Goal: Task Accomplishment & Management: Manage account settings

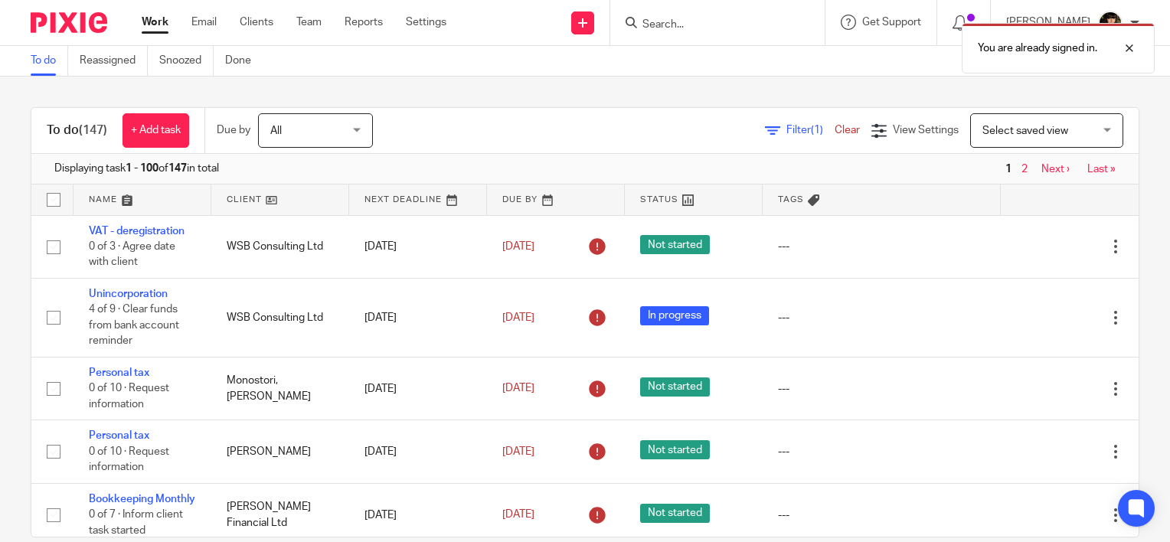
click at [693, 26] on div "You are already signed in." at bounding box center [870, 44] width 570 height 58
click at [1134, 49] on div at bounding box center [1118, 48] width 41 height 18
click at [711, 29] on input "Search" at bounding box center [710, 25] width 138 height 14
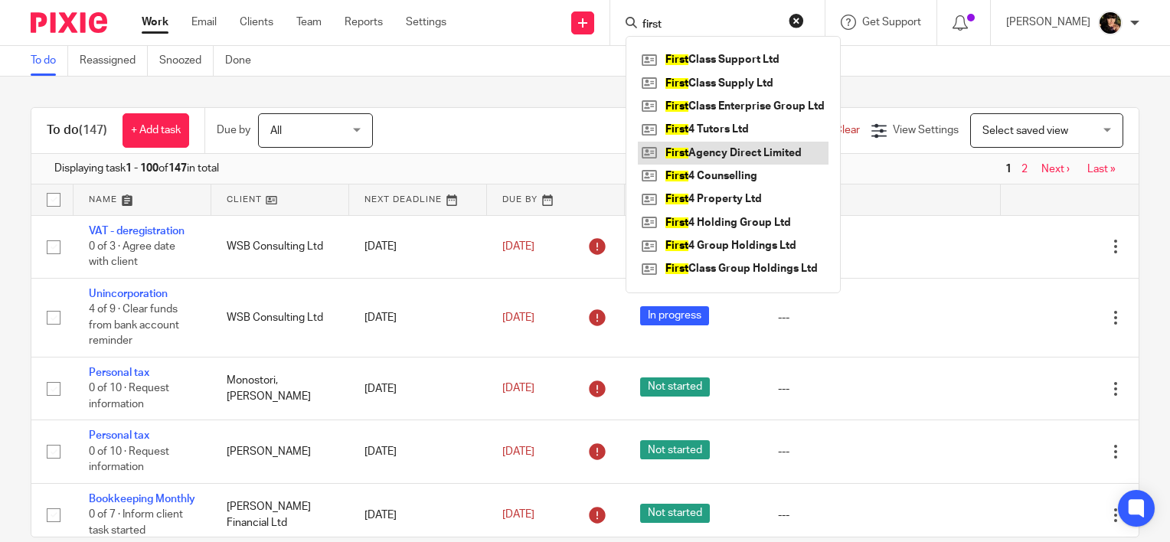
type input "first"
click at [723, 158] on link at bounding box center [733, 153] width 191 height 23
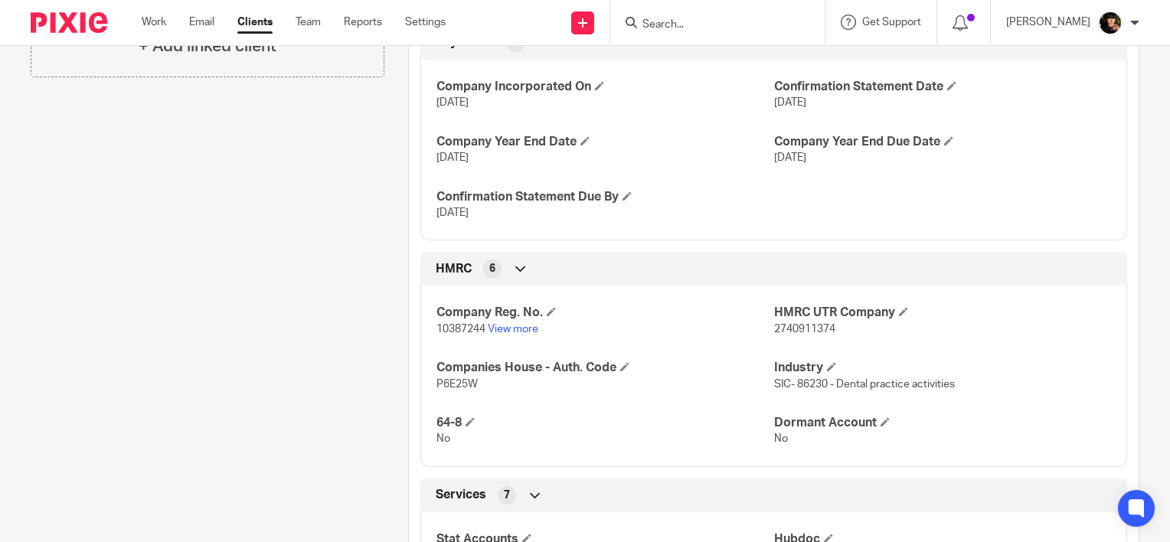
scroll to position [460, 0]
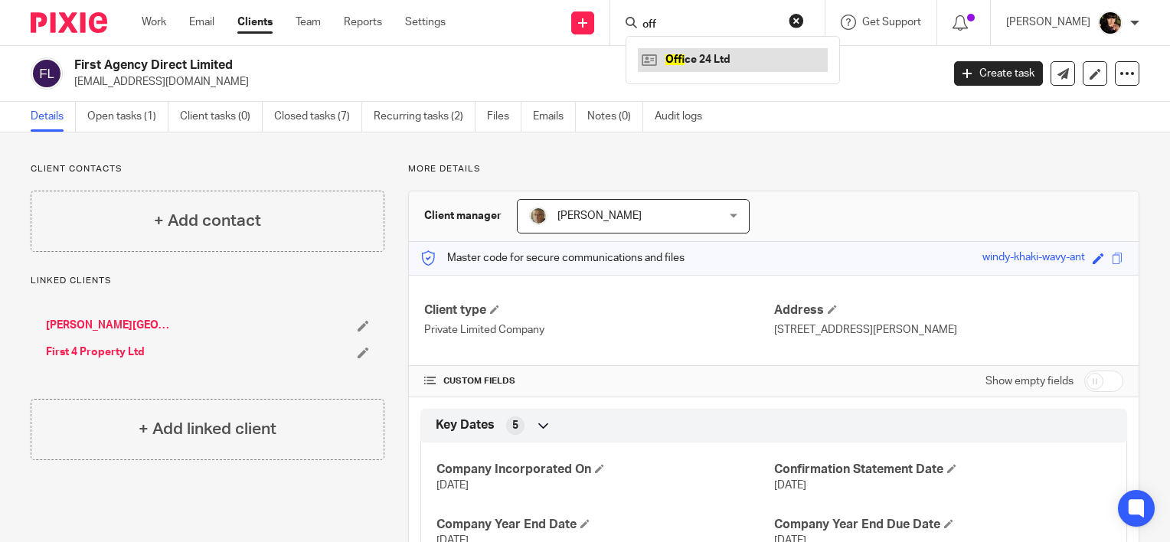
type input "off"
click at [699, 61] on link at bounding box center [733, 59] width 190 height 23
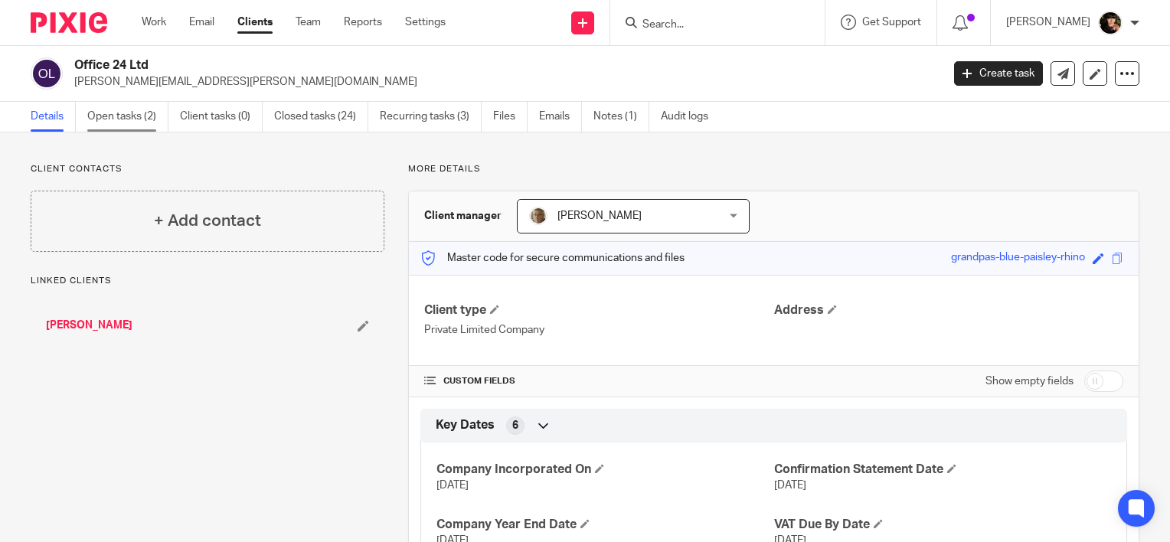
click at [113, 116] on link "Open tasks (2)" at bounding box center [127, 117] width 81 height 30
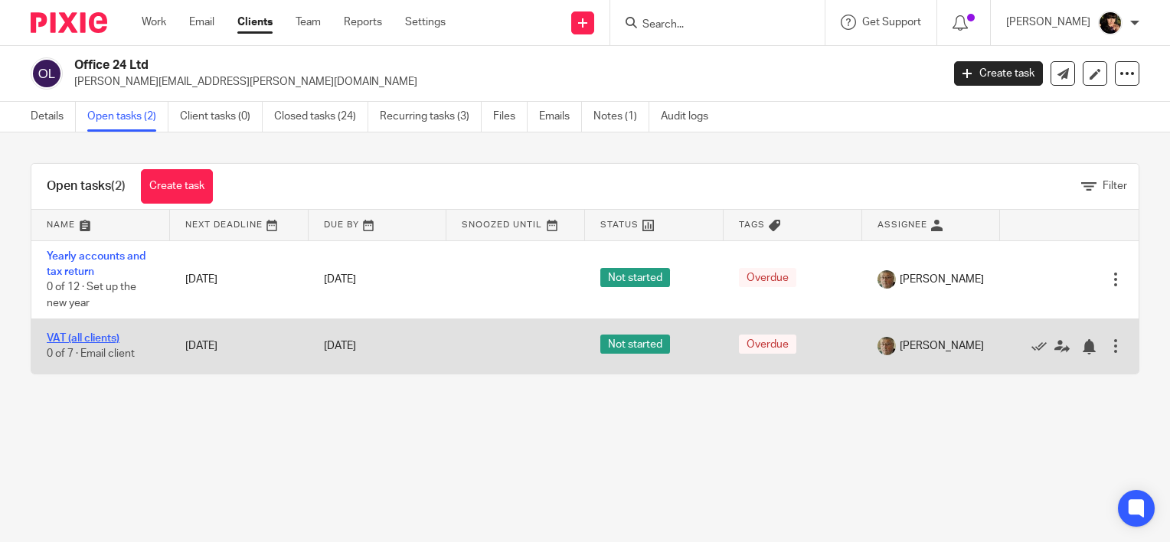
click at [64, 340] on link "VAT (all clients)" at bounding box center [83, 338] width 73 height 11
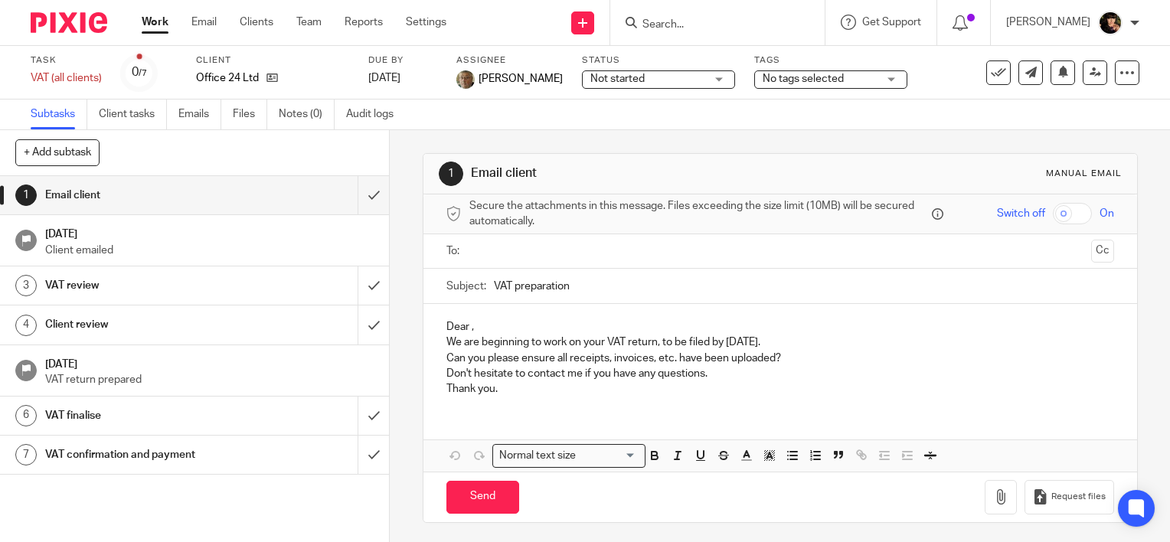
click at [676, 83] on div "Not started Not started" at bounding box center [658, 79] width 153 height 18
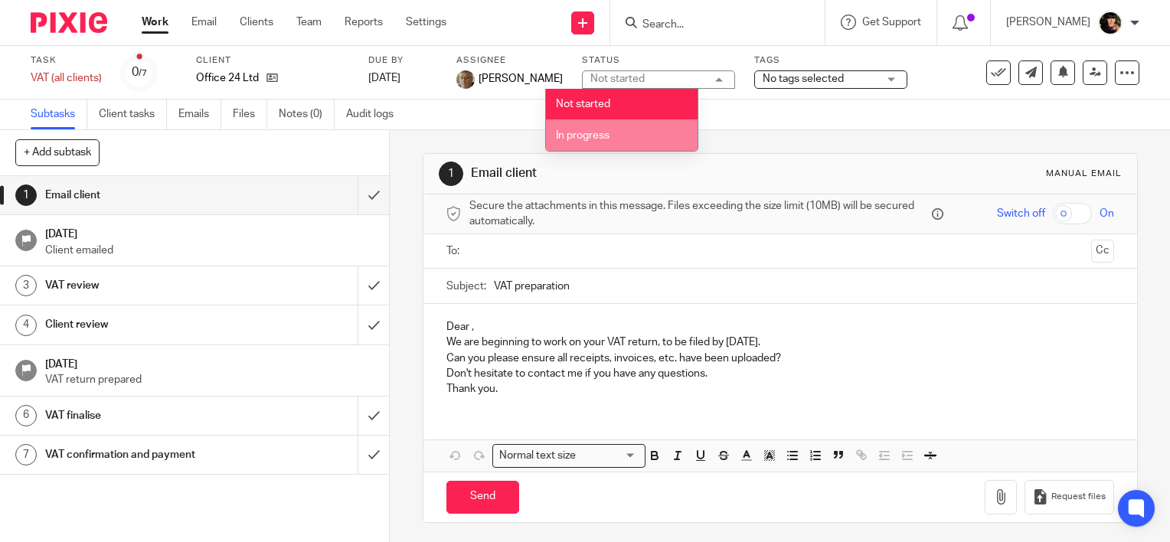
click at [677, 138] on li "In progress" at bounding box center [622, 134] width 152 height 31
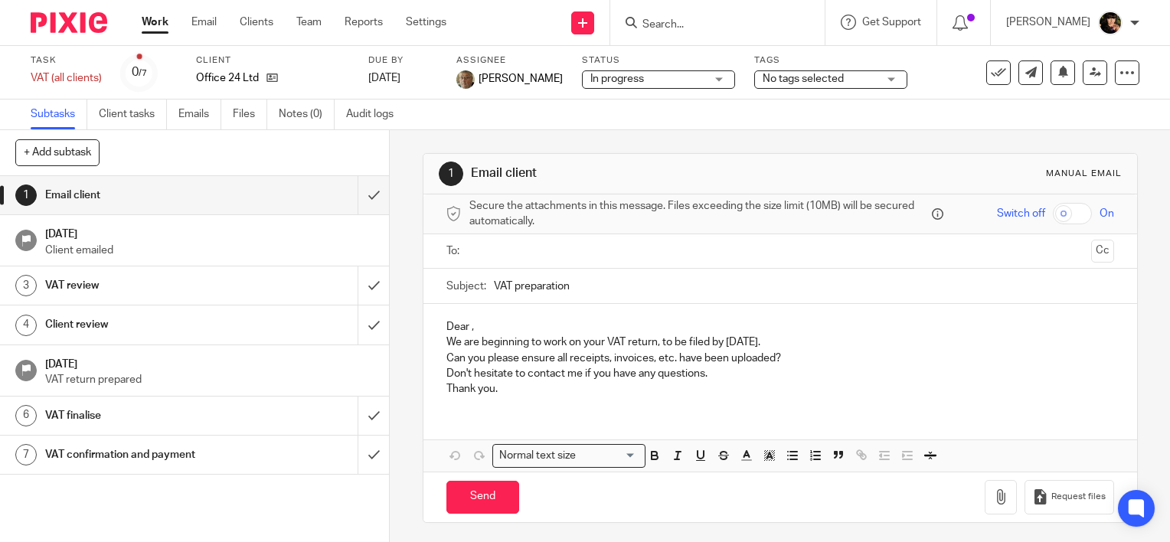
click at [763, 74] on span "No tags selected" at bounding box center [803, 79] width 81 height 11
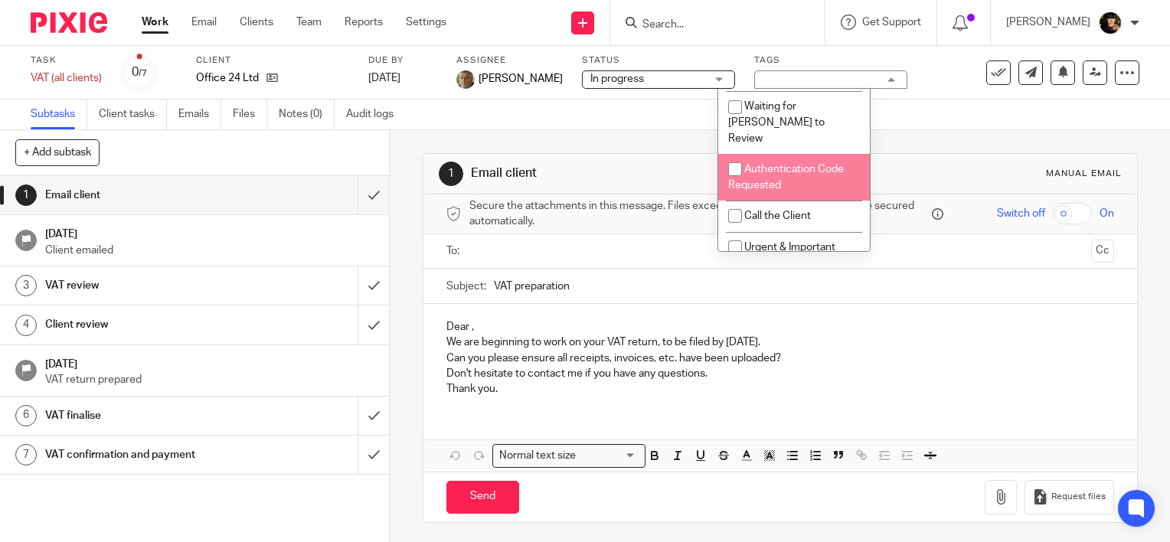
scroll to position [77, 0]
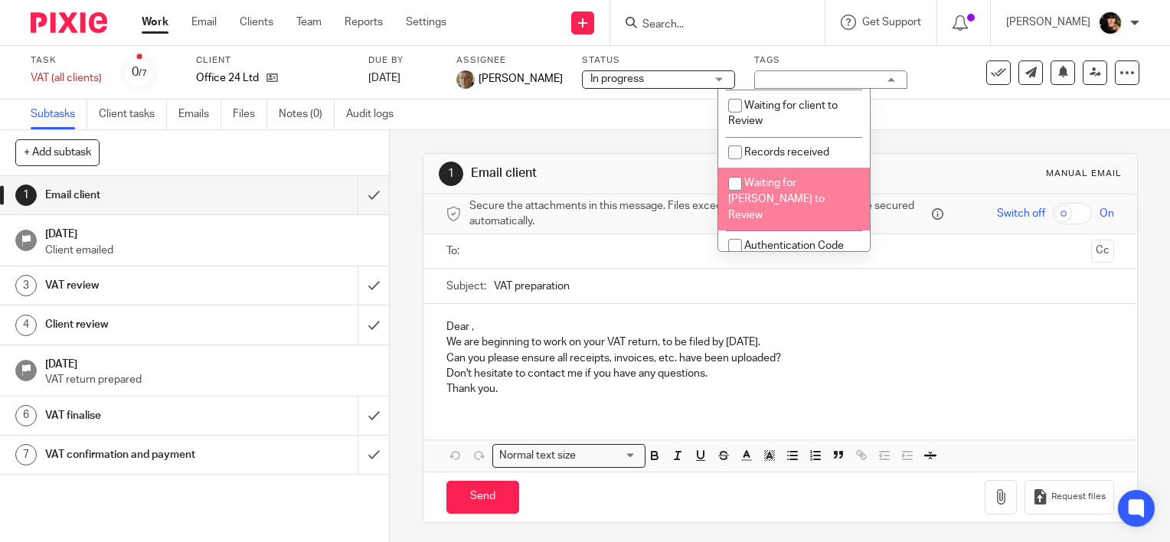
click at [769, 191] on li "Waiting for [PERSON_NAME] to Review" at bounding box center [794, 199] width 152 height 63
checkbox input "true"
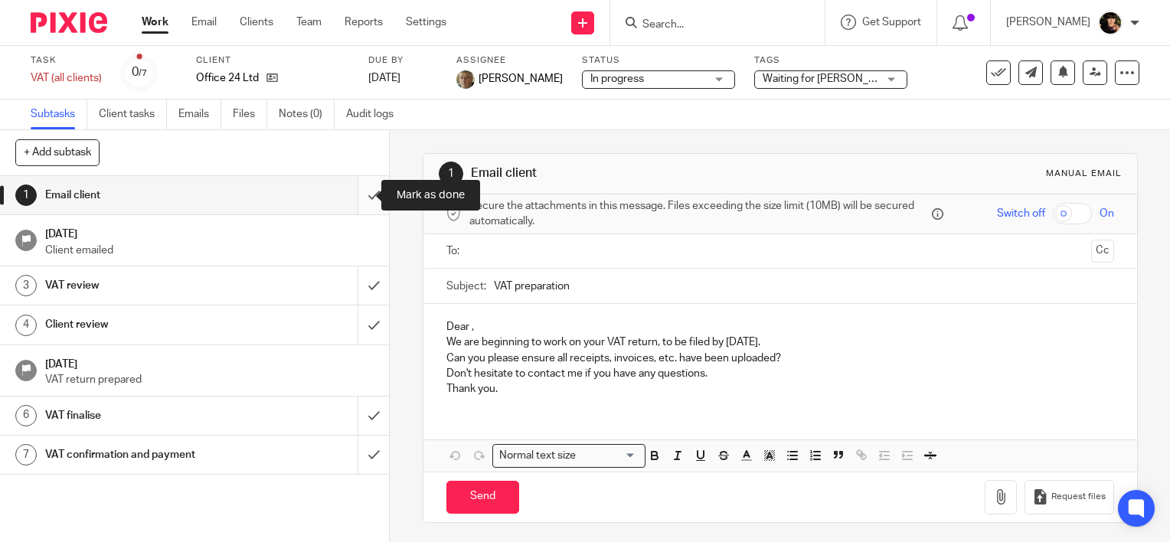
click at [350, 189] on input "submit" at bounding box center [194, 195] width 389 height 38
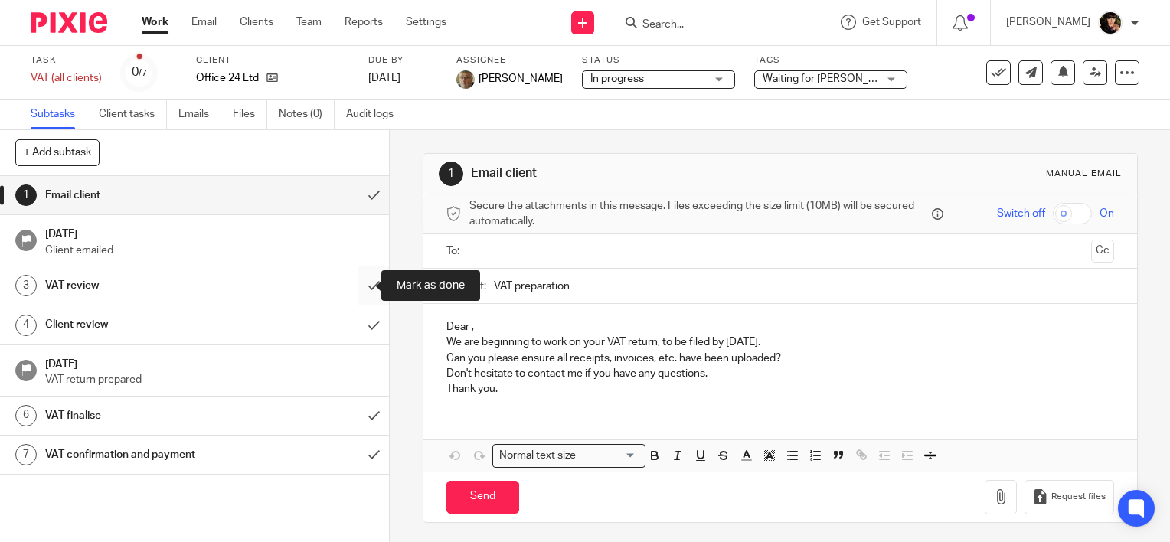
click at [352, 294] on input "submit" at bounding box center [194, 286] width 389 height 38
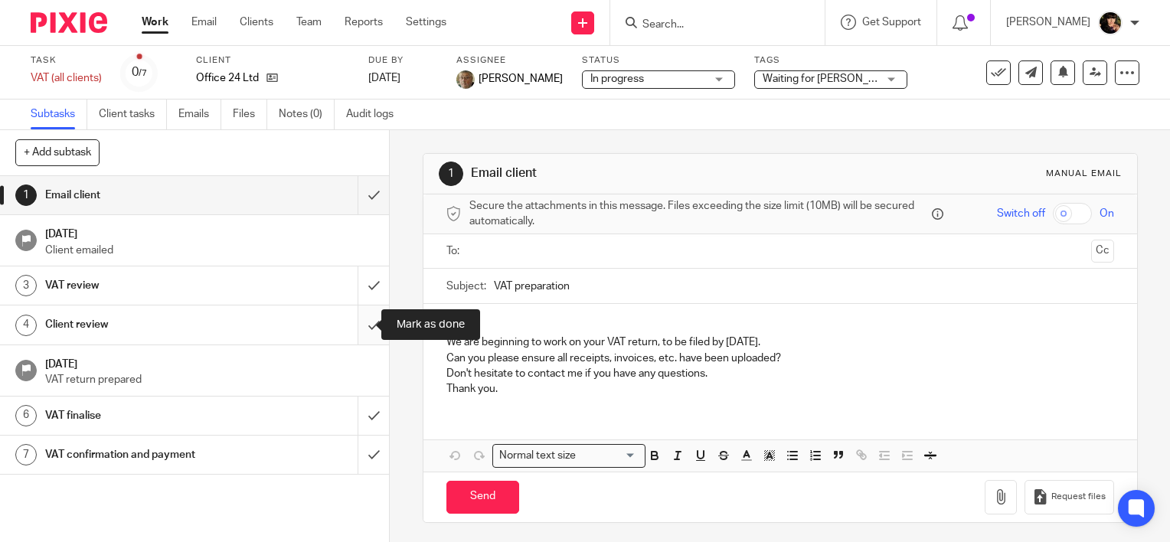
click at [355, 330] on input "submit" at bounding box center [194, 325] width 389 height 38
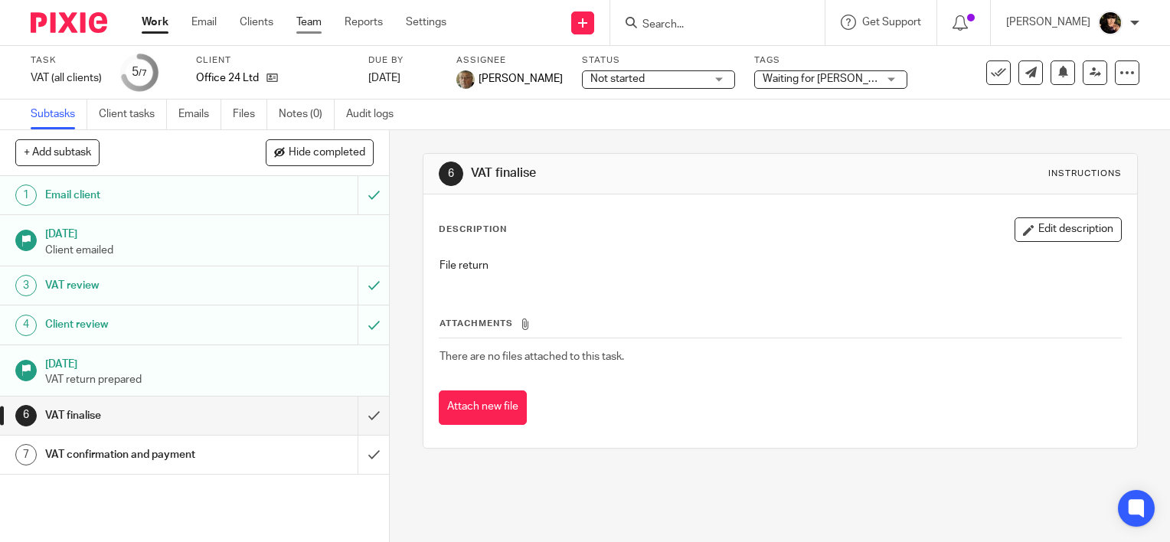
click at [316, 24] on link "Team" at bounding box center [308, 22] width 25 height 15
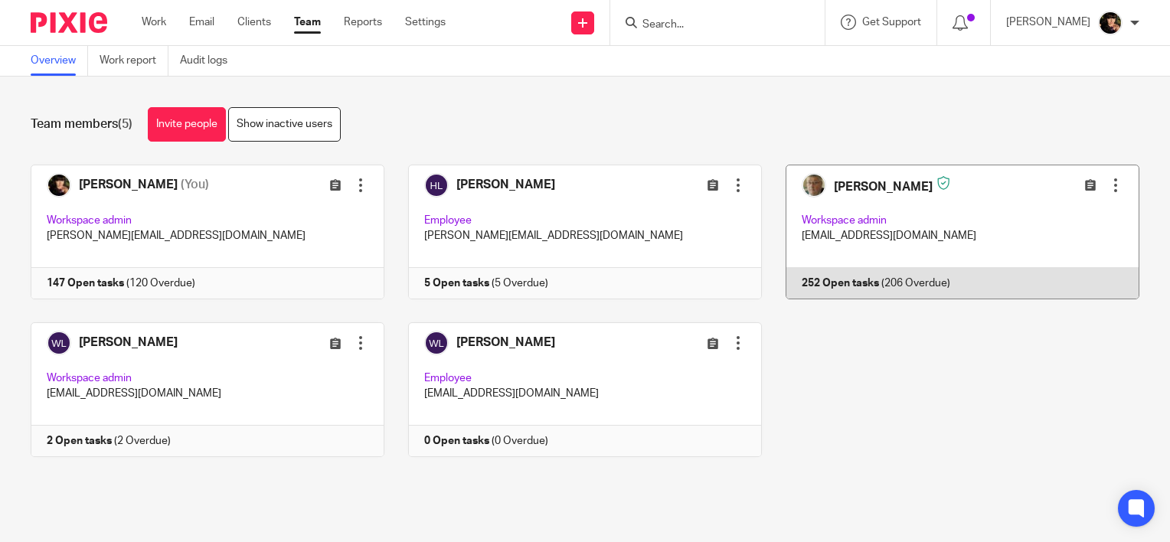
click at [916, 227] on link at bounding box center [951, 232] width 378 height 135
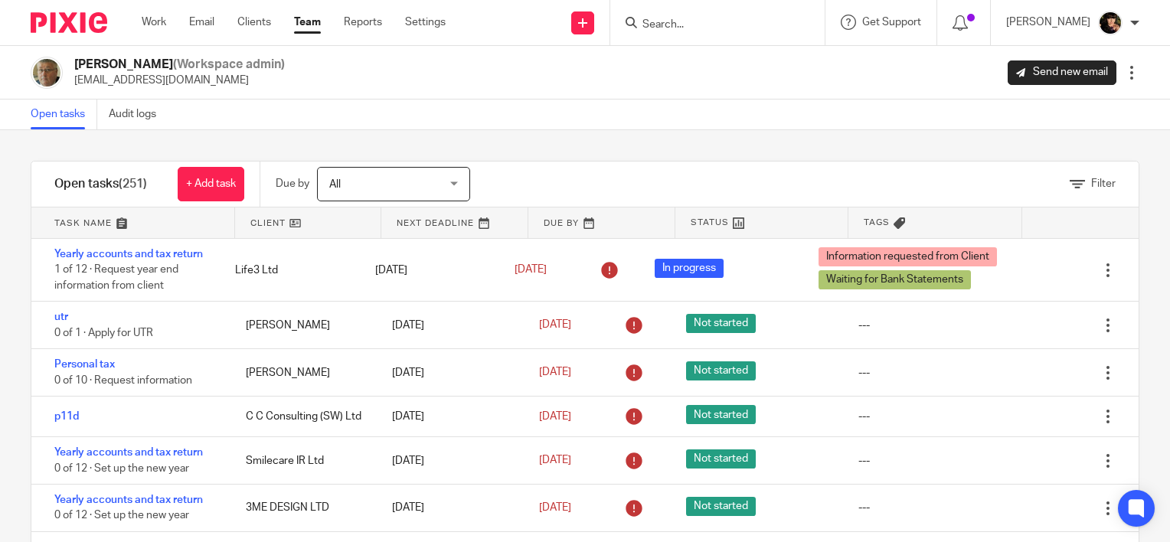
drag, startPoint x: 1080, startPoint y: 180, endPoint x: 1000, endPoint y: 181, distance: 80.4
click at [1091, 180] on span "Filter" at bounding box center [1103, 183] width 25 height 11
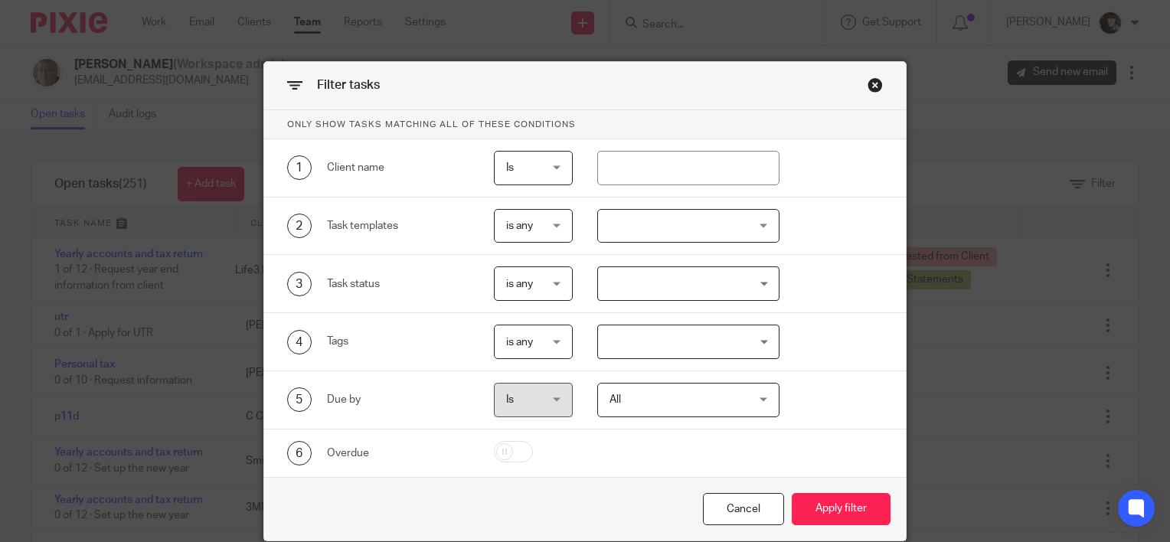
click at [628, 233] on div at bounding box center [688, 226] width 183 height 34
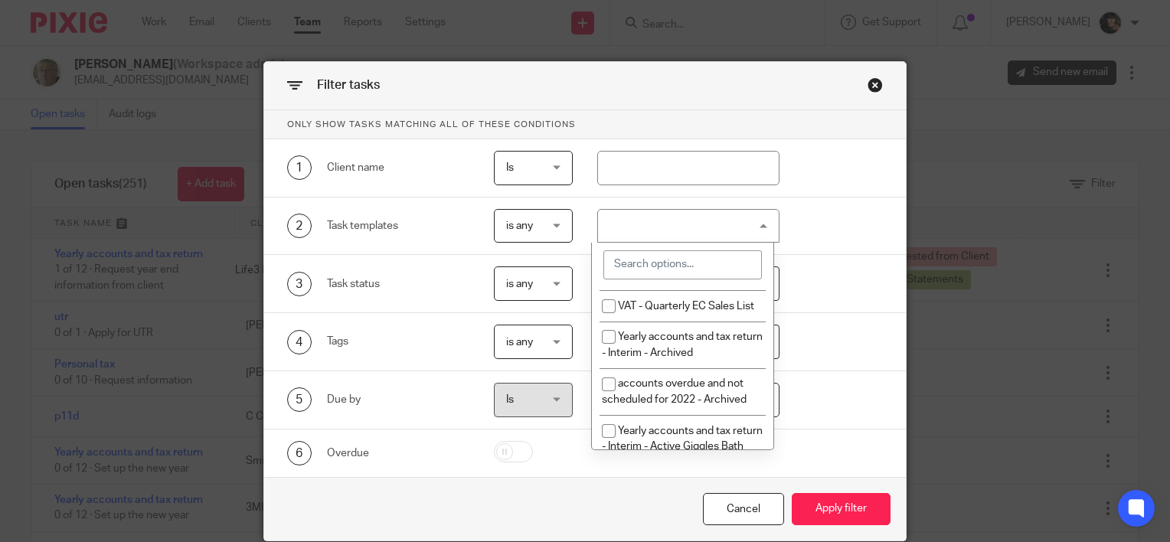
scroll to position [460, 0]
click at [640, 270] on input "search" at bounding box center [683, 264] width 159 height 29
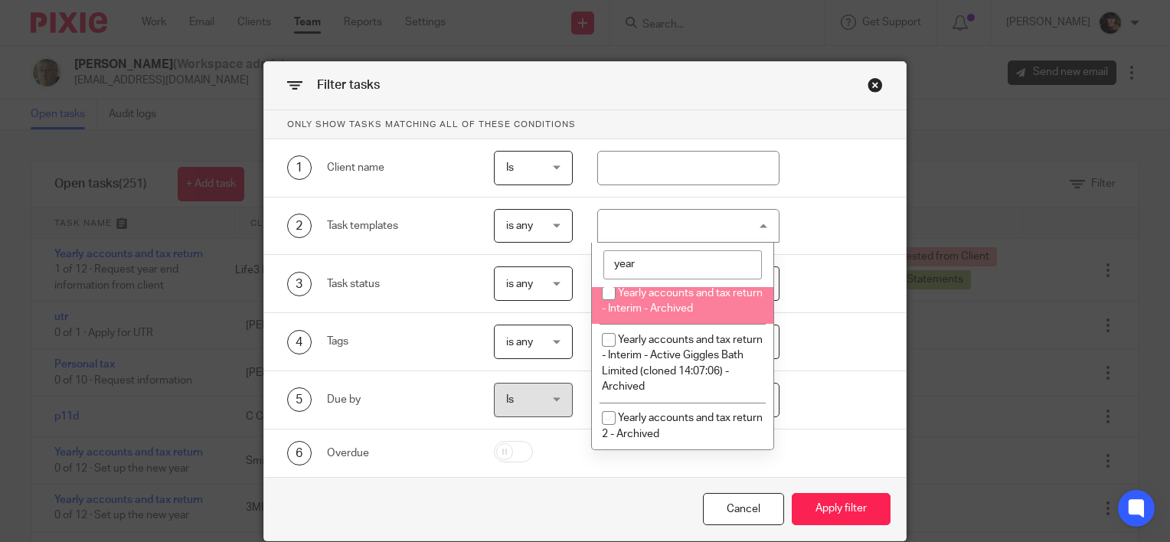
scroll to position [0, 0]
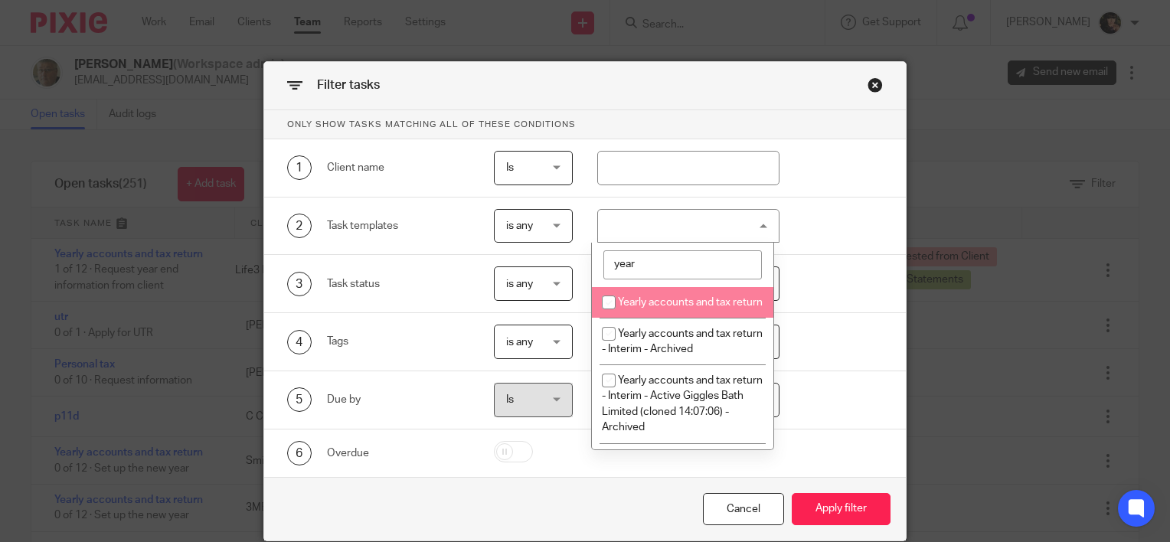
type input "year"
click at [662, 303] on span "Yearly accounts and tax return" at bounding box center [690, 302] width 145 height 11
checkbox input "true"
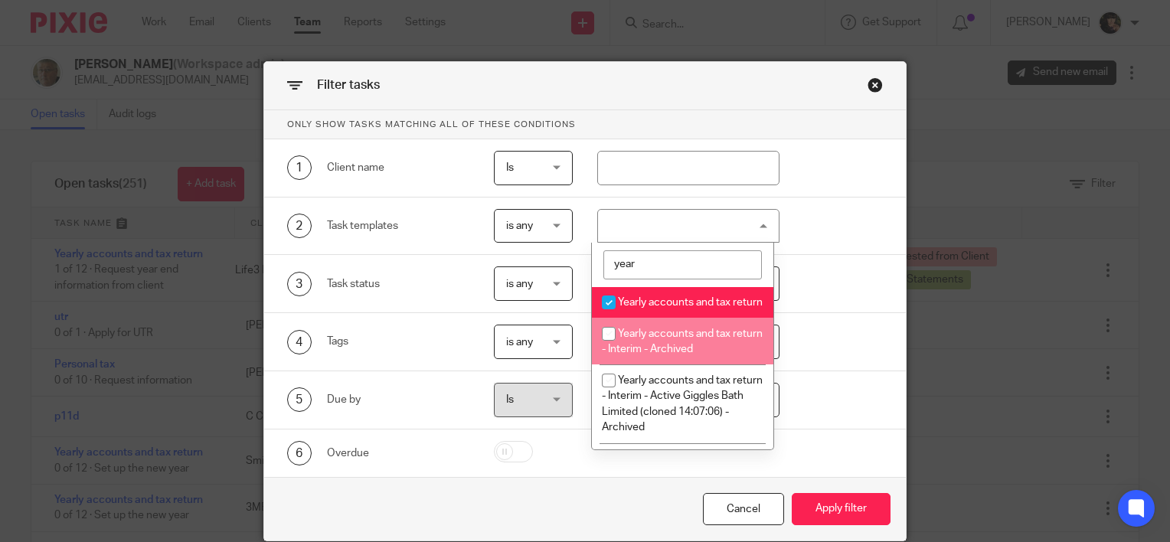
click at [812, 527] on div "Cancel Apply filter" at bounding box center [585, 509] width 642 height 64
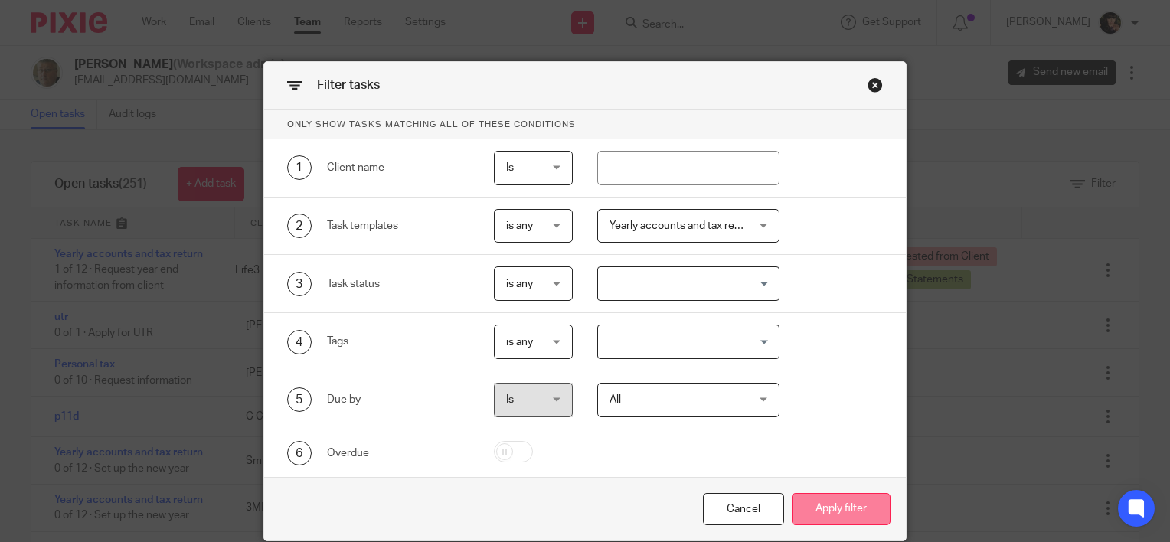
click at [829, 497] on button "Apply filter" at bounding box center [841, 509] width 99 height 33
click at [823, 512] on button "Apply filter" at bounding box center [841, 509] width 99 height 33
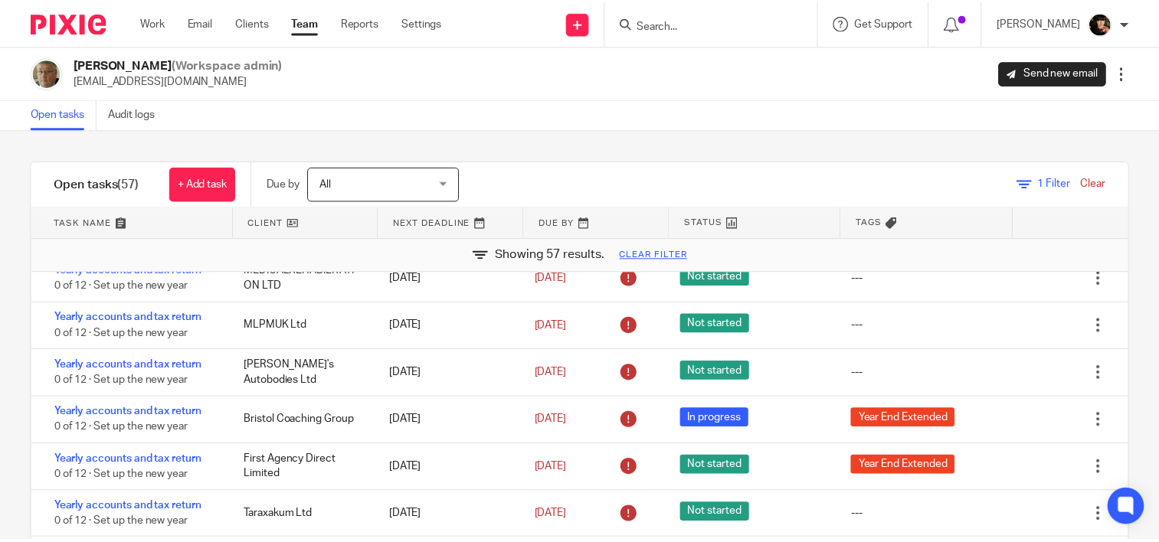
scroll to position [536, 0]
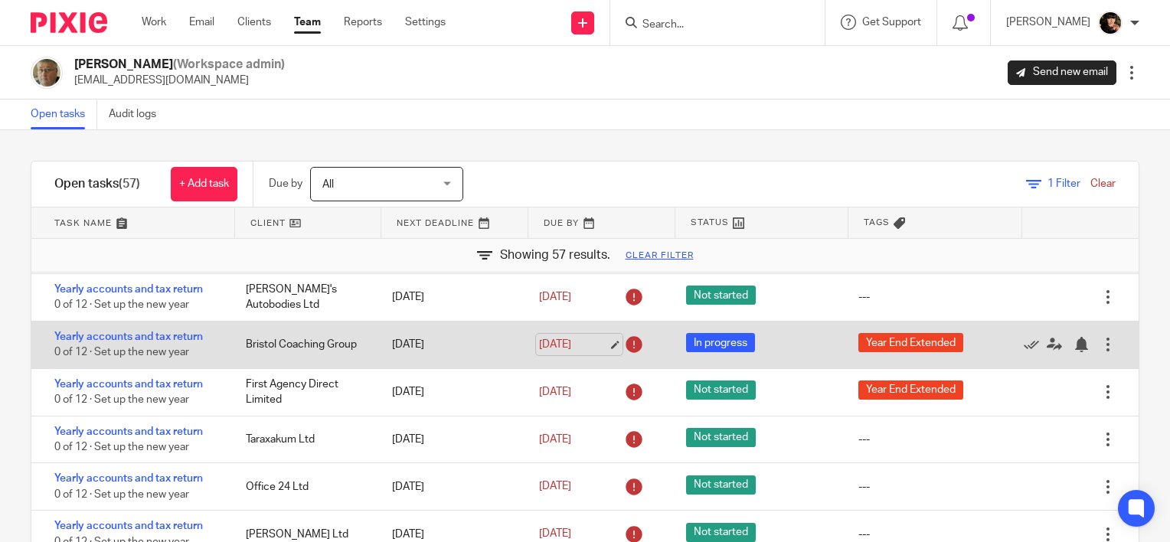
click at [602, 345] on link "[DATE]" at bounding box center [573, 345] width 69 height 16
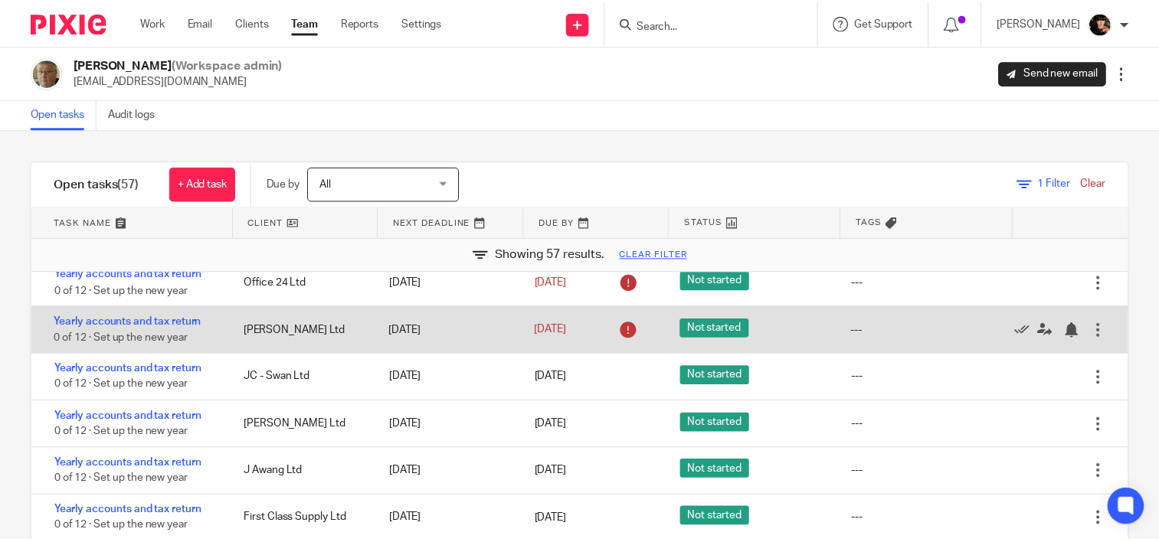
scroll to position [766, 0]
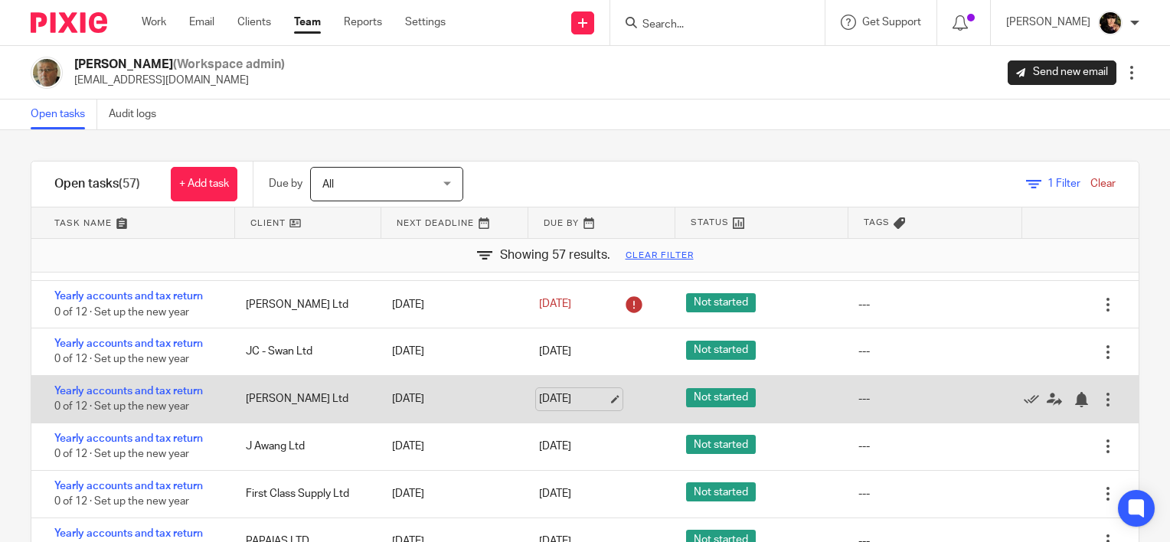
click at [600, 400] on link "30 Sep 2025" at bounding box center [573, 399] width 69 height 16
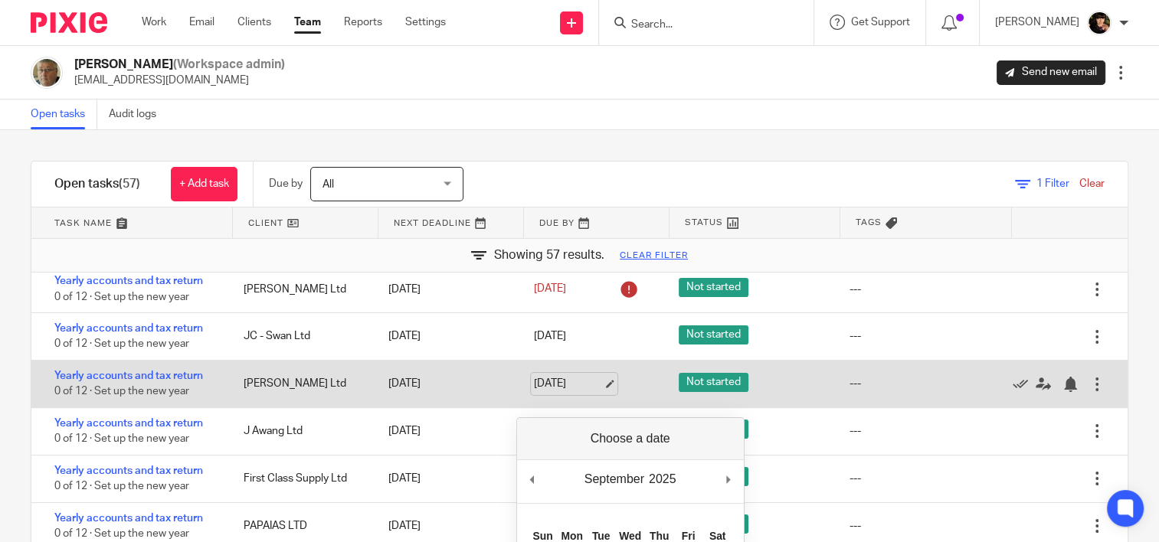
scroll to position [934, 0]
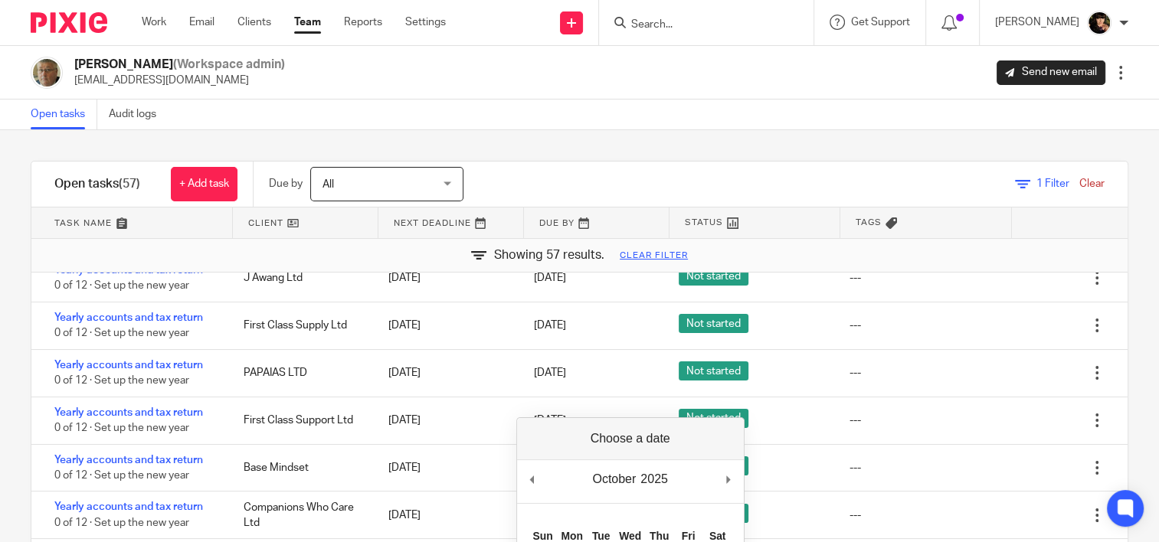
click at [723, 479] on div "October January February March April May June July August September October Nov…" at bounding box center [630, 482] width 227 height 44
click at [722, 479] on div "October January February March April May June July August September October Nov…" at bounding box center [630, 482] width 227 height 44
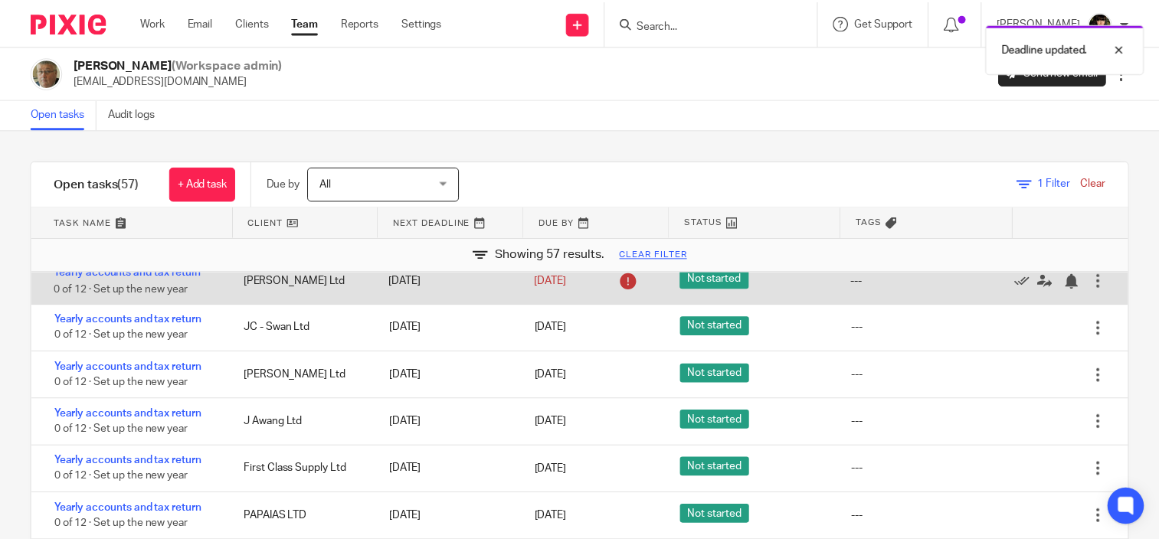
scroll to position [766, 0]
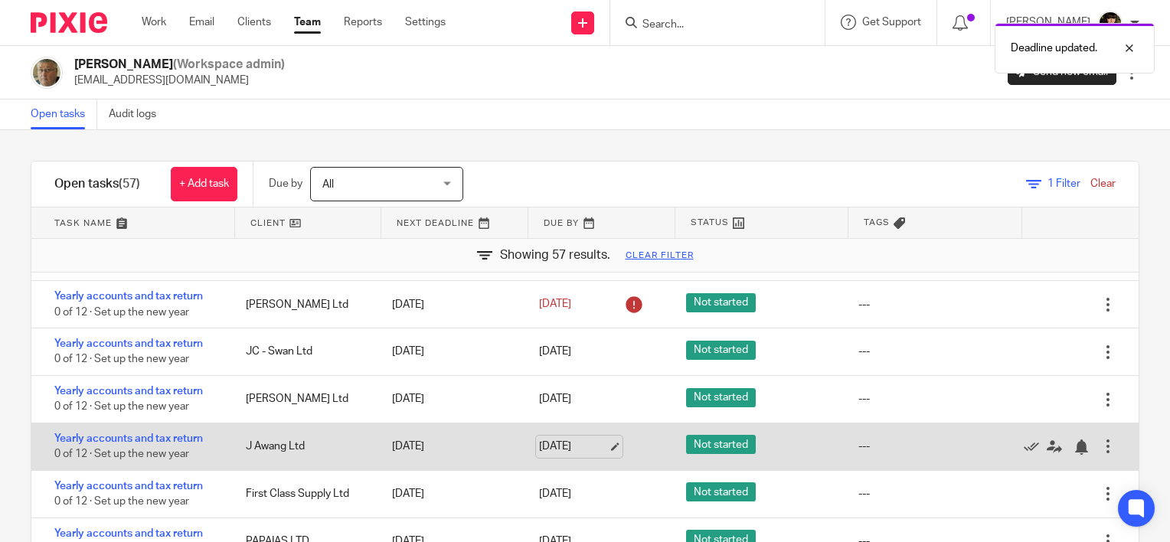
click at [593, 449] on link "30 Sep 2025" at bounding box center [573, 447] width 69 height 16
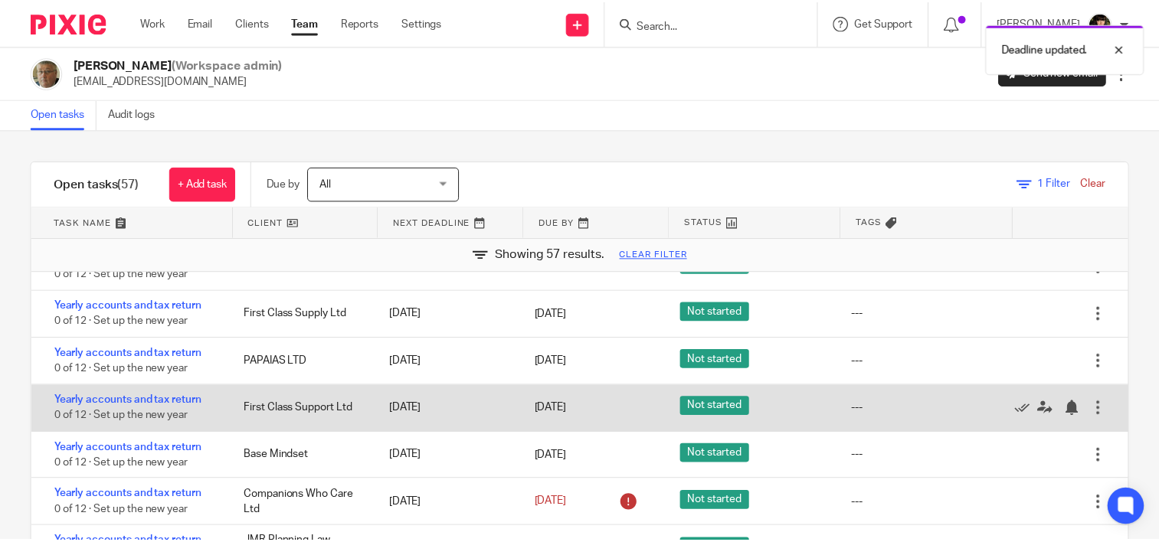
scroll to position [919, 0]
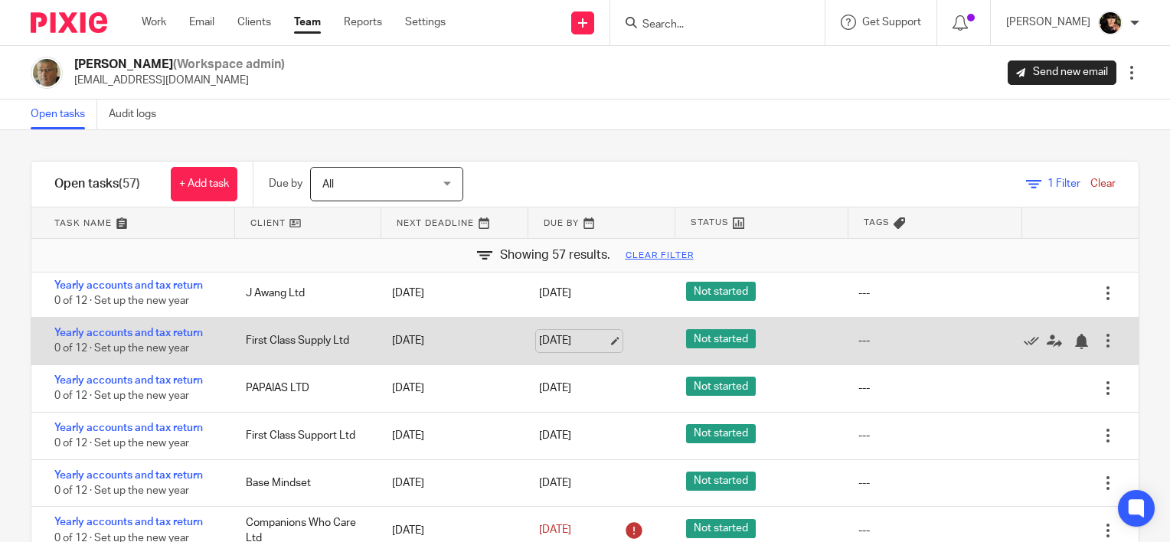
click at [594, 343] on link "30 Sep 2025" at bounding box center [573, 341] width 69 height 16
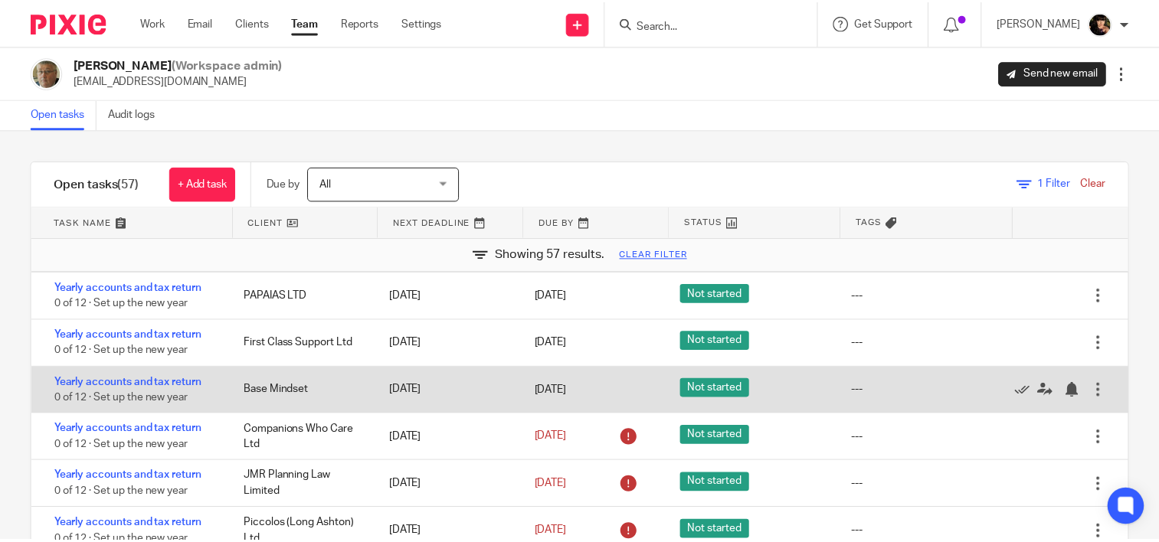
scroll to position [996, 0]
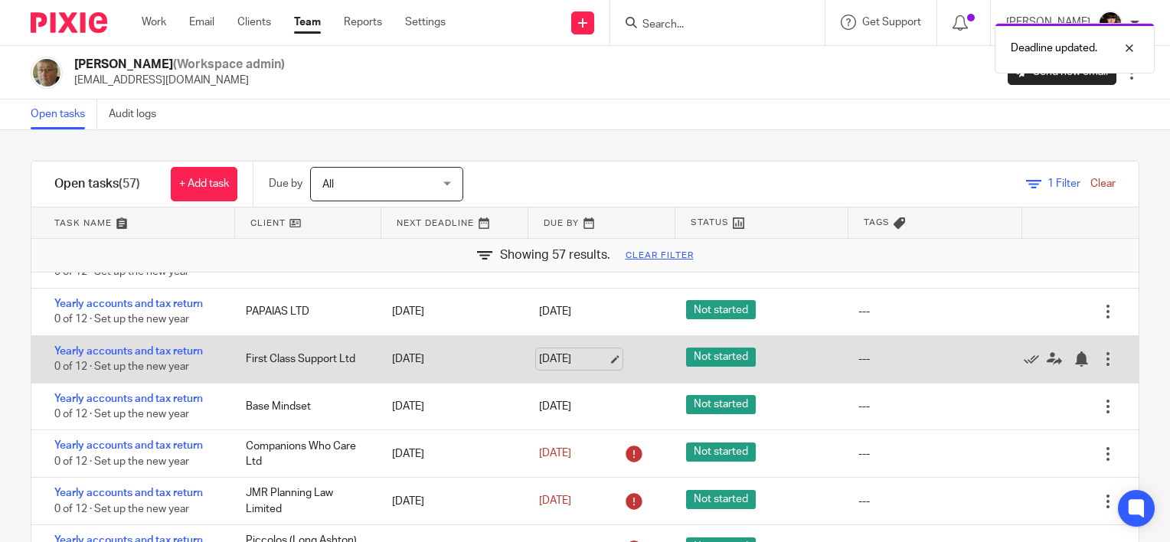
click at [594, 360] on link "30 Sep 2025" at bounding box center [573, 360] width 69 height 16
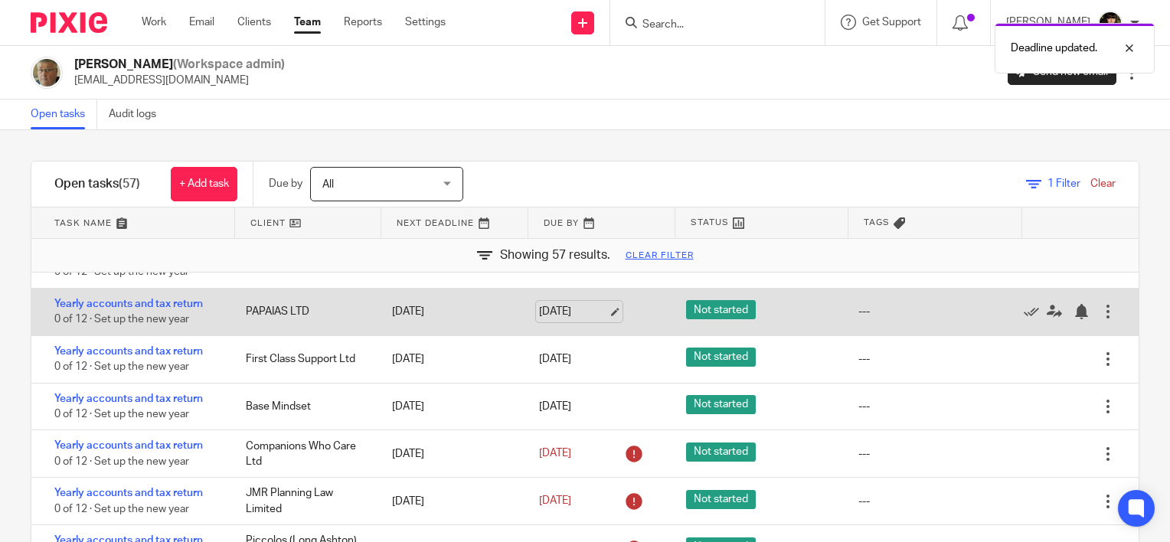
click at [602, 315] on link "30 Sep 2025" at bounding box center [573, 312] width 69 height 16
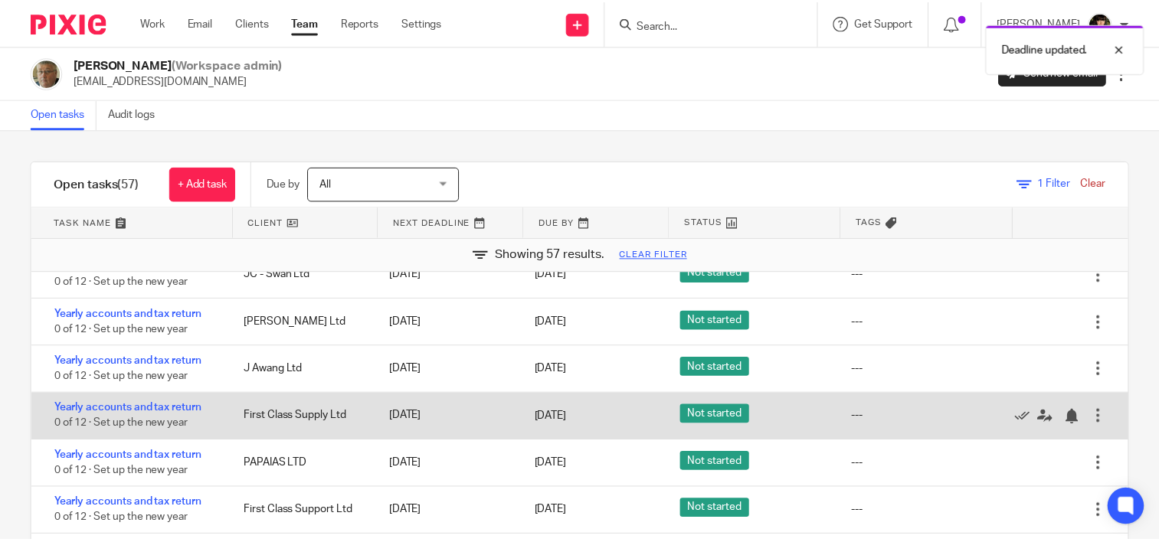
scroll to position [766, 0]
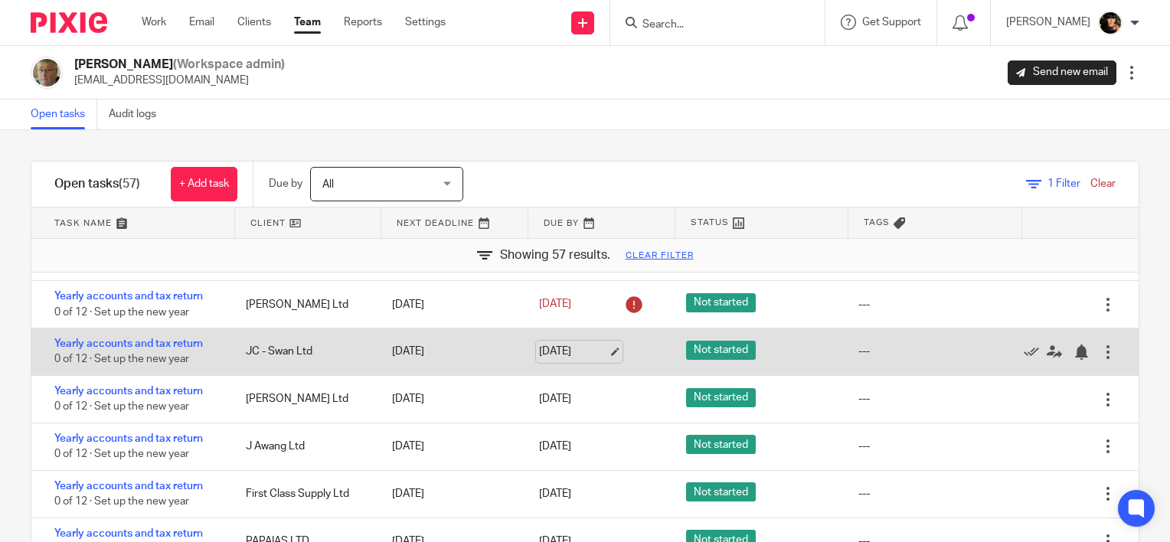
click at [600, 353] on link "30 Sep 2025" at bounding box center [573, 352] width 69 height 16
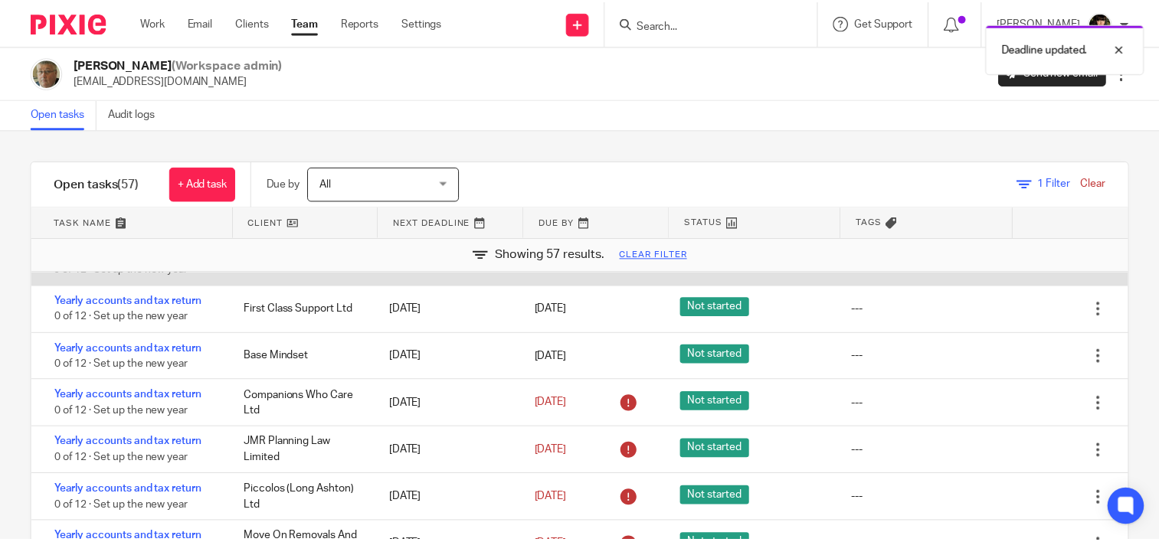
scroll to position [1072, 0]
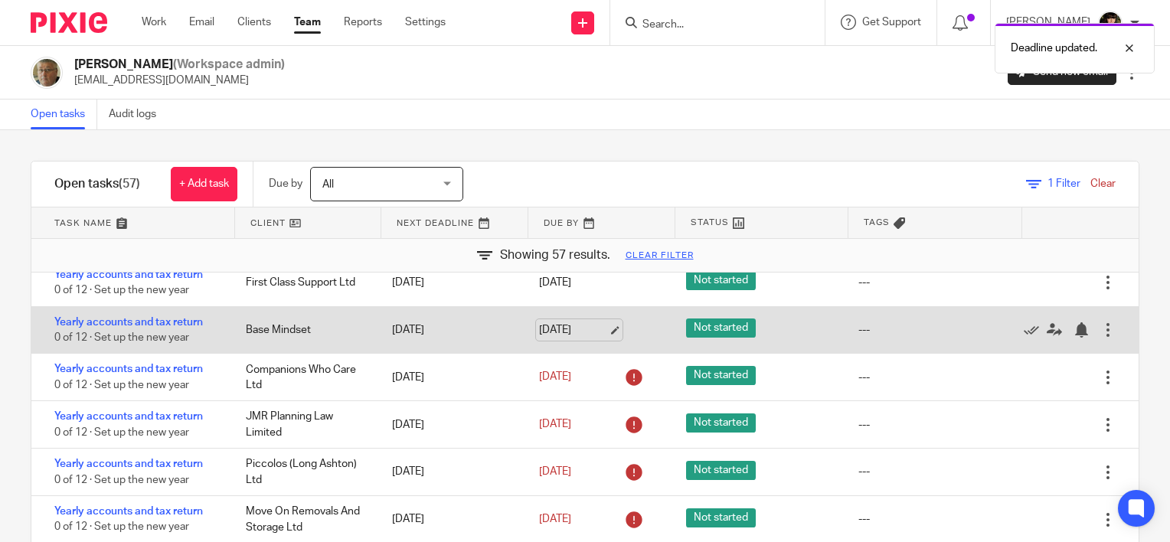
click at [592, 337] on link "30 Sep 2025" at bounding box center [573, 330] width 69 height 16
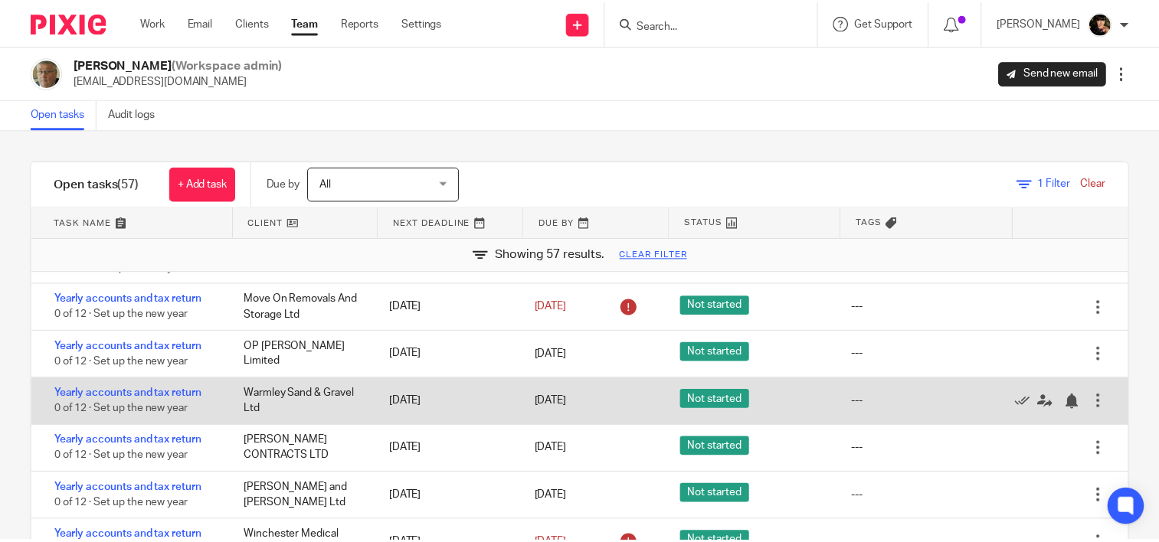
scroll to position [1302, 0]
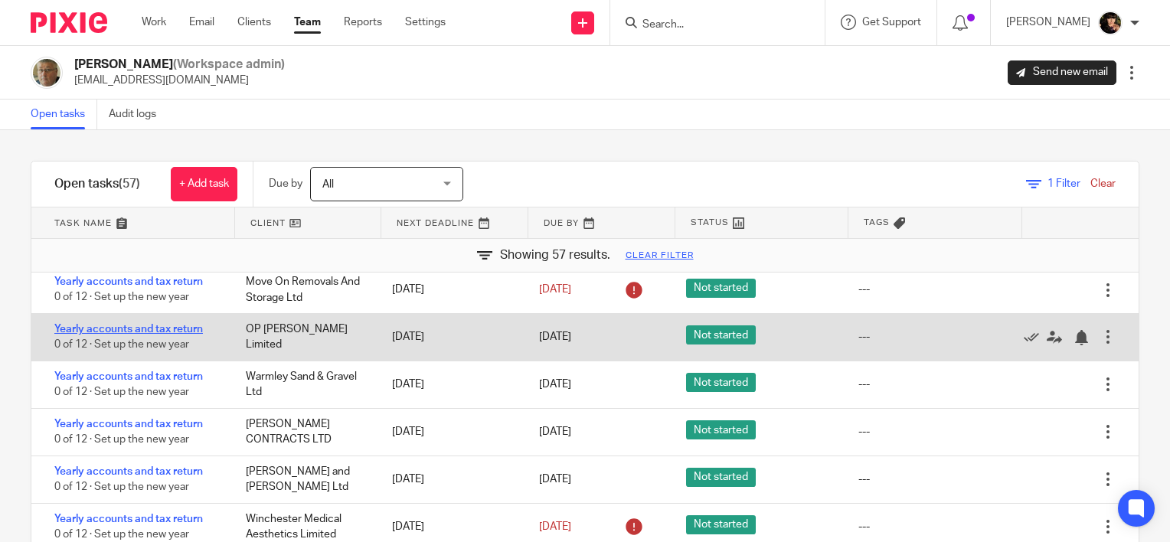
drag, startPoint x: 119, startPoint y: 339, endPoint x: 101, endPoint y: 335, distance: 18.8
click at [591, 340] on link "[DATE]" at bounding box center [573, 337] width 69 height 16
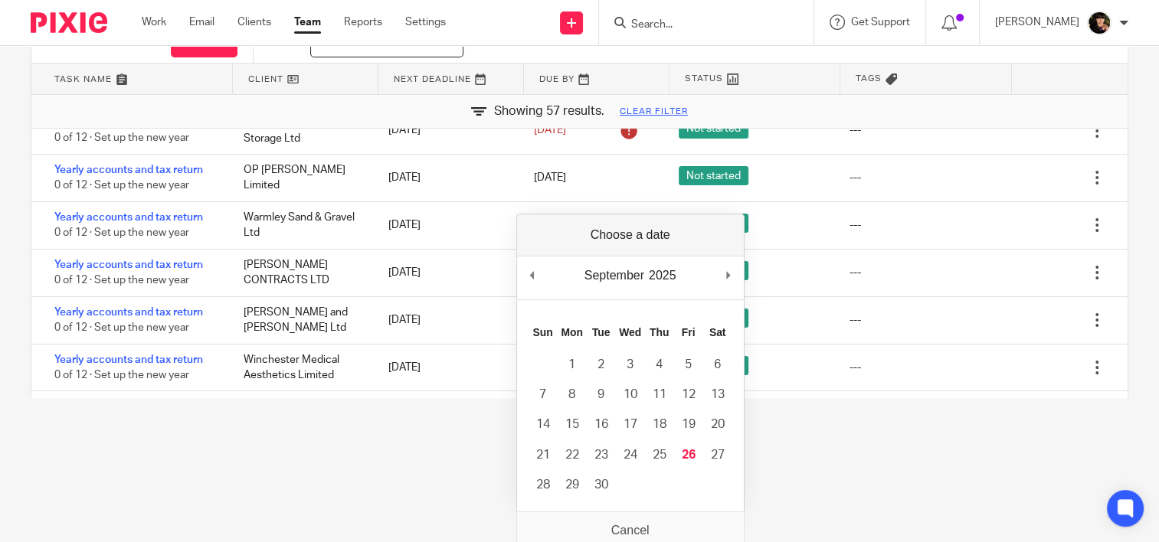
scroll to position [145, 0]
click at [741, 272] on div "September January February March April May June July August September October N…" at bounding box center [630, 278] width 227 height 44
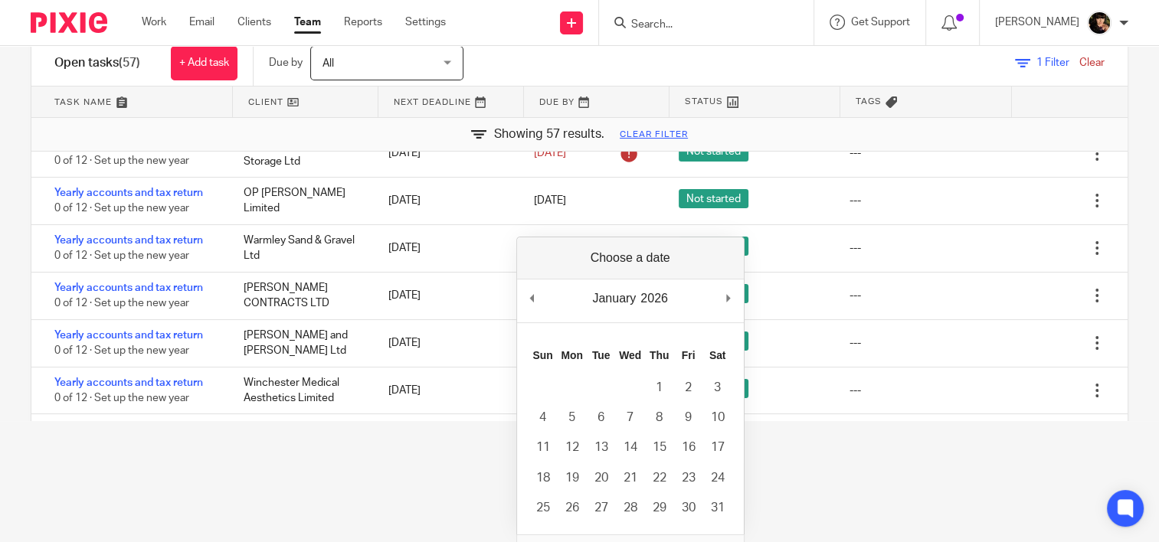
click at [732, 273] on div "January January February March April May June July August September October Nov…" at bounding box center [630, 386] width 228 height 299
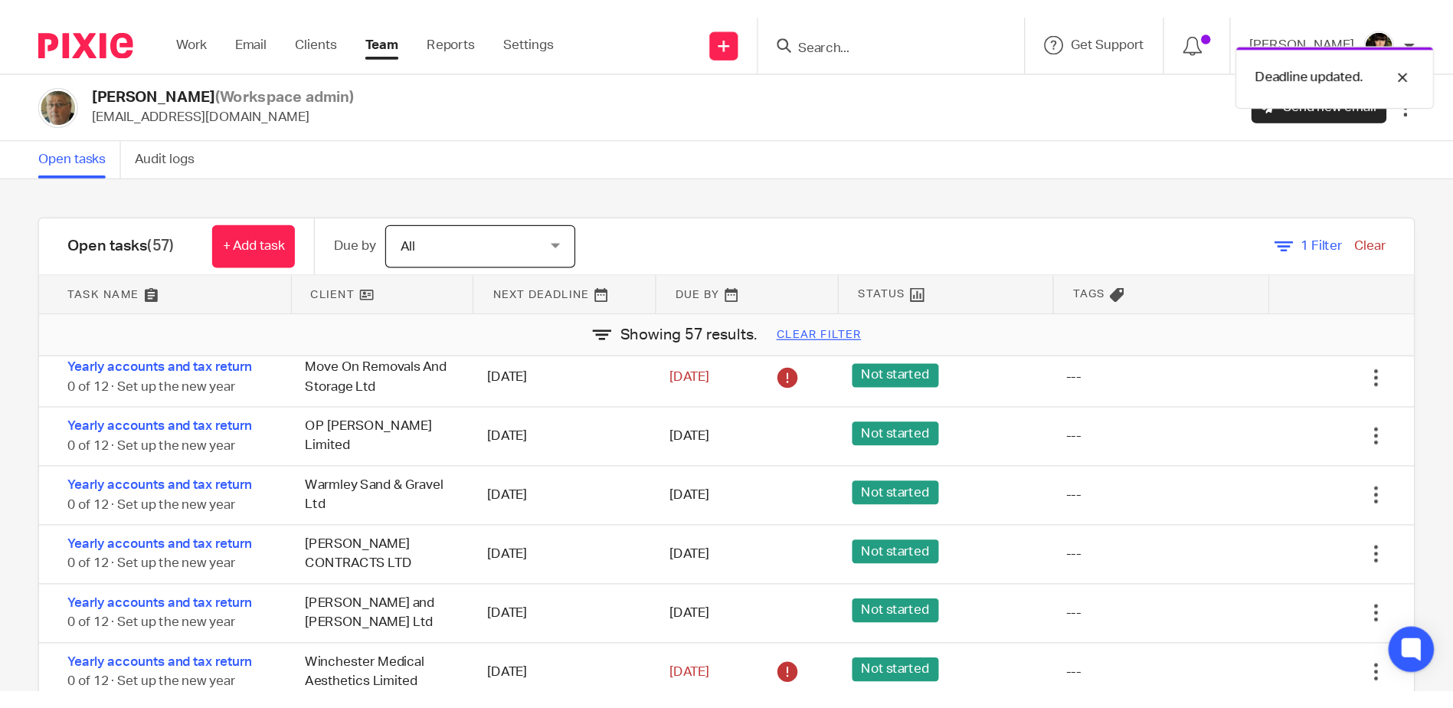
scroll to position [1302, 0]
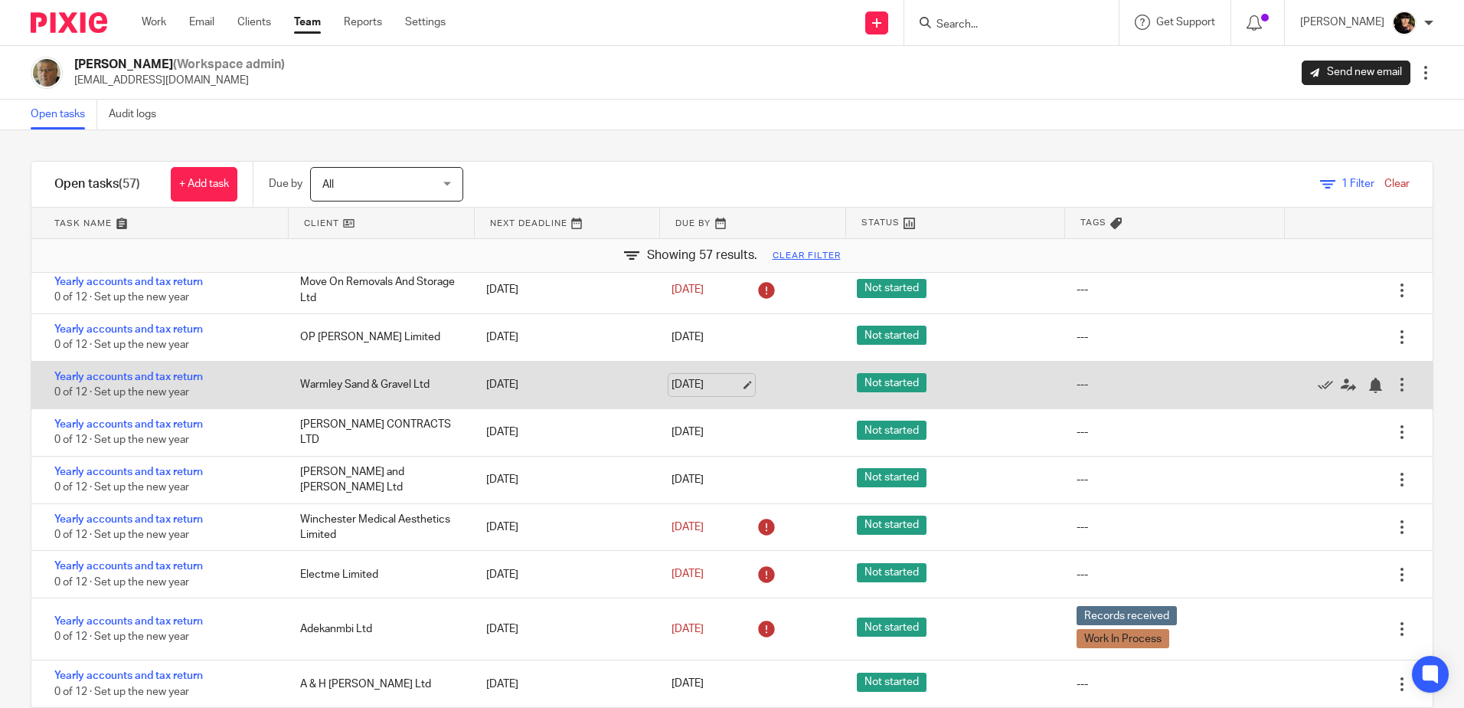
click at [733, 387] on link "[DATE]" at bounding box center [706, 385] width 69 height 16
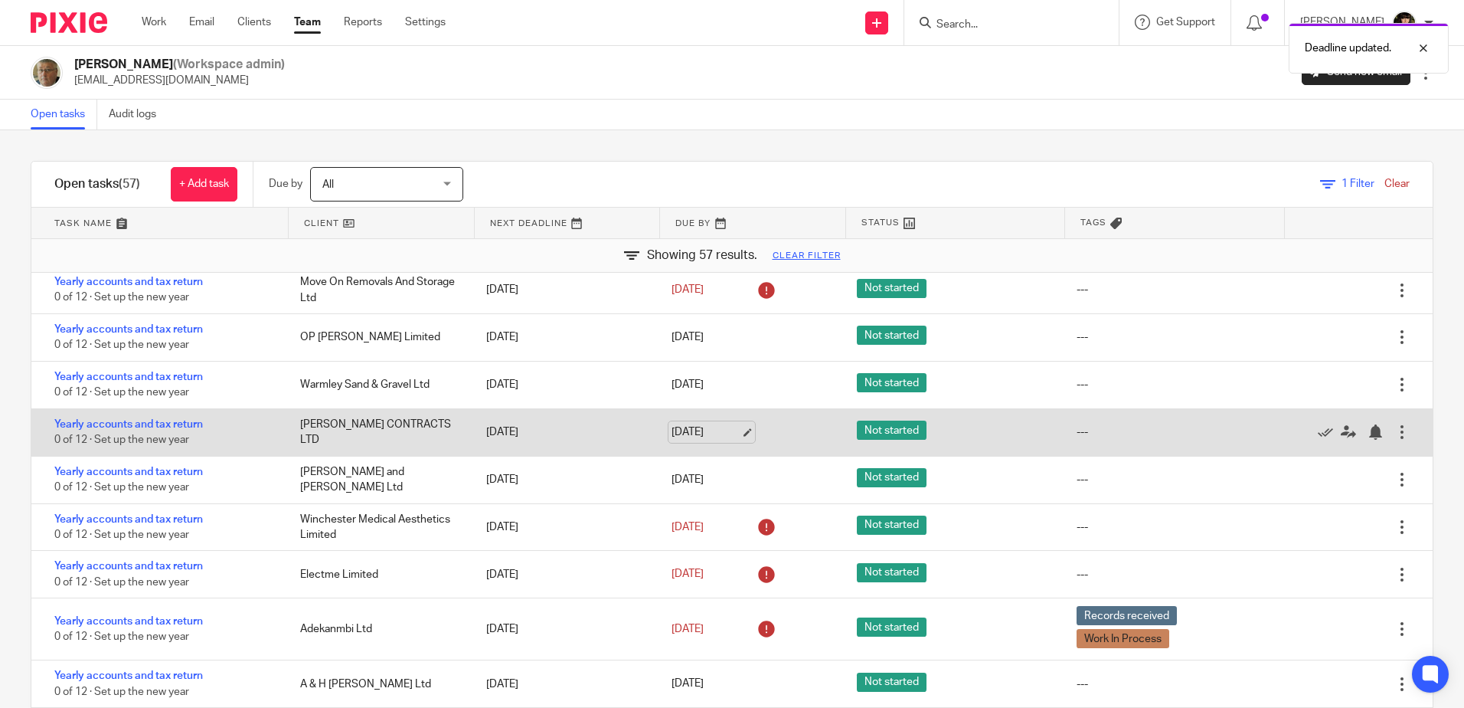
click at [731, 430] on link "[DATE]" at bounding box center [706, 432] width 69 height 16
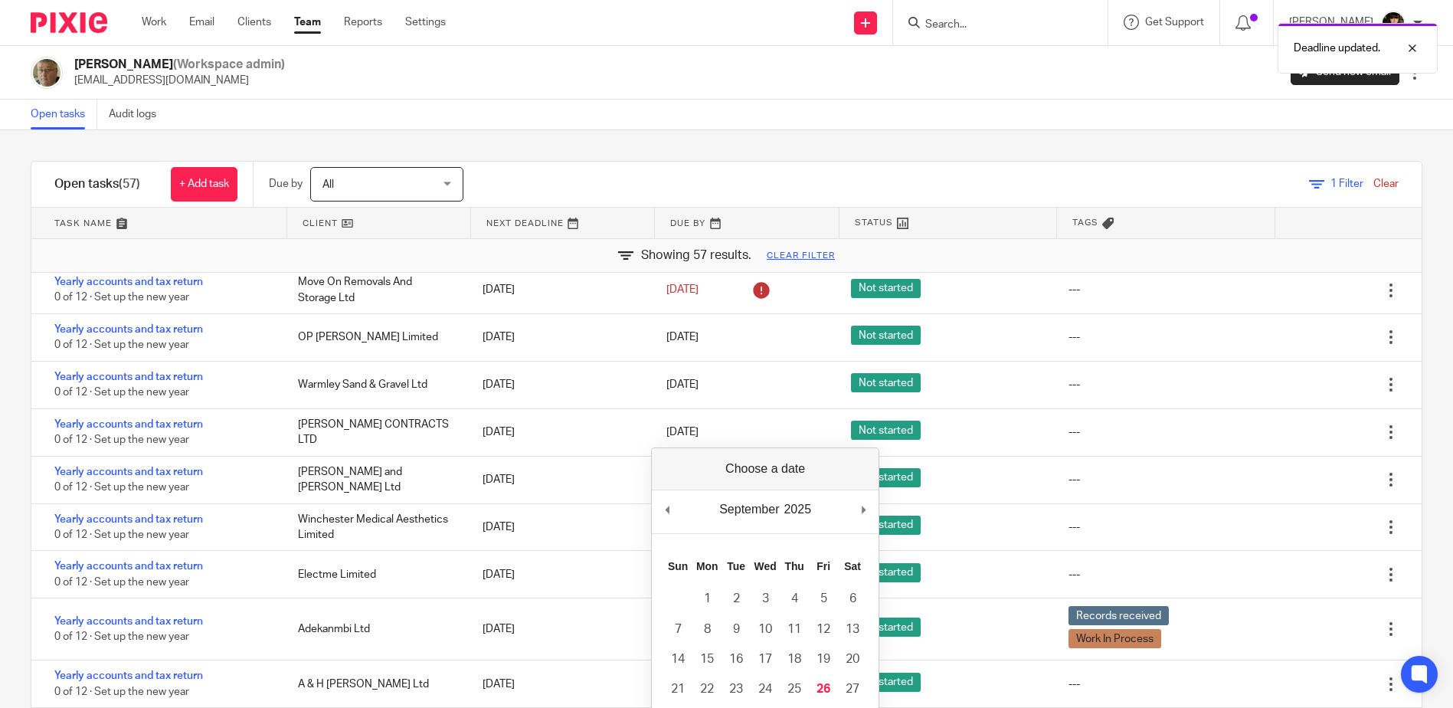
click at [879, 512] on div "September January February March April May June July August September October N…" at bounding box center [765, 512] width 227 height 44
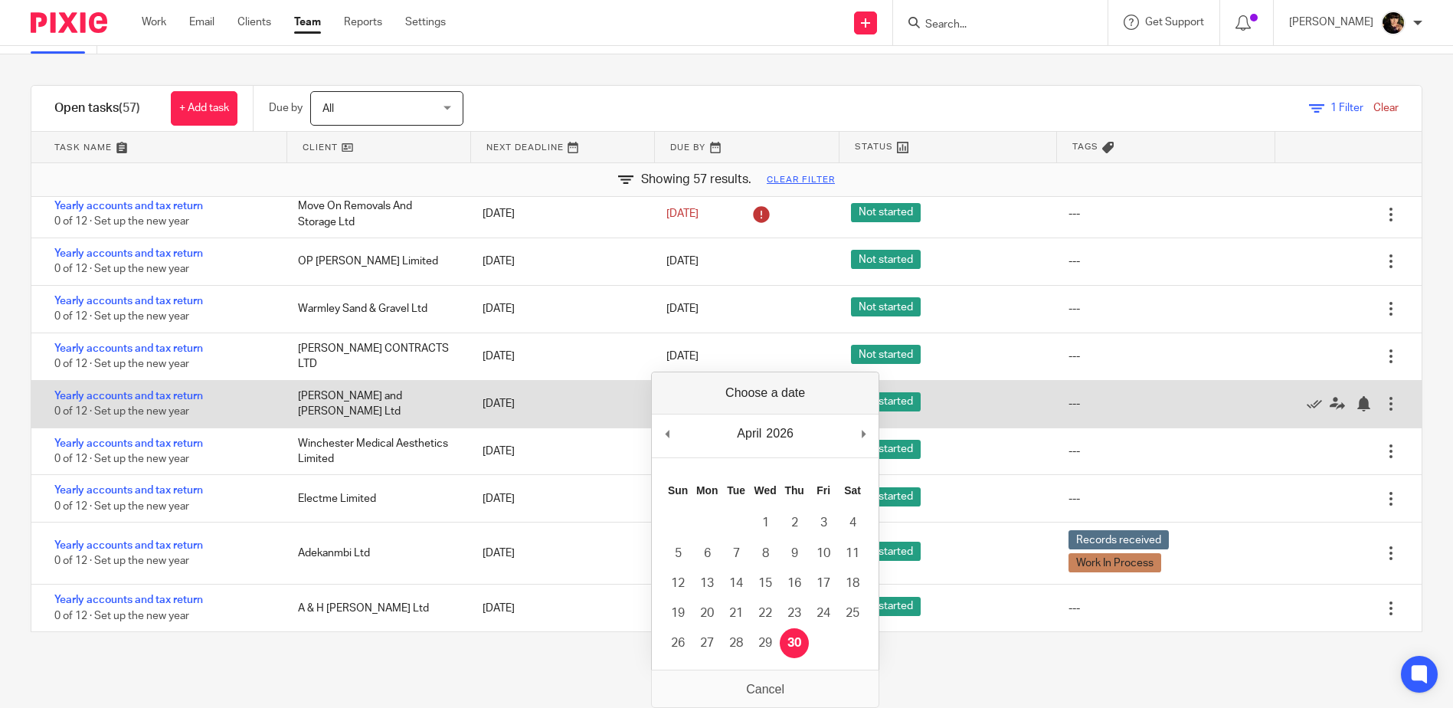
scroll to position [0, 0]
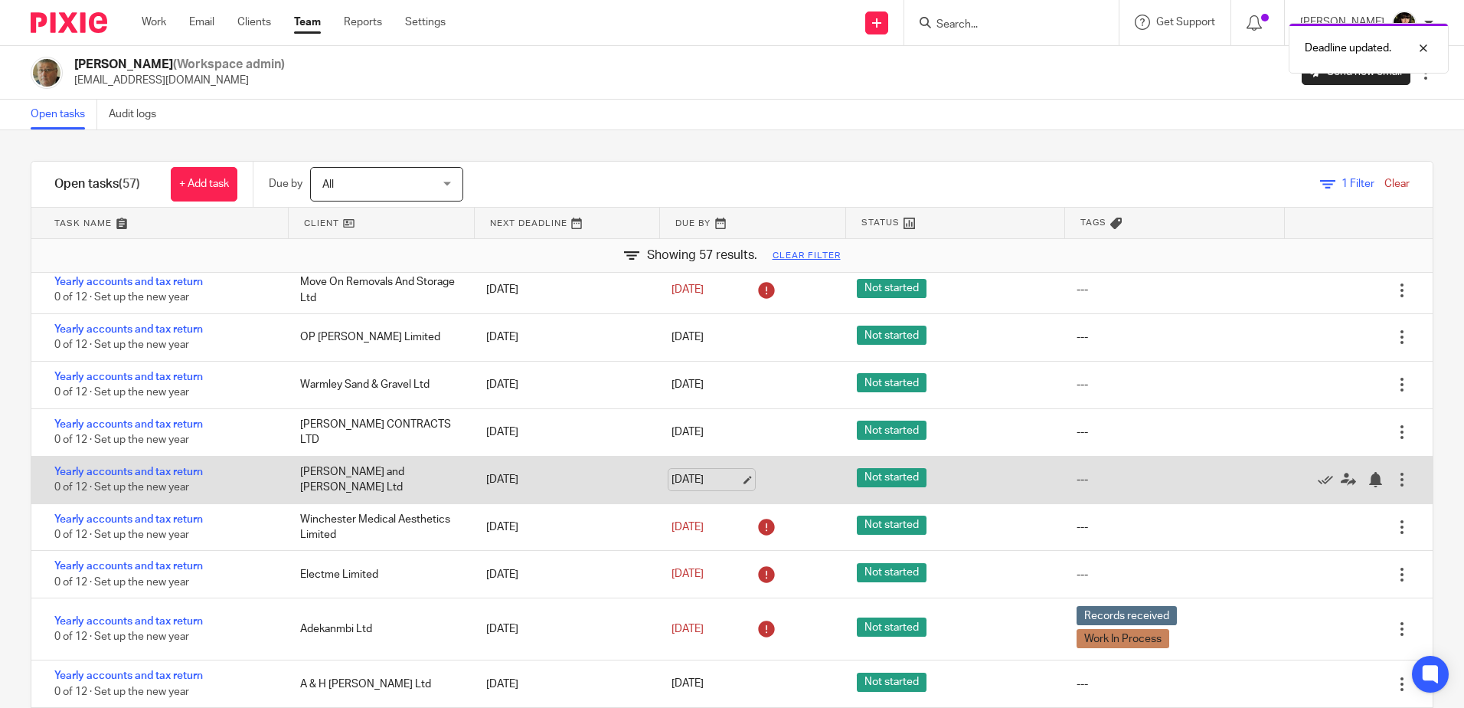
click at [728, 477] on link "[DATE]" at bounding box center [706, 480] width 69 height 16
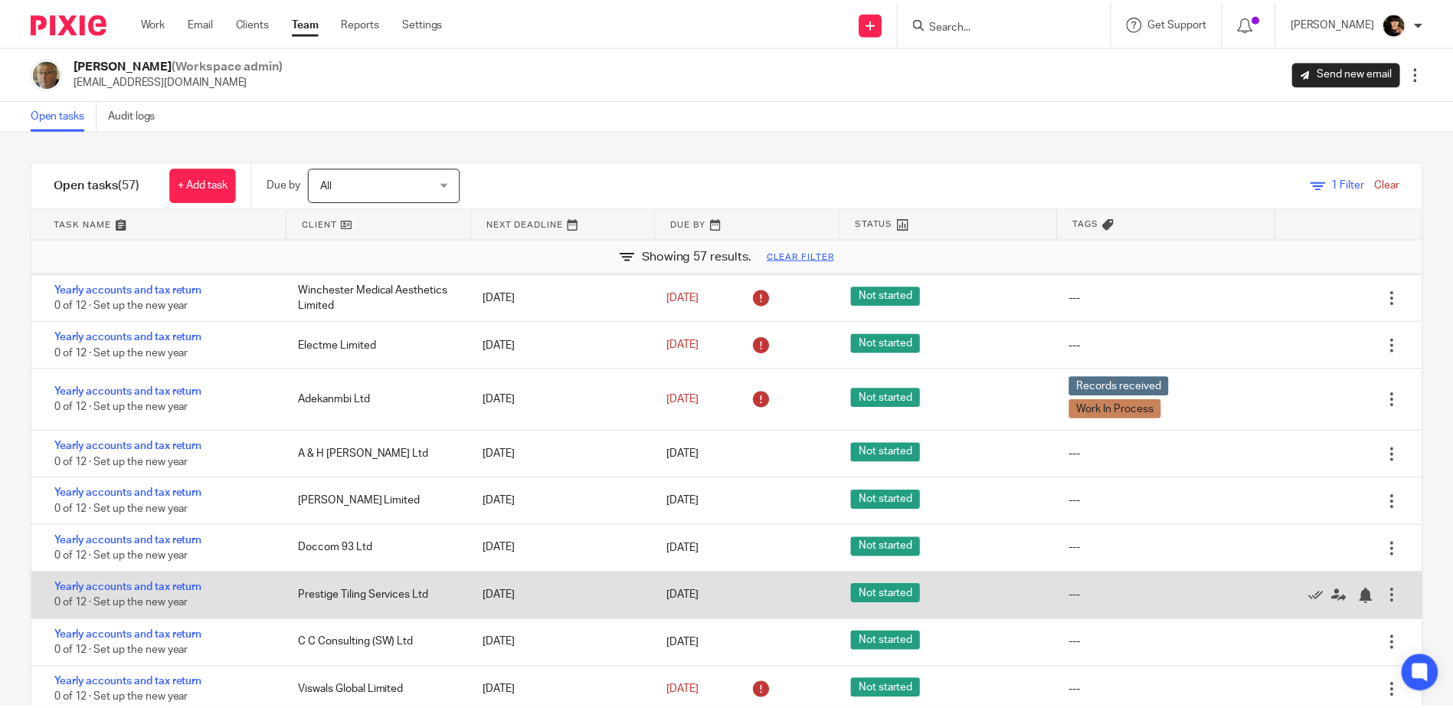
scroll to position [1608, 0]
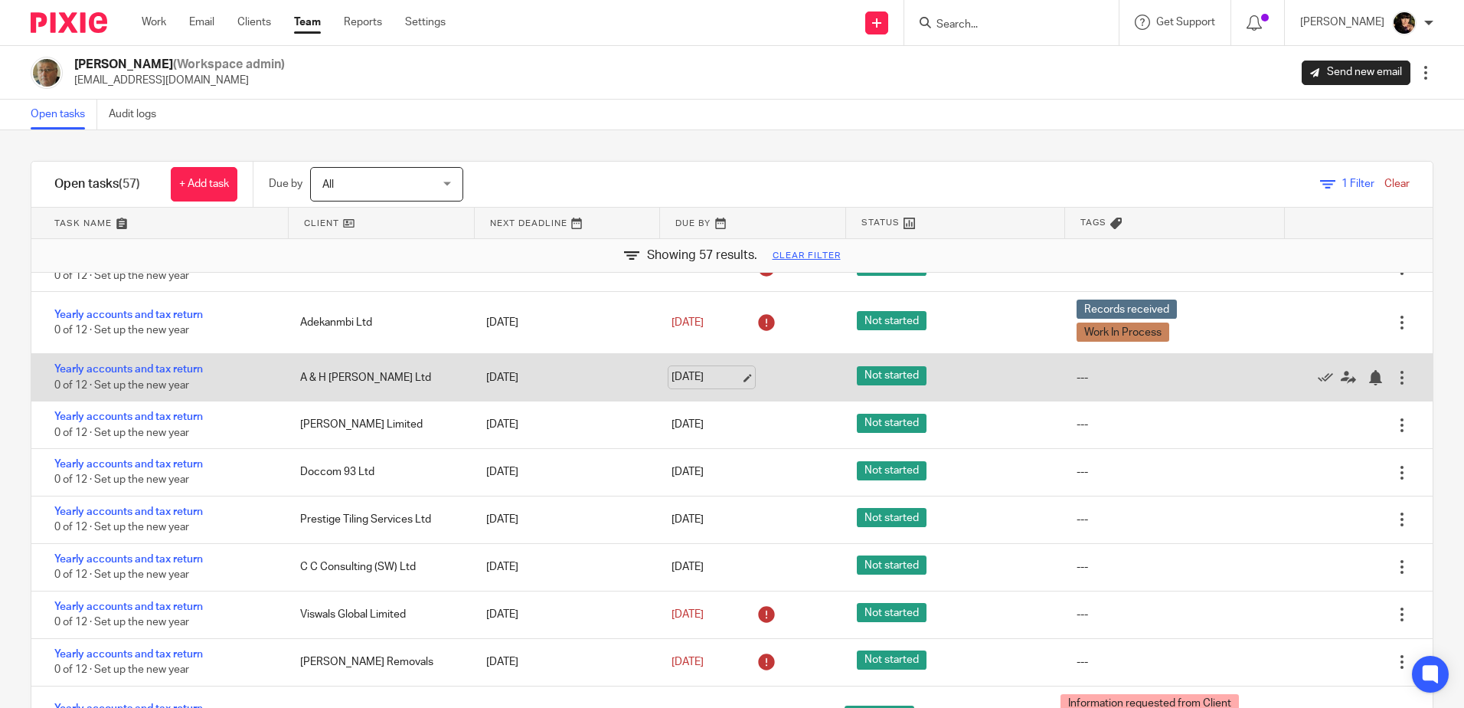
click at [731, 378] on link "[DATE]" at bounding box center [706, 377] width 69 height 16
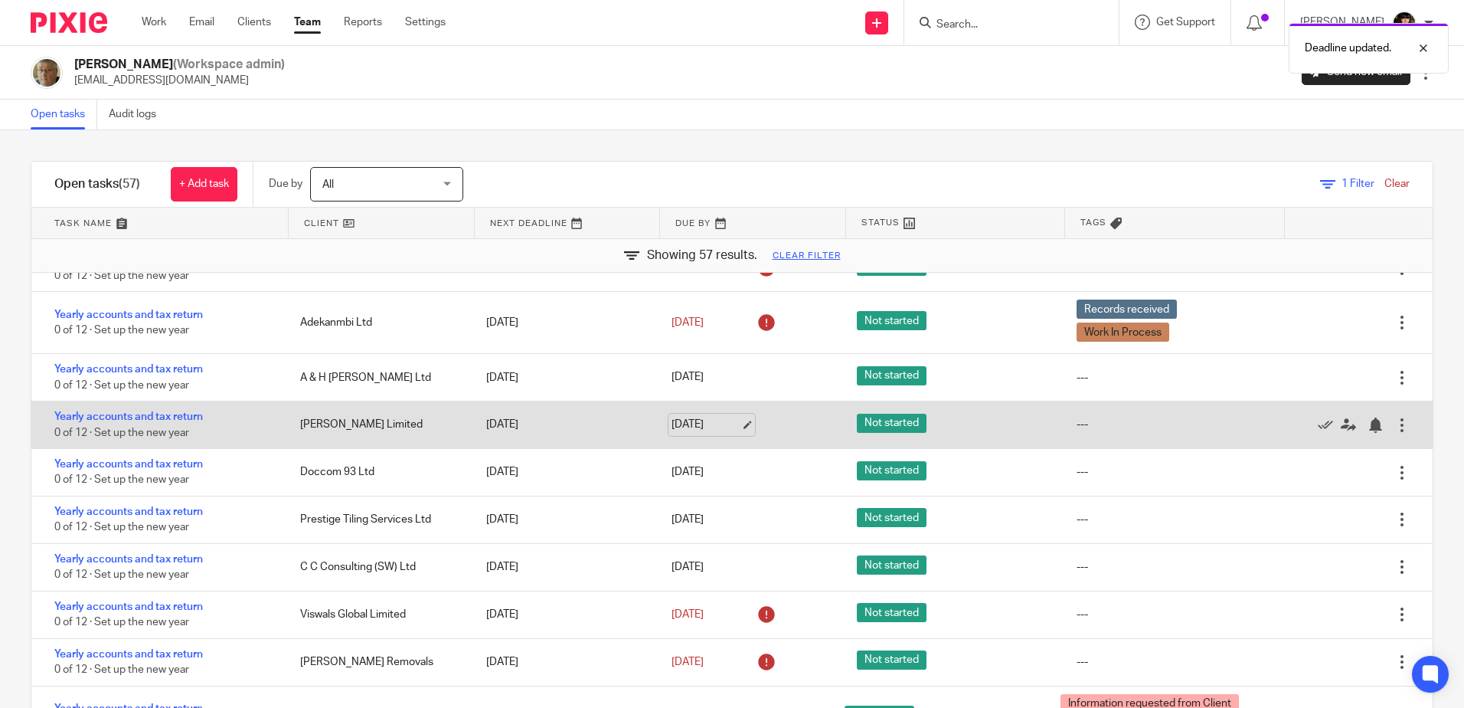
click at [731, 424] on link "[DATE]" at bounding box center [706, 425] width 69 height 16
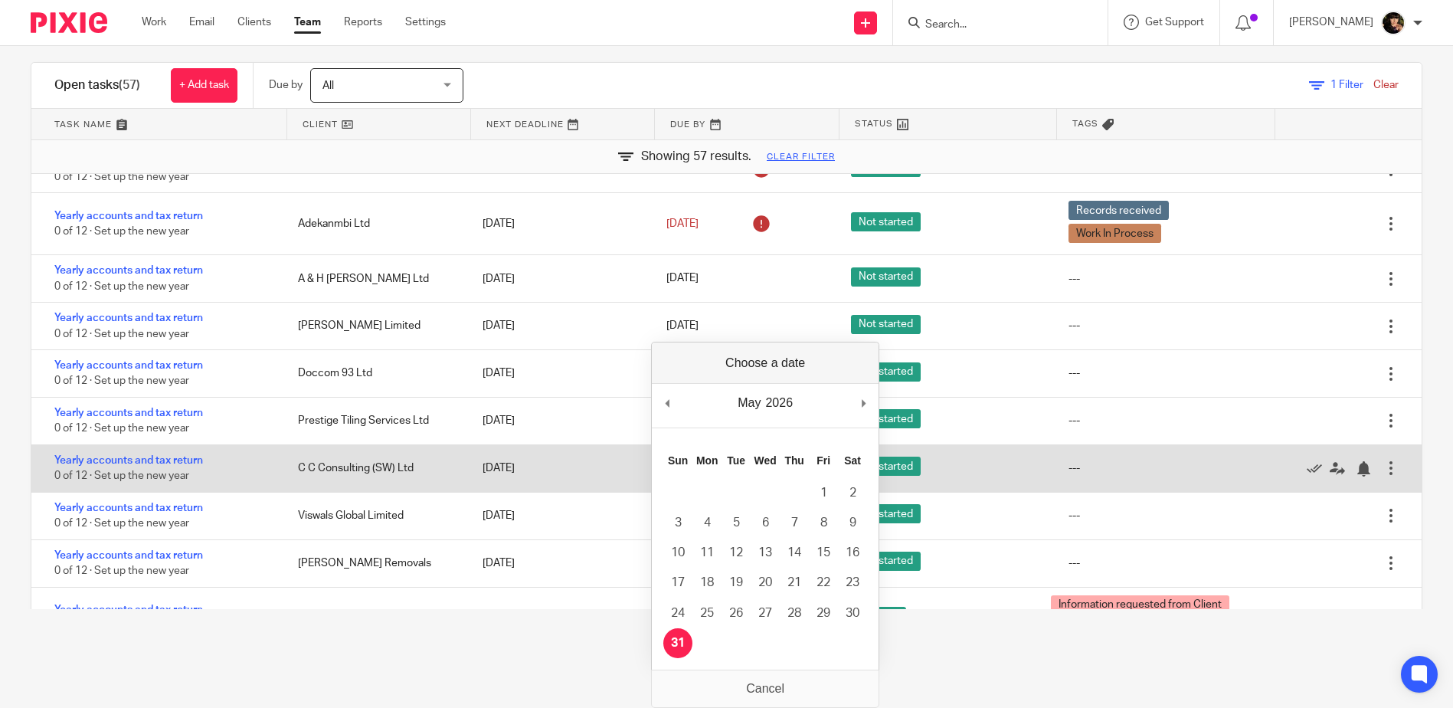
scroll to position [0, 0]
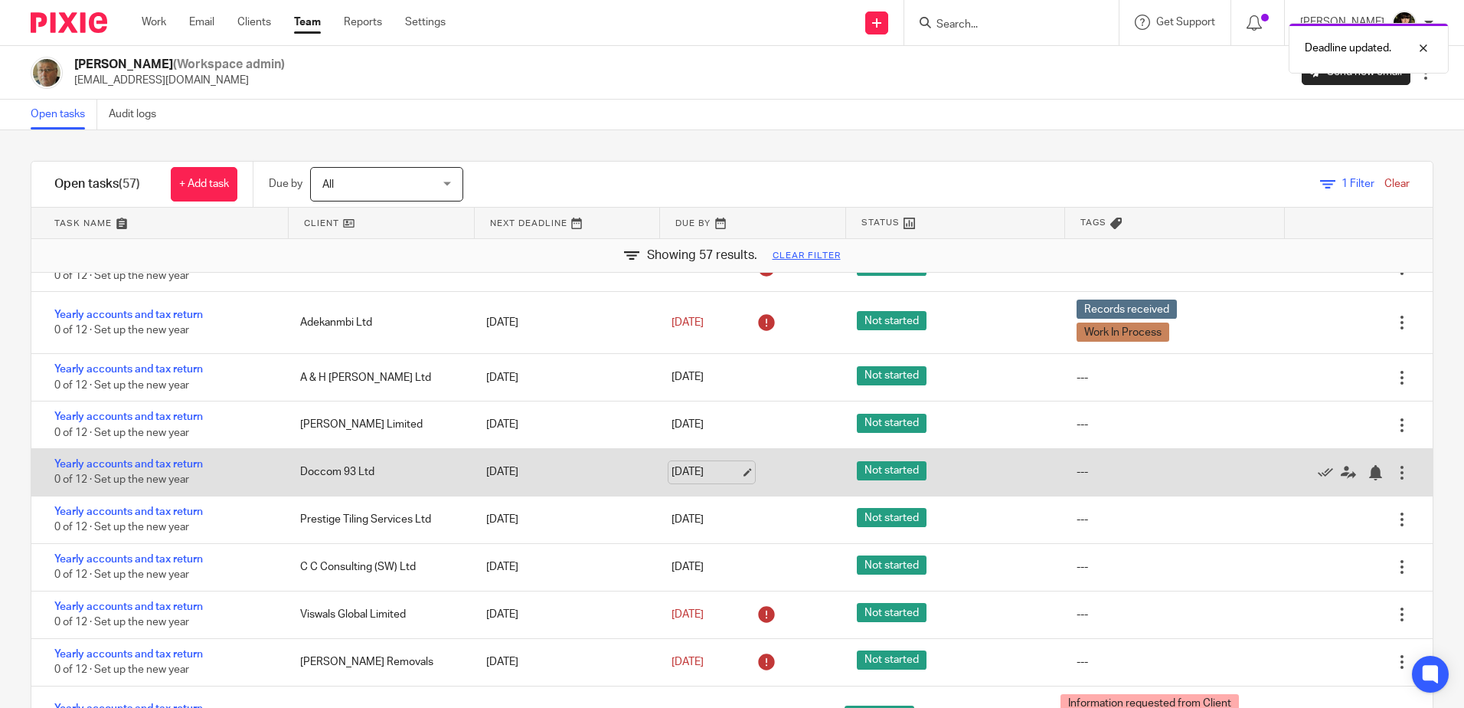
click at [733, 475] on link "[DATE]" at bounding box center [706, 472] width 69 height 16
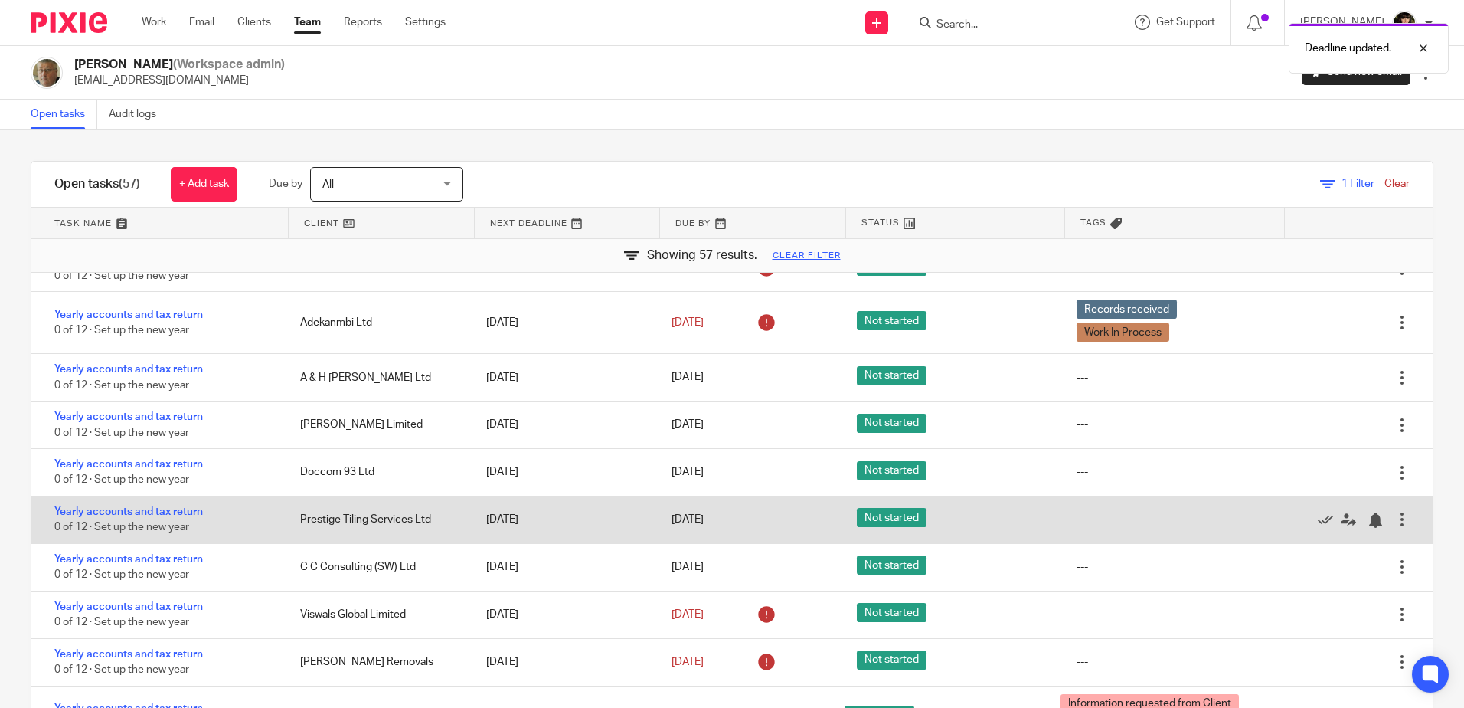
click at [736, 515] on link "[DATE]" at bounding box center [706, 520] width 69 height 16
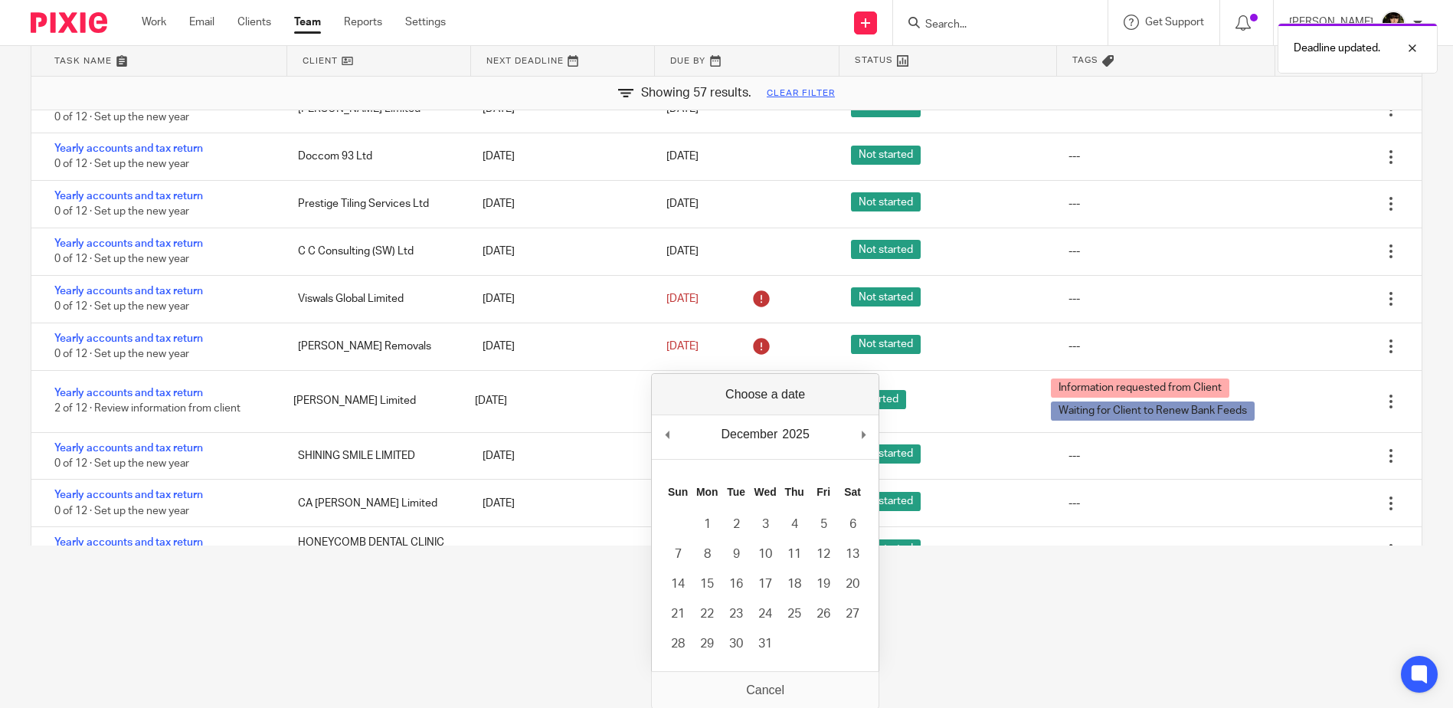
scroll to position [164, 0]
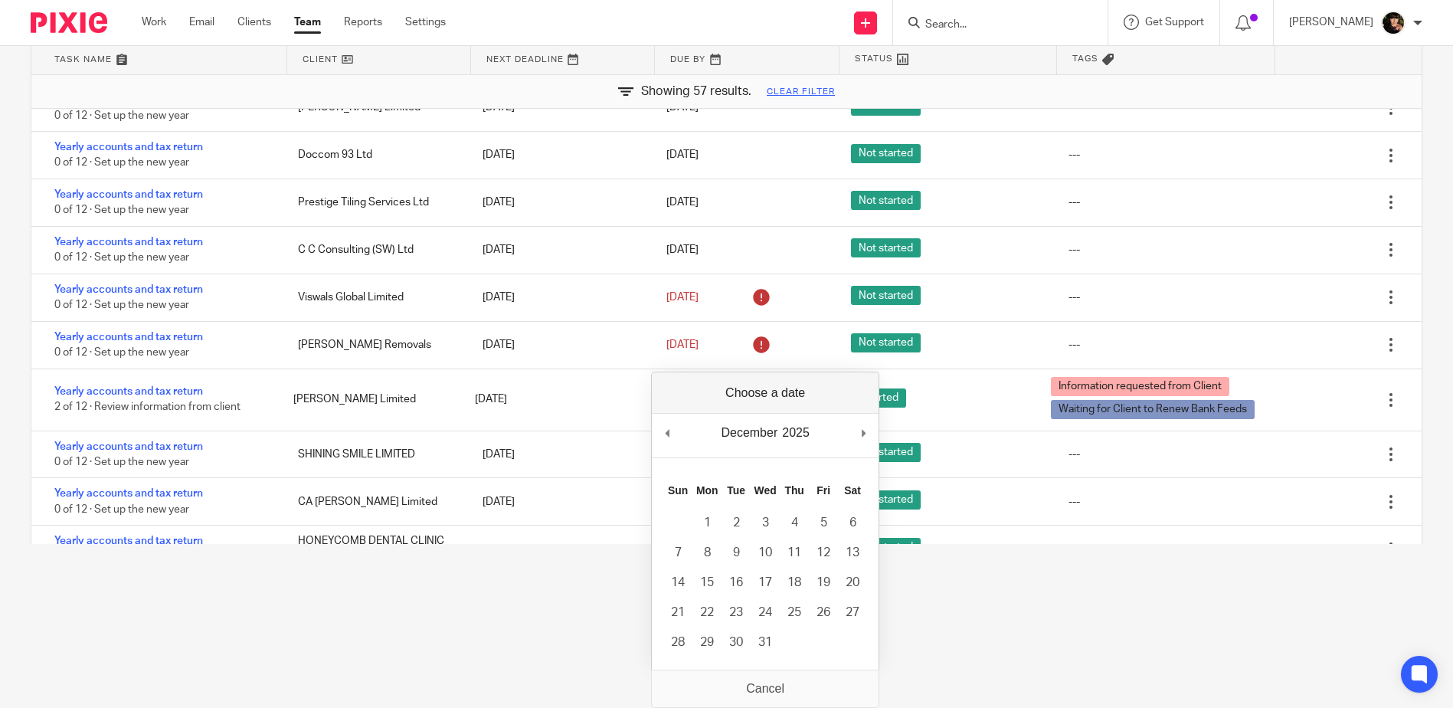
click at [859, 430] on div "December January February March April May June July August September October No…" at bounding box center [765, 436] width 227 height 44
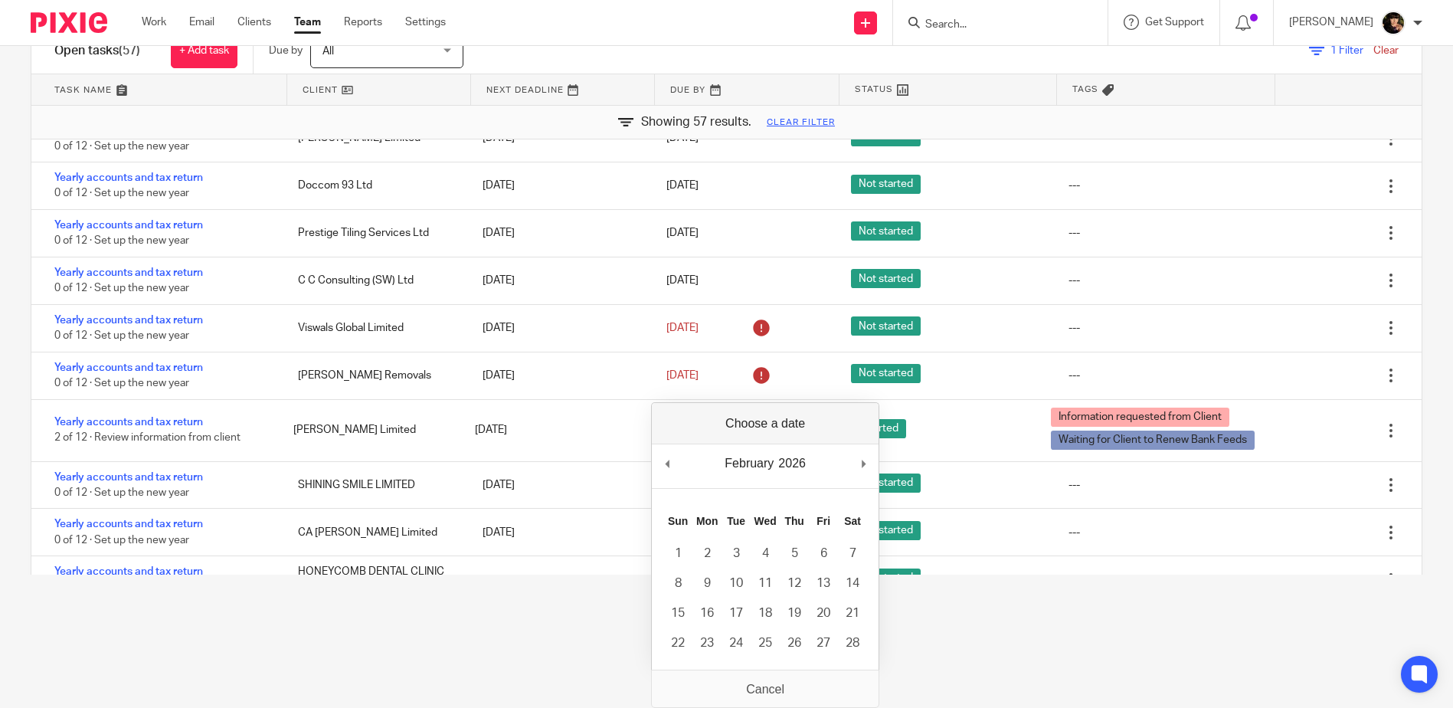
click at [862, 432] on div "February January February March April May June July August September October No…" at bounding box center [765, 536] width 228 height 269
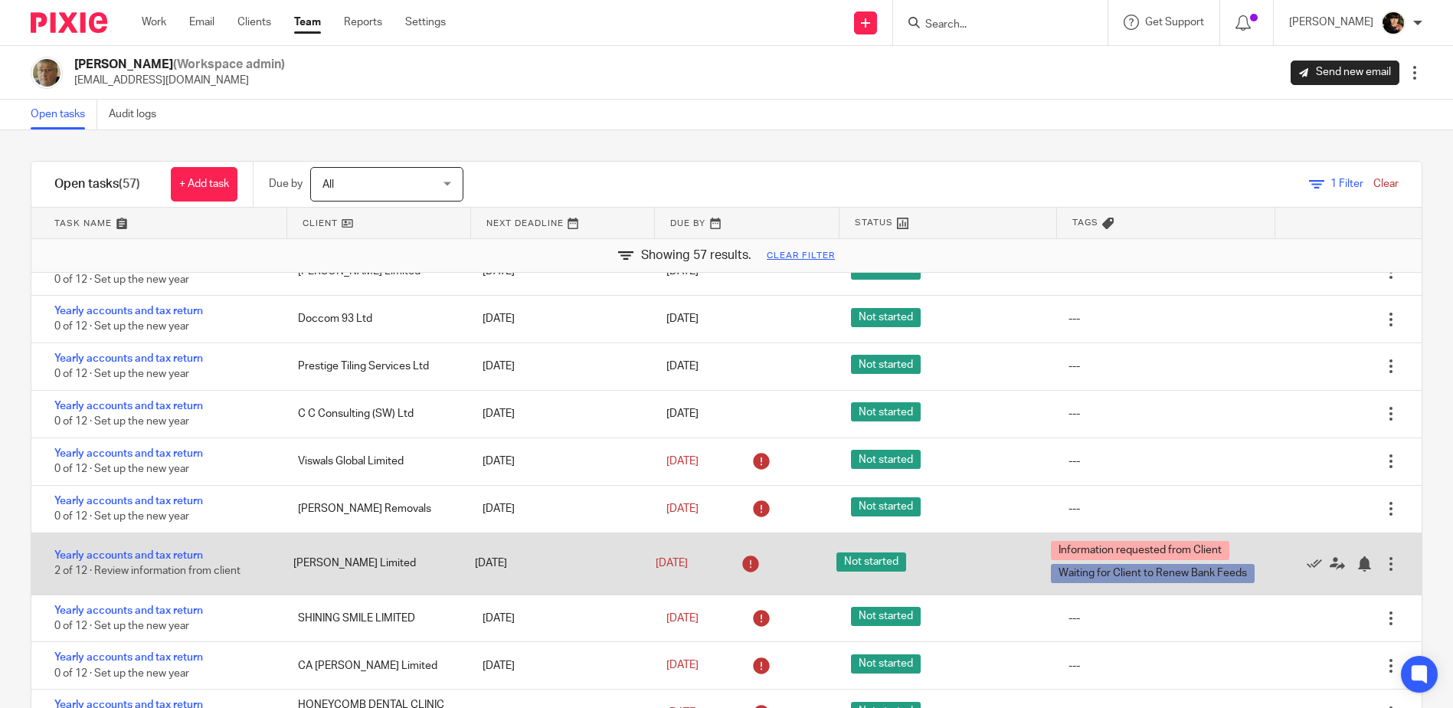
scroll to position [0, 0]
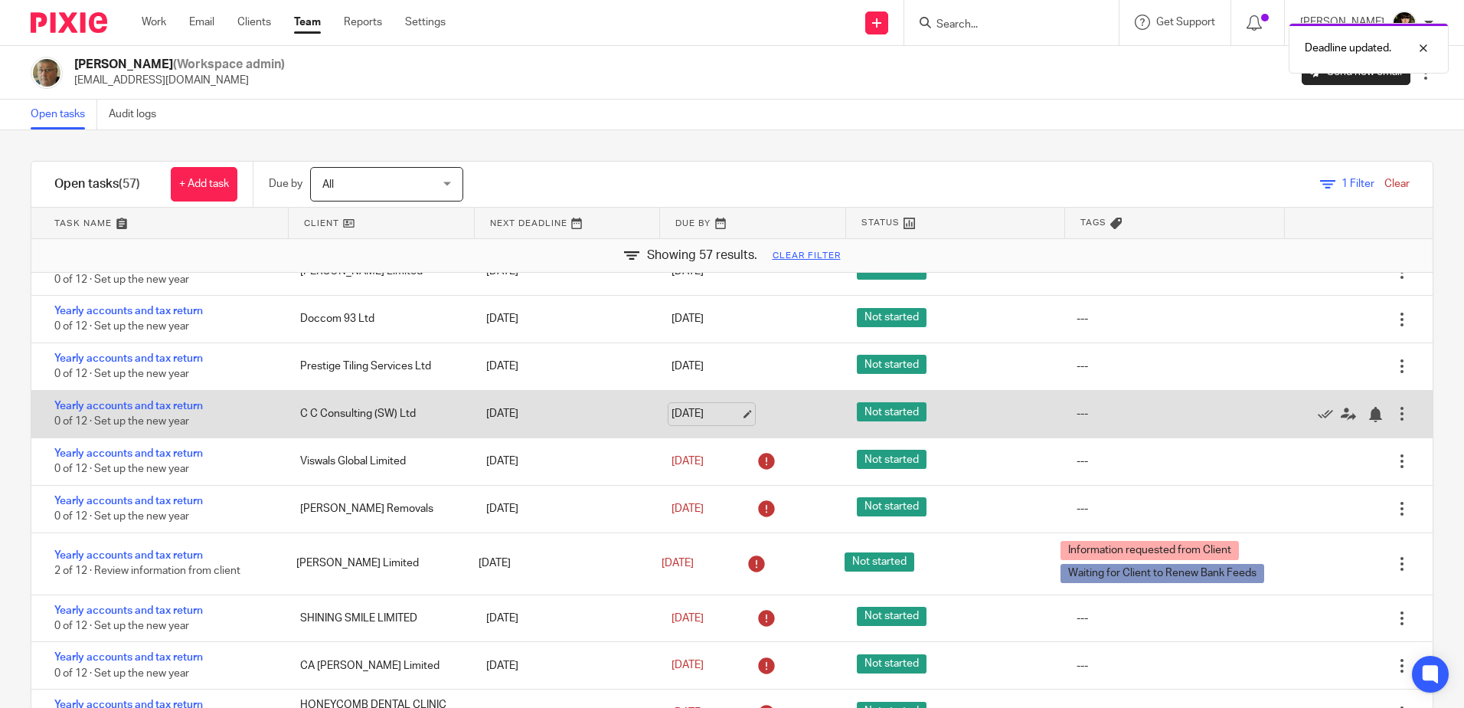
click at [733, 412] on link "[DATE]" at bounding box center [706, 414] width 69 height 16
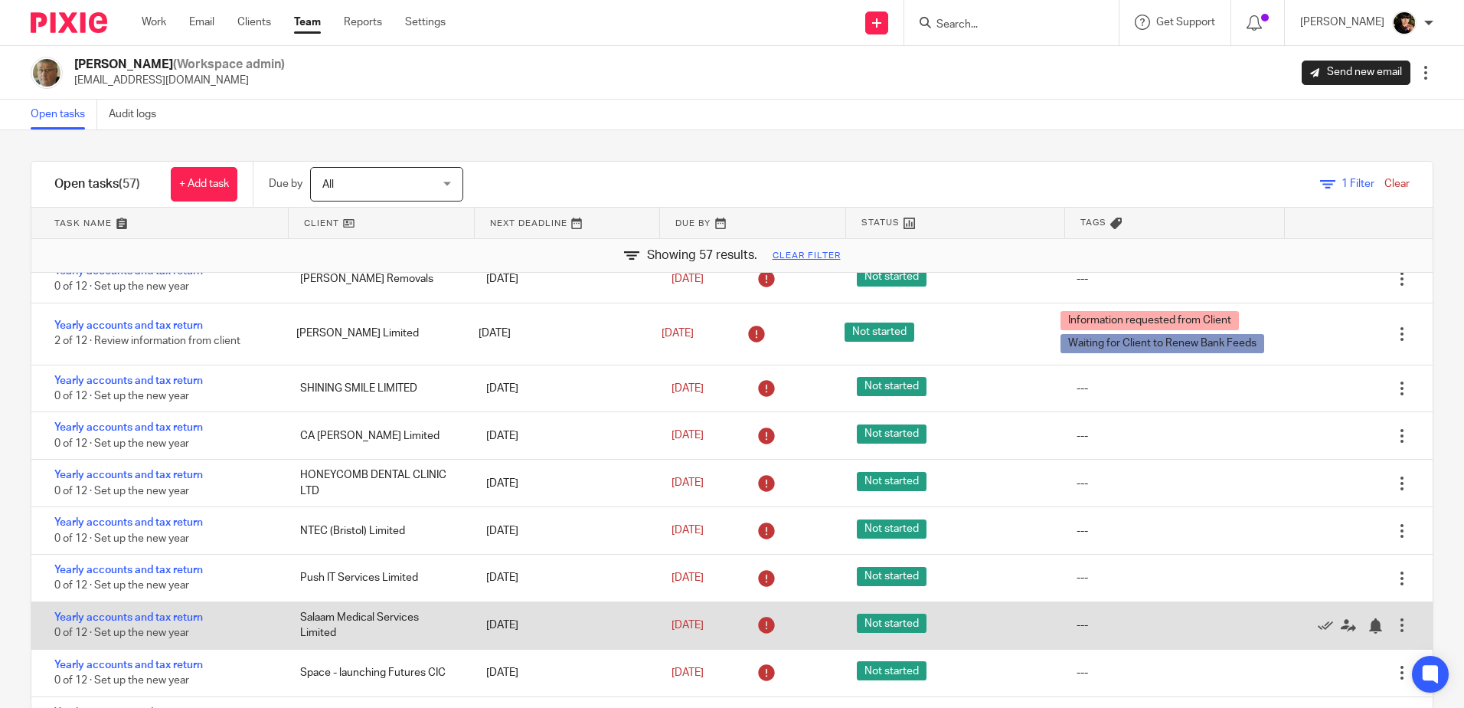
scroll to position [2068, 0]
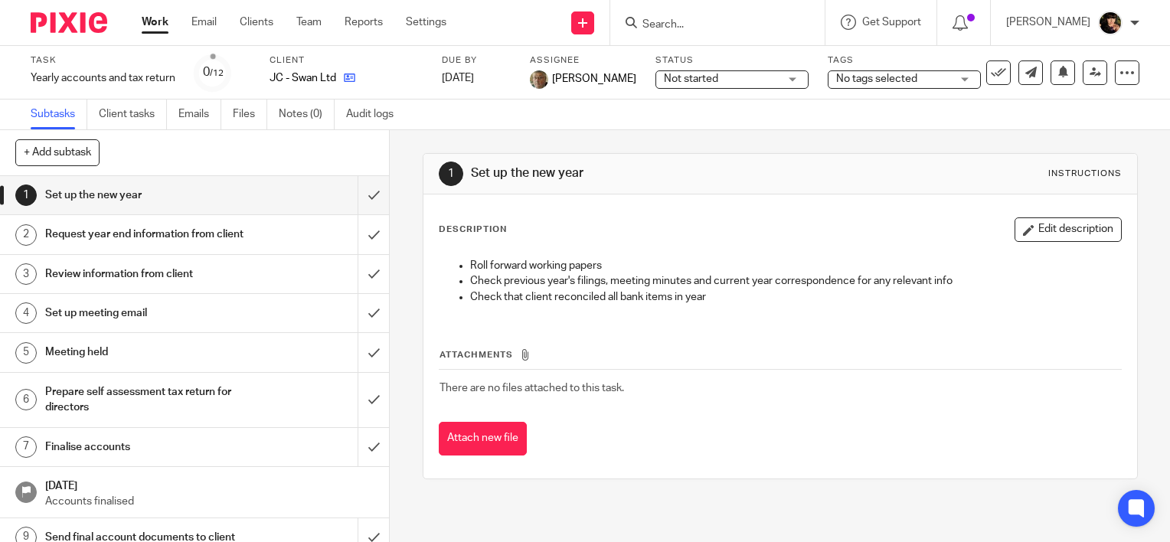
click at [349, 80] on icon at bounding box center [349, 77] width 11 height 11
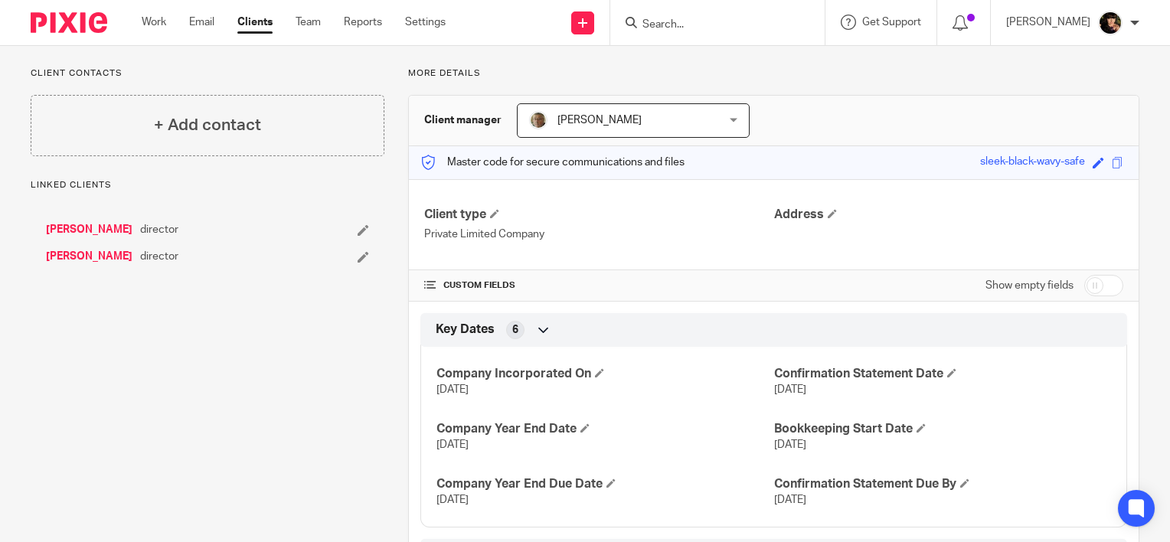
scroll to position [230, 0]
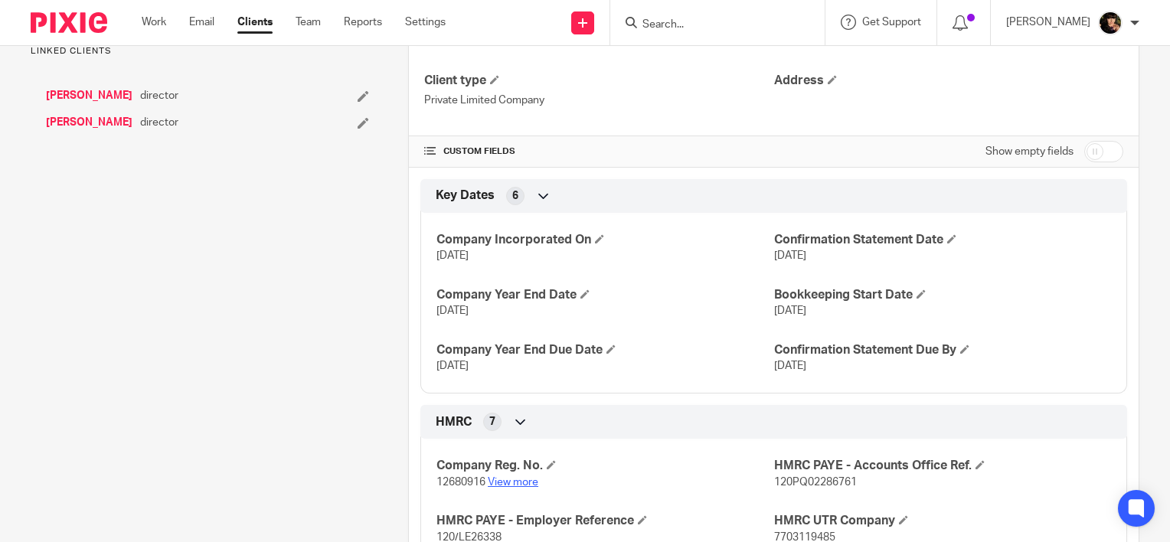
click at [502, 484] on link "View more" at bounding box center [513, 482] width 51 height 11
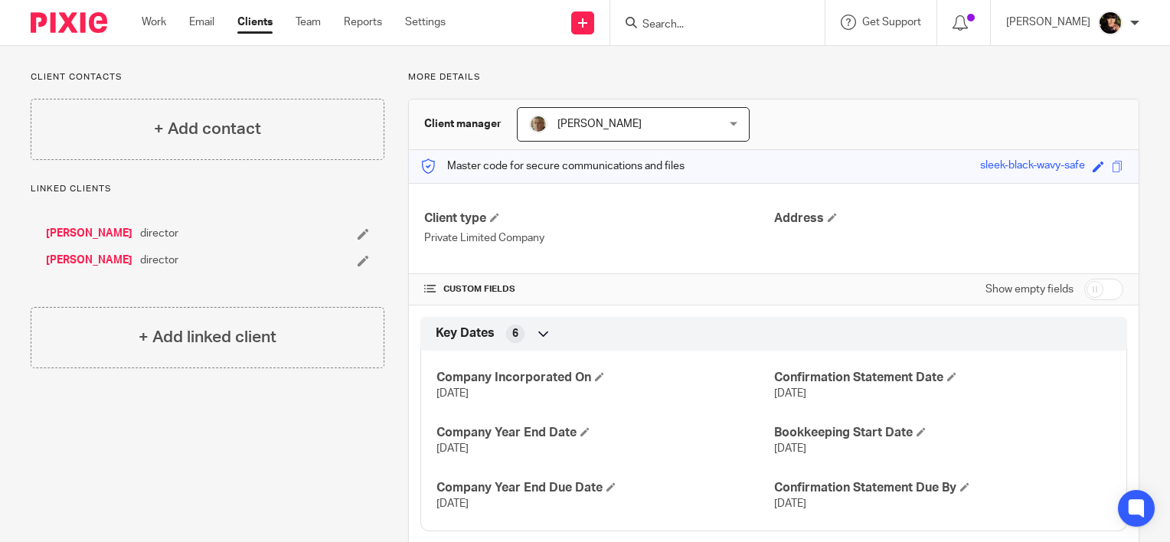
scroll to position [0, 0]
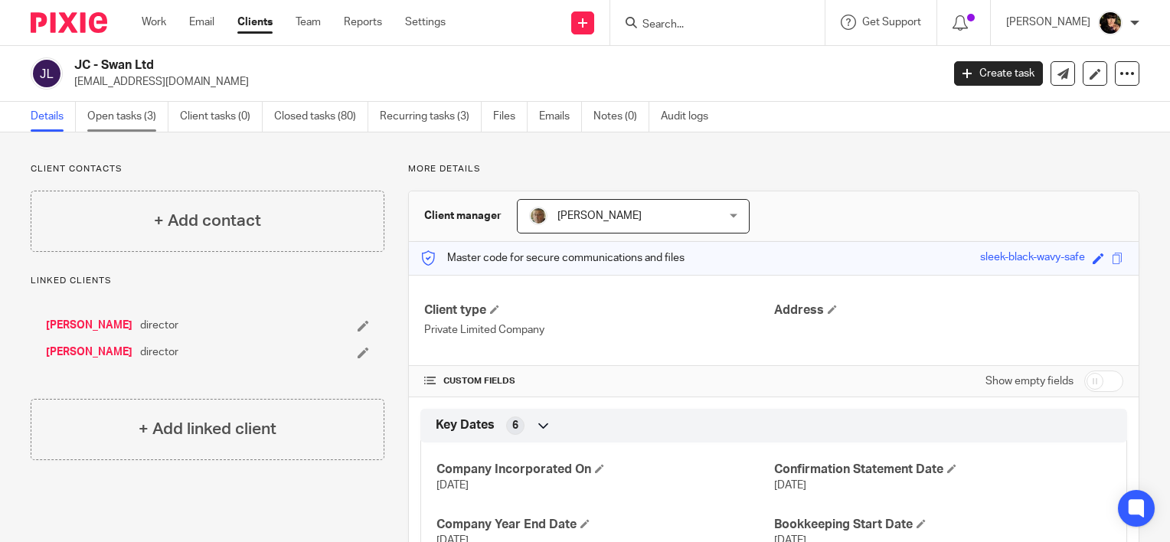
click at [125, 106] on link "Open tasks (3)" at bounding box center [127, 117] width 81 height 30
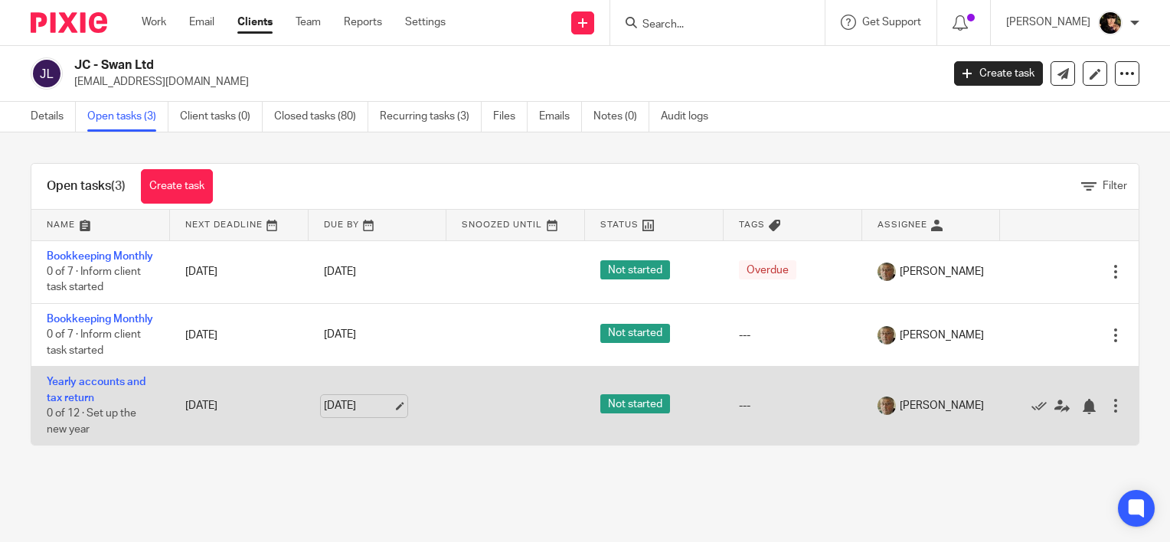
click at [393, 414] on link "30 Sep 2025" at bounding box center [358, 406] width 69 height 16
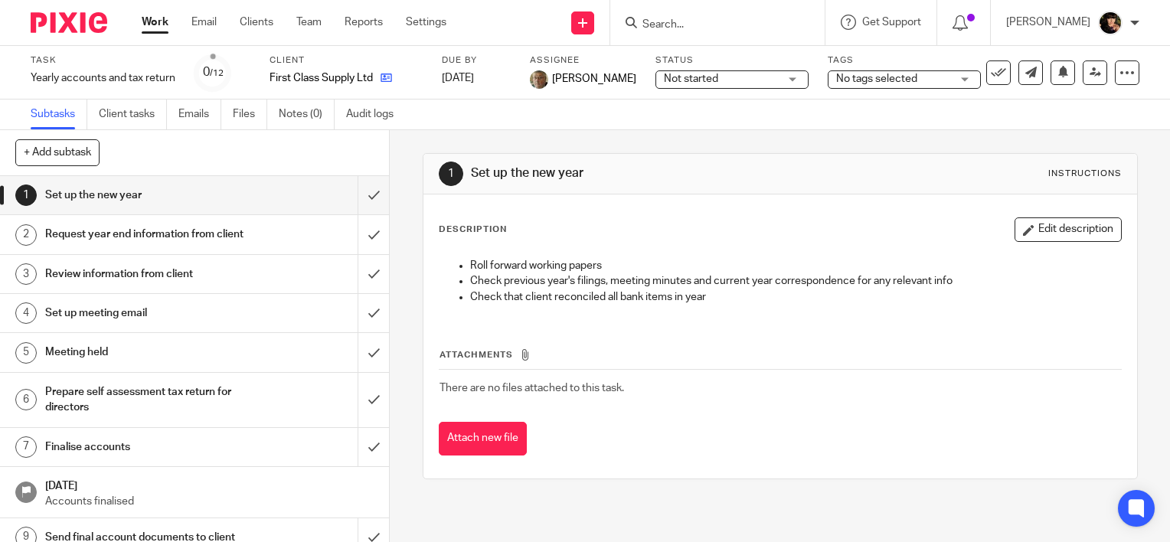
click at [385, 70] on link at bounding box center [382, 77] width 19 height 15
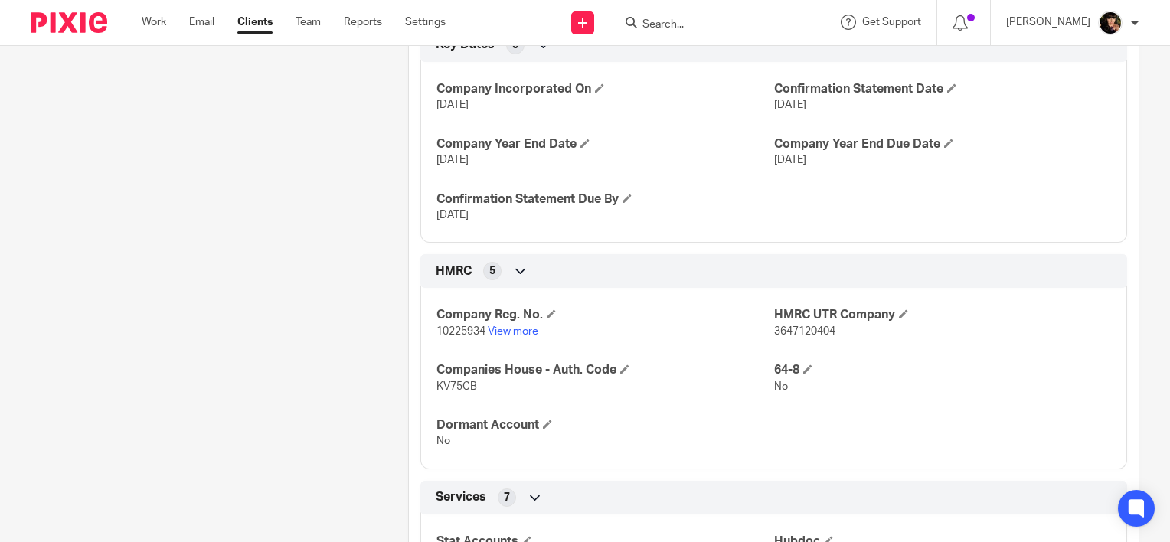
scroll to position [383, 0]
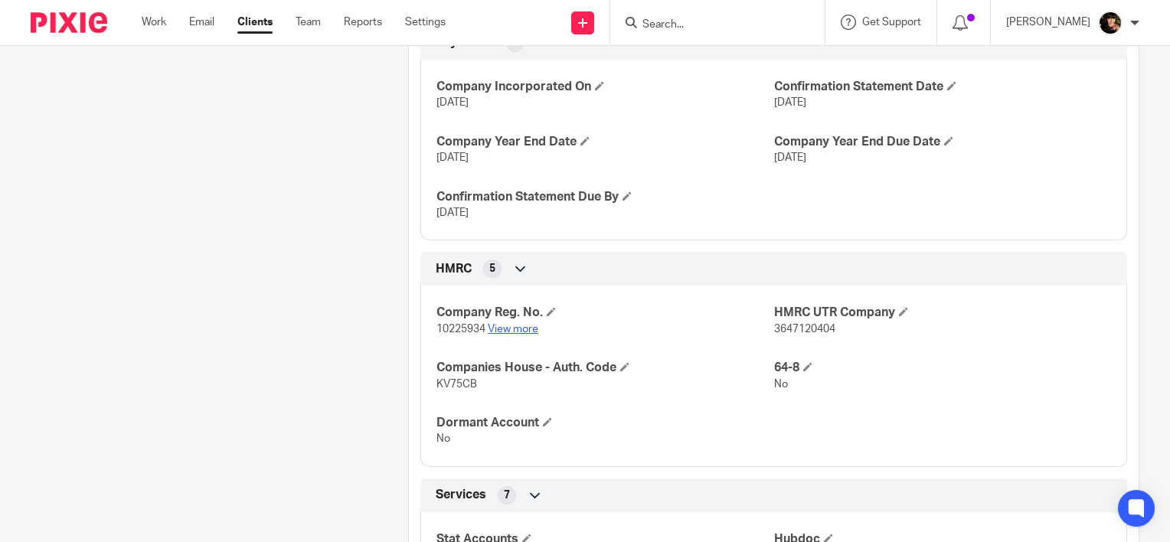
click at [500, 329] on link "View more" at bounding box center [513, 329] width 51 height 11
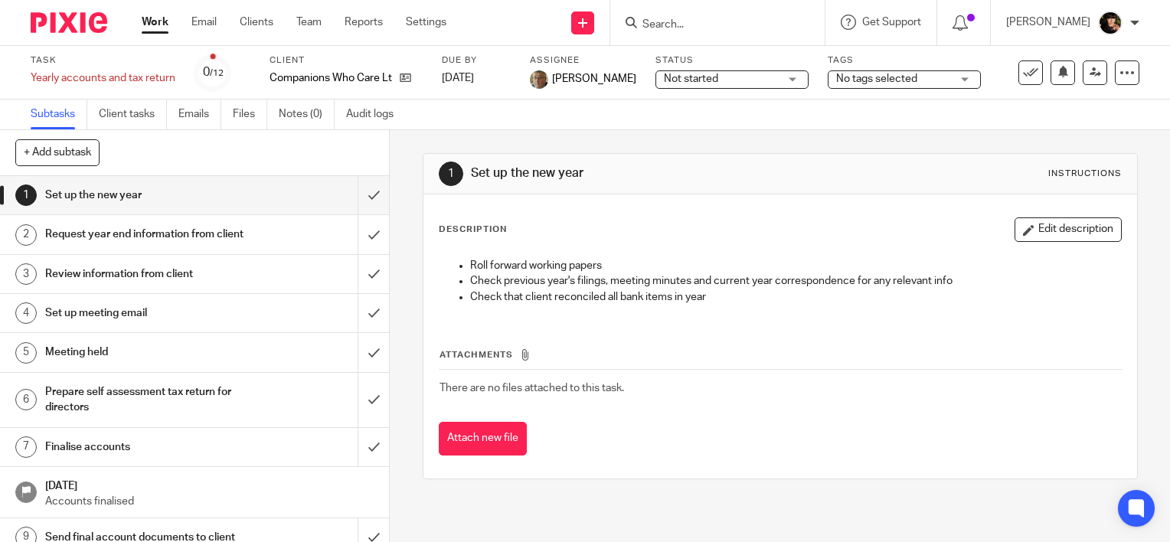
click at [414, 80] on div "Companions Who Care Ltd" at bounding box center [346, 77] width 153 height 15
click at [403, 80] on icon at bounding box center [405, 77] width 11 height 11
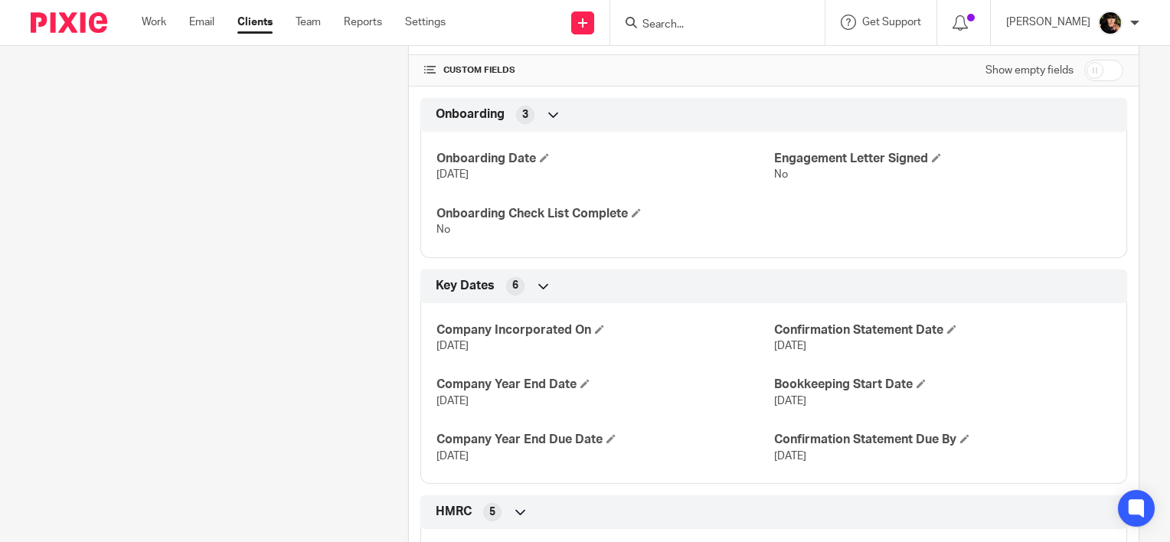
scroll to position [460, 0]
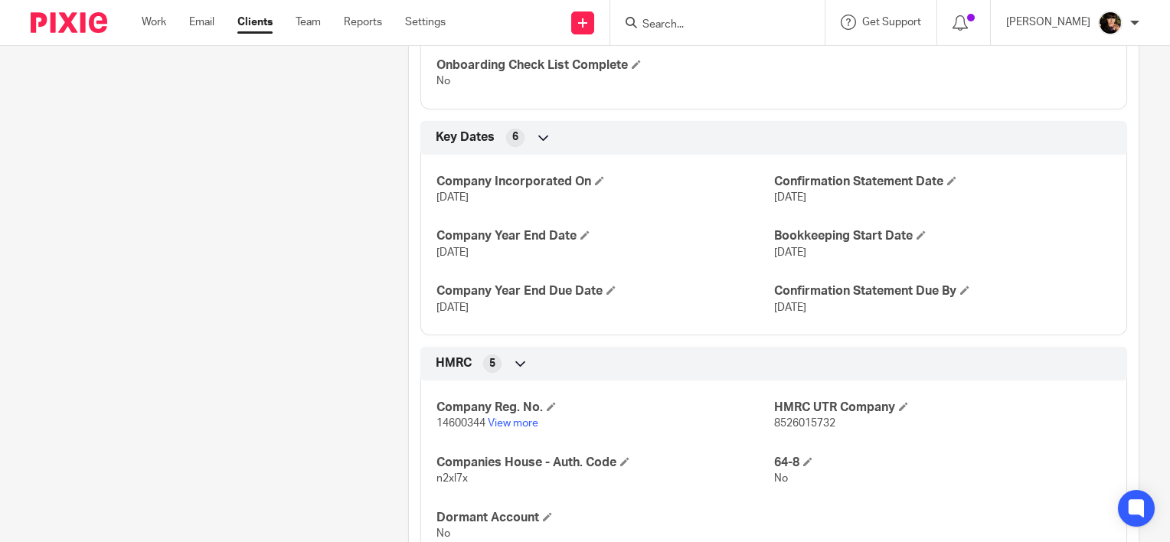
click at [498, 430] on p "14600344 View more" at bounding box center [605, 423] width 337 height 15
click at [491, 420] on link "View more" at bounding box center [513, 423] width 51 height 11
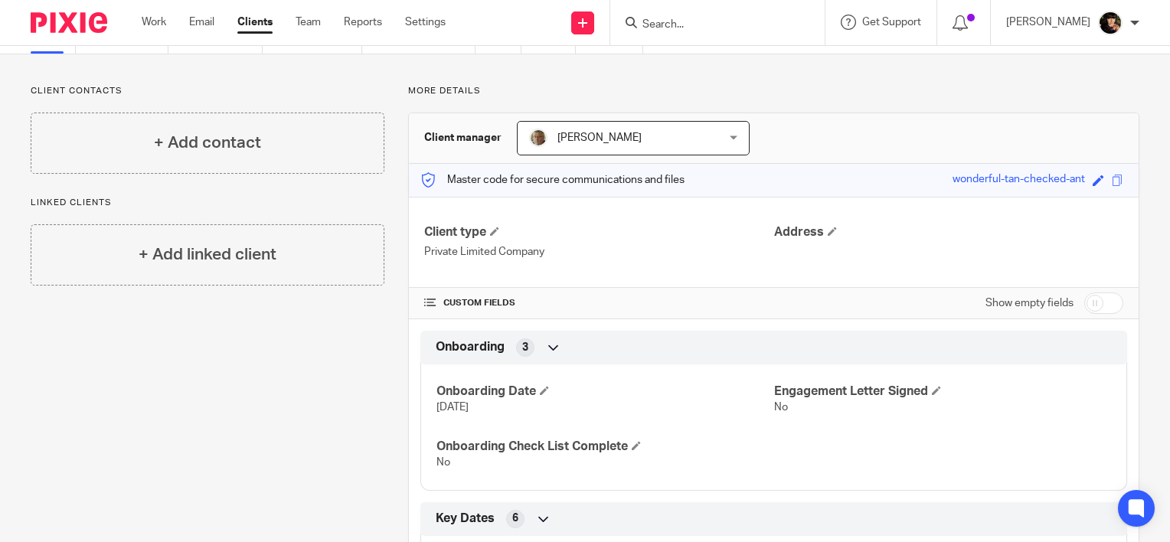
scroll to position [0, 0]
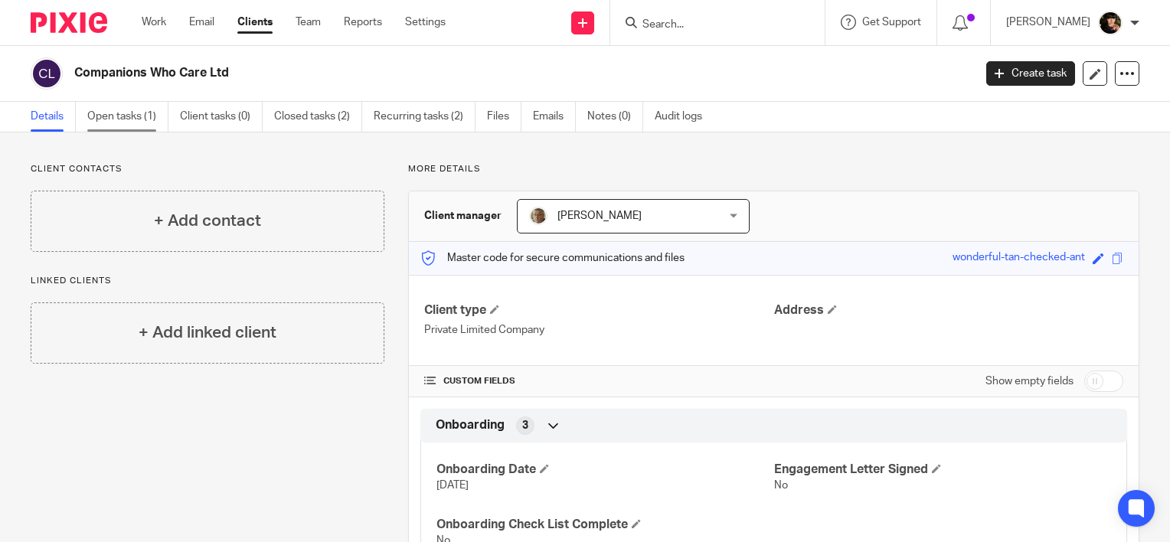
click at [131, 123] on link "Open tasks (1)" at bounding box center [127, 117] width 81 height 30
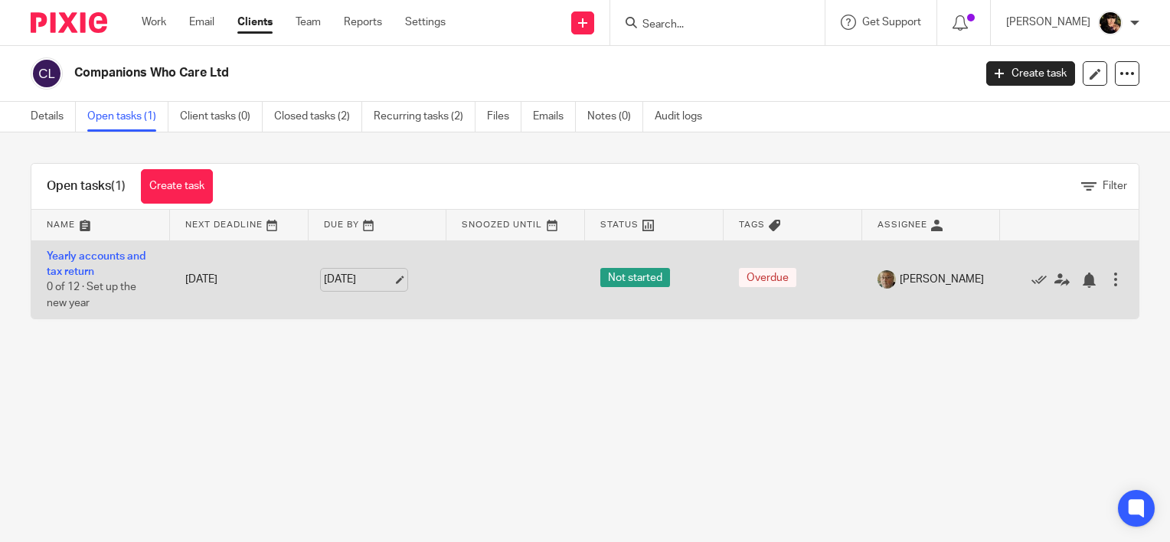
click at [389, 282] on link "[DATE]" at bounding box center [358, 280] width 69 height 16
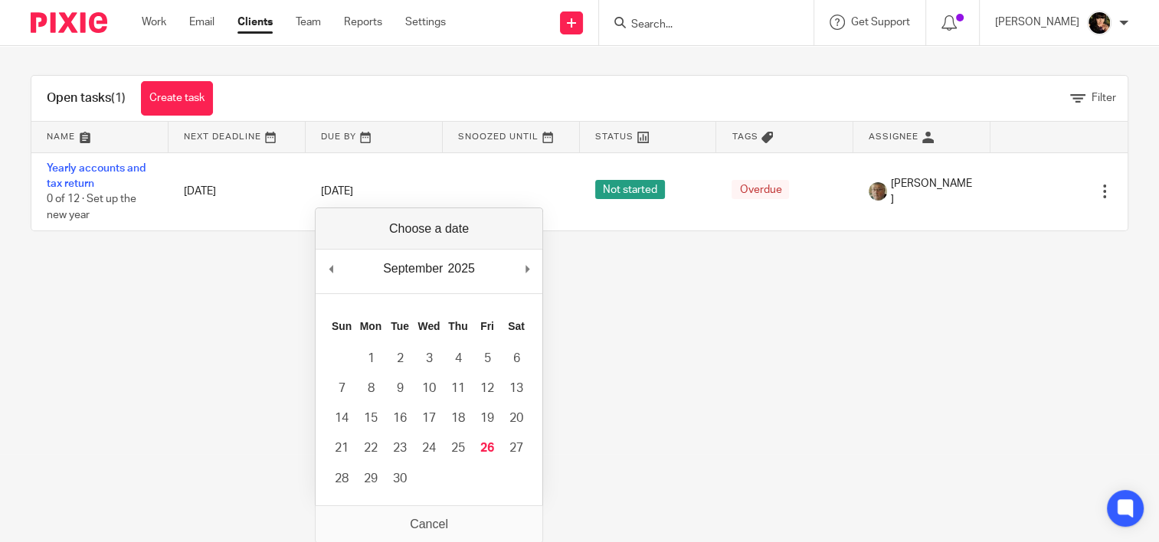
scroll to position [89, 0]
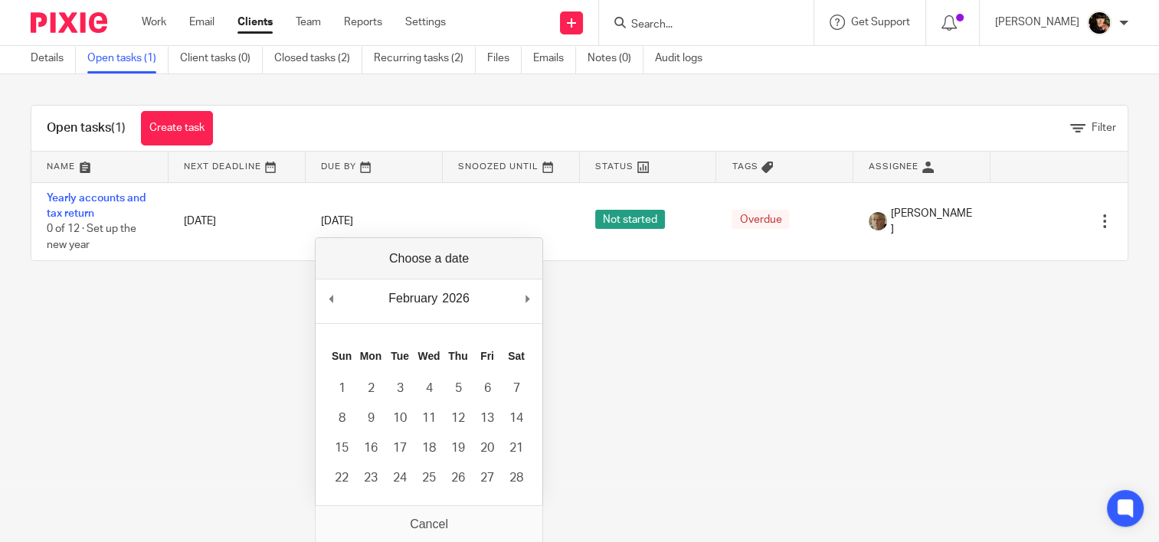
click at [529, 273] on div "February January February March April May June July August September October No…" at bounding box center [429, 371] width 228 height 269
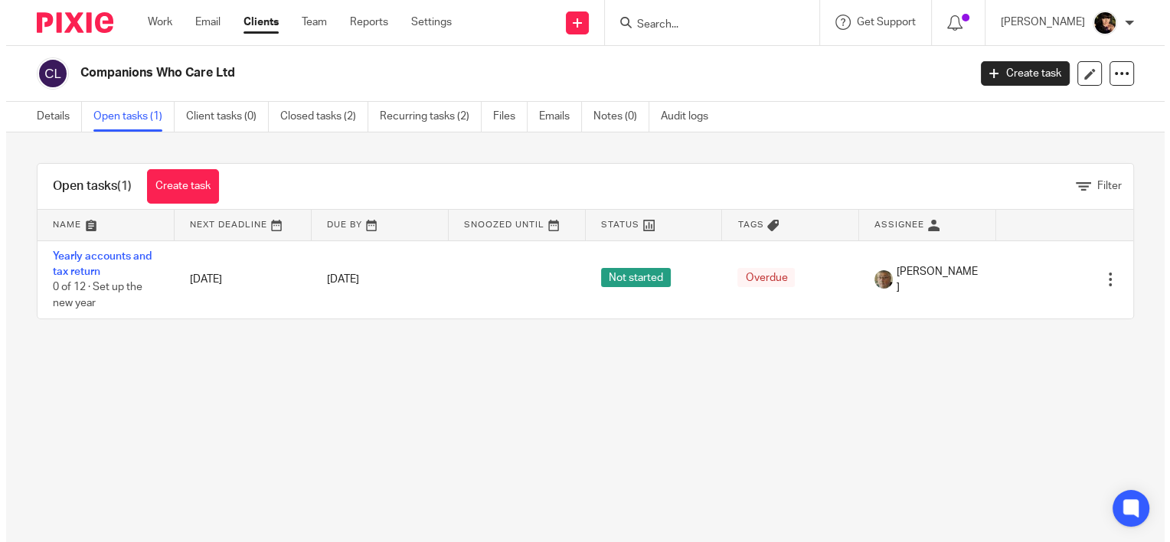
scroll to position [0, 0]
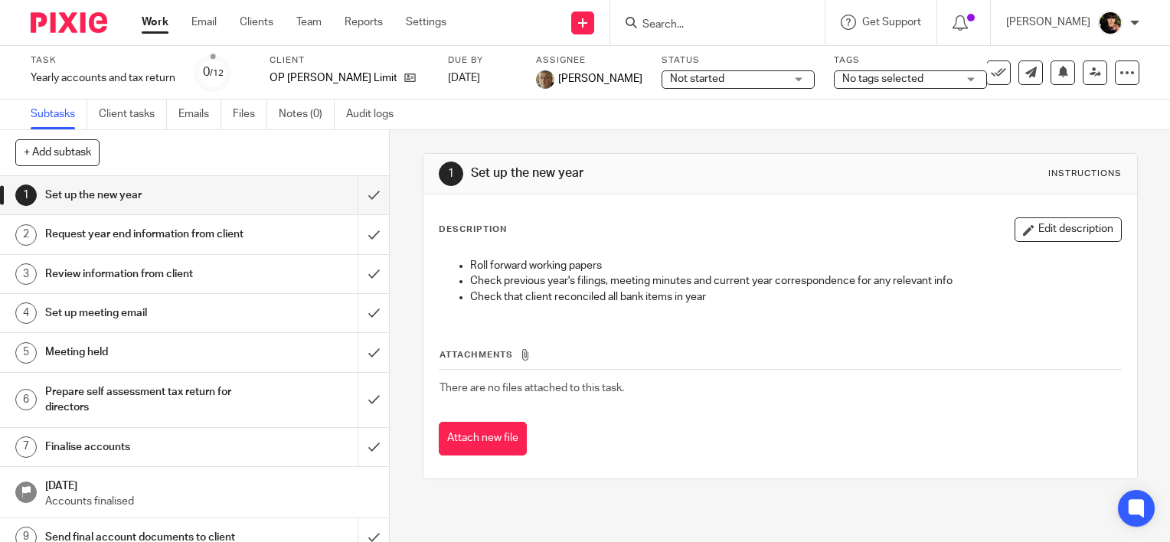
click at [384, 78] on div "OP Barroso Limited" at bounding box center [349, 77] width 159 height 15
click at [404, 74] on icon at bounding box center [409, 77] width 11 height 11
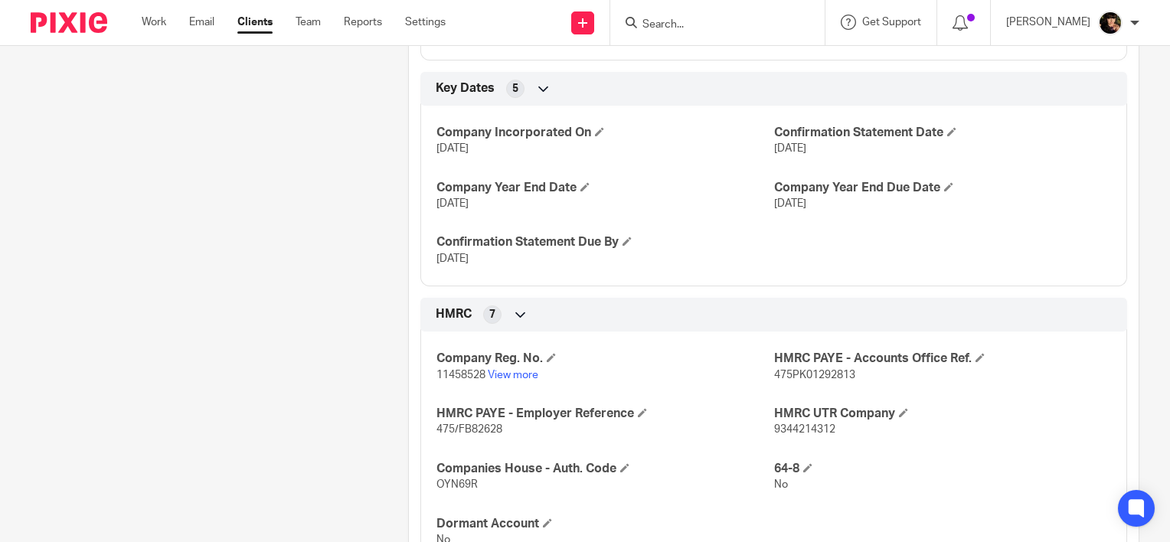
scroll to position [460, 0]
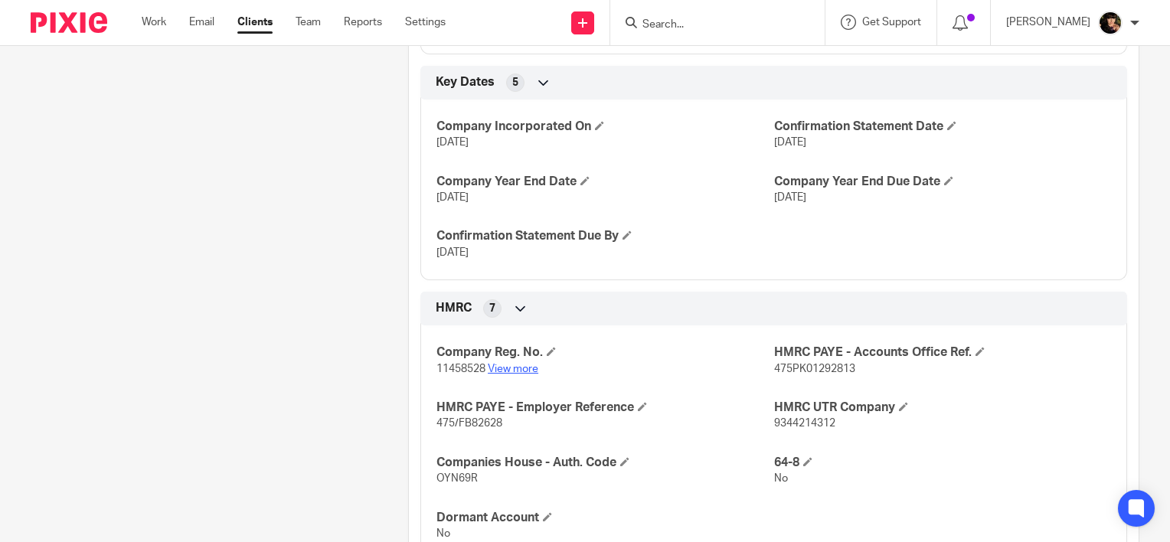
click at [502, 371] on link "View more" at bounding box center [513, 369] width 51 height 11
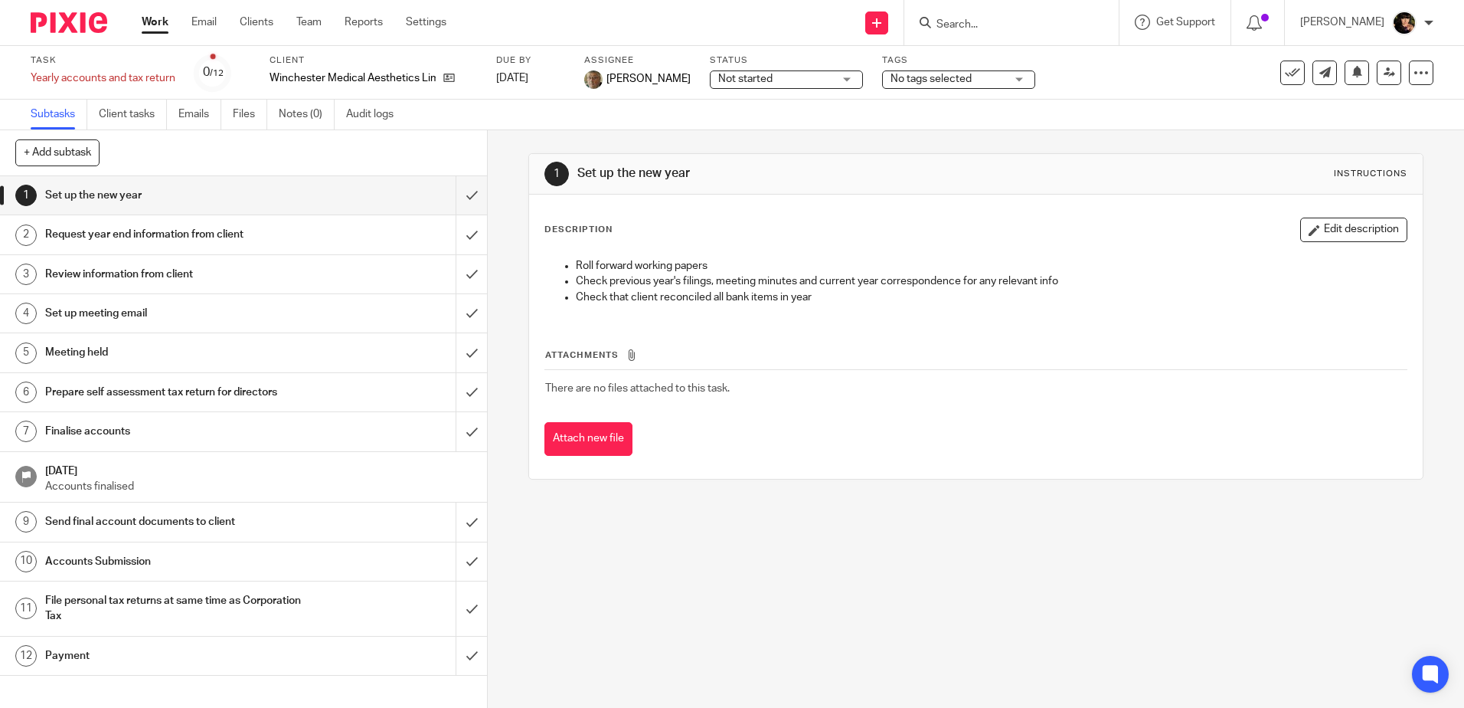
click at [896, 80] on span "No tags selected" at bounding box center [931, 79] width 81 height 11
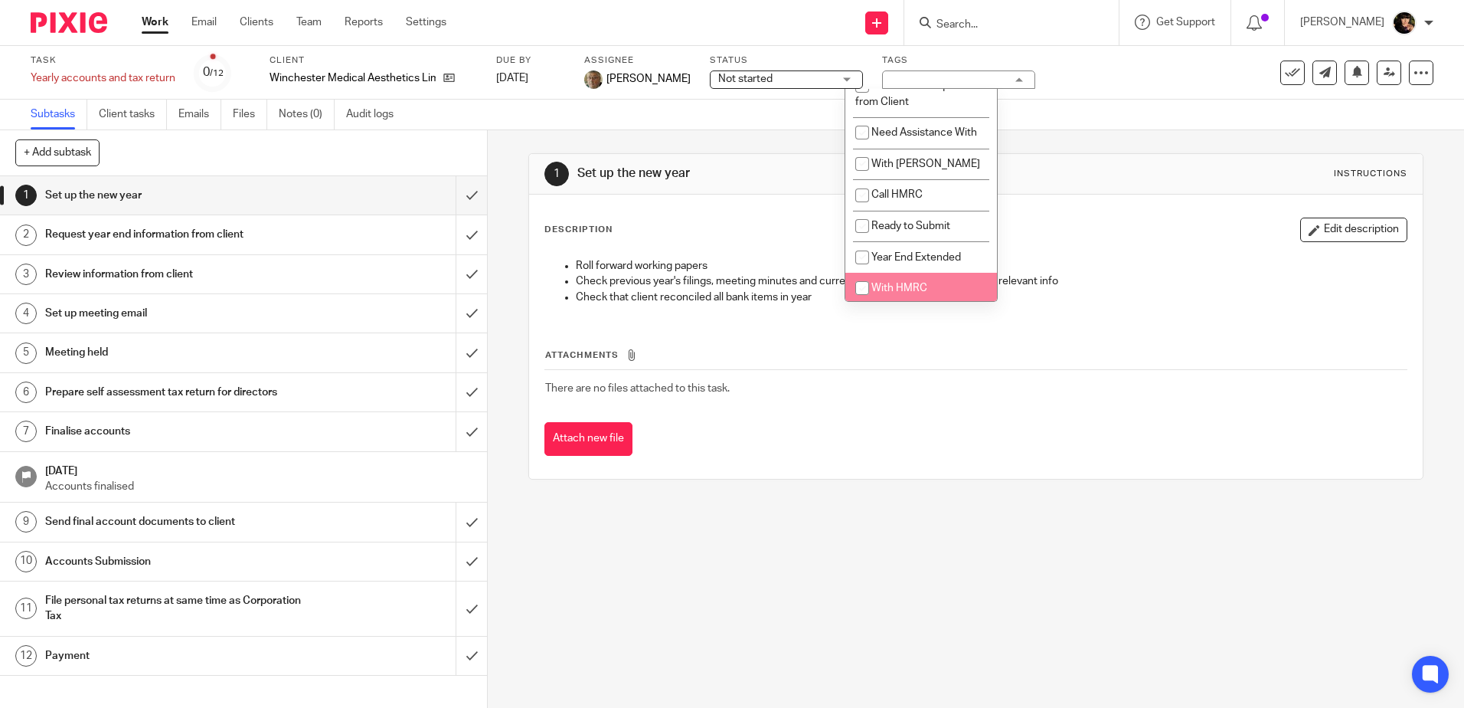
scroll to position [460, 0]
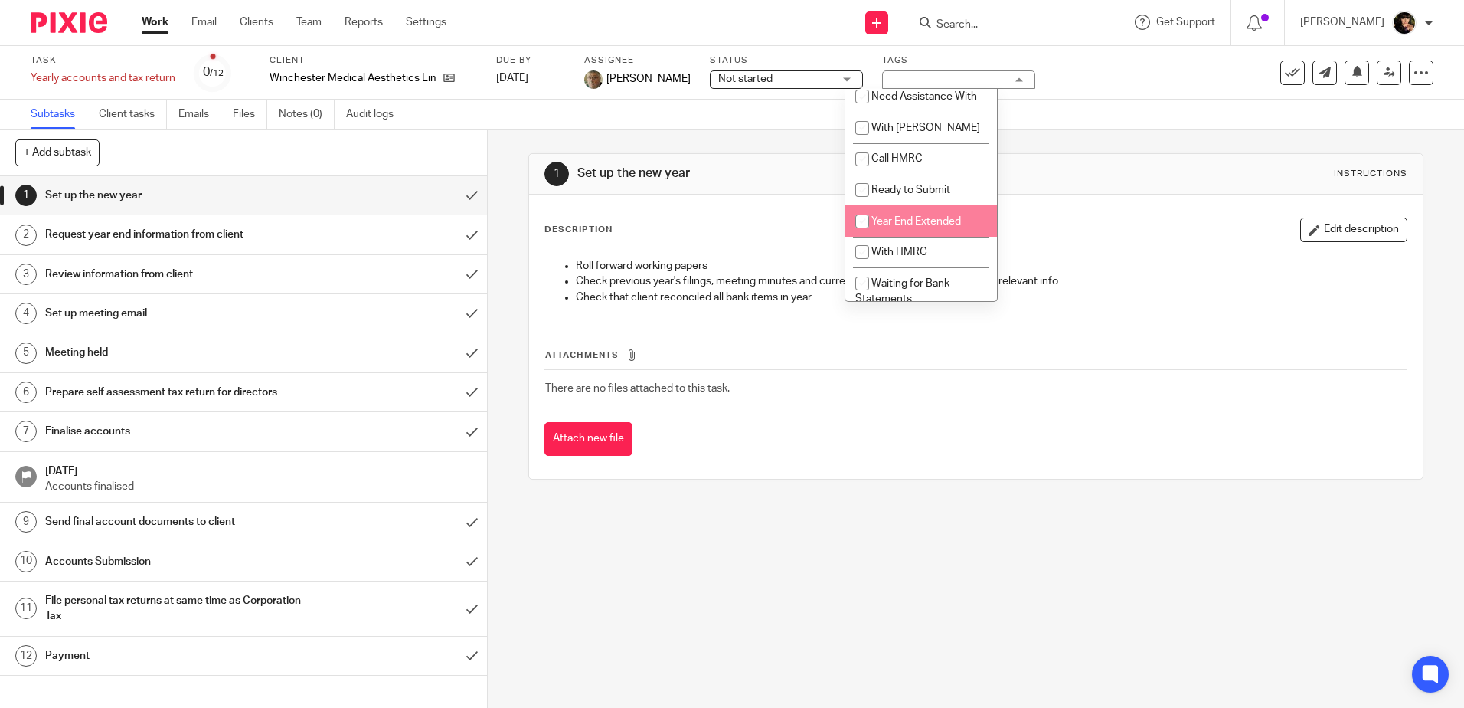
click at [918, 227] on span "Year End Extended" at bounding box center [917, 221] width 90 height 11
checkbox input "true"
click at [1136, 143] on div "1 Set up the new year Instructions Description Edit description Roll forward wo…" at bounding box center [975, 316] width 895 height 372
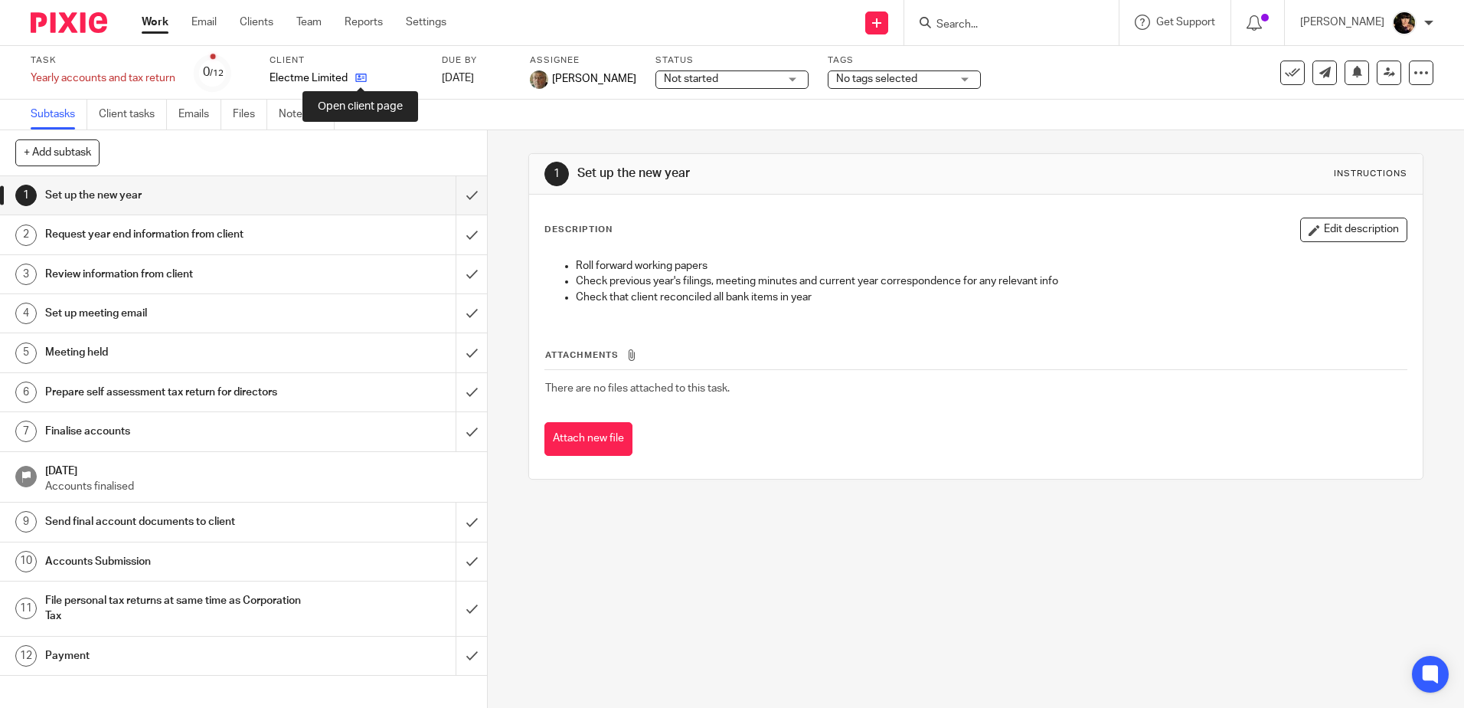
click at [361, 80] on icon at bounding box center [360, 77] width 11 height 11
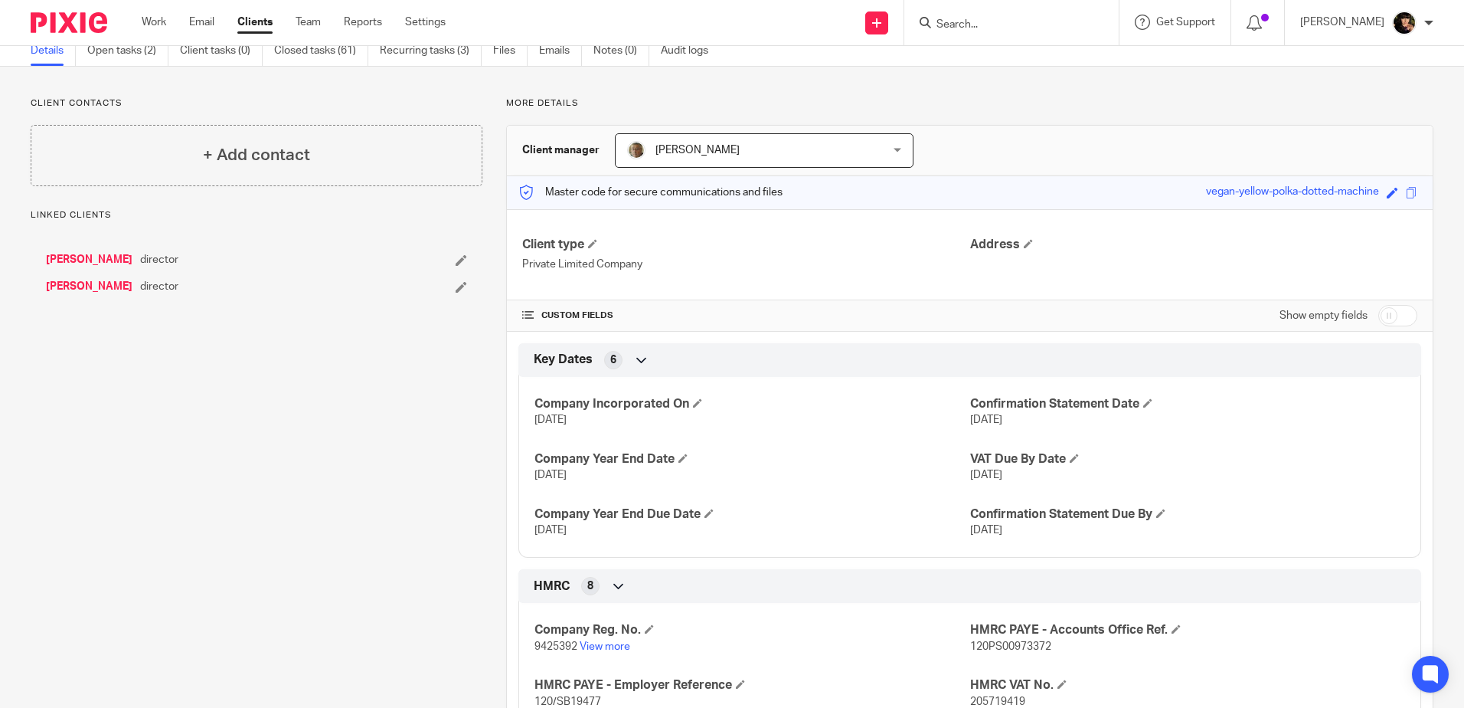
scroll to position [153, 0]
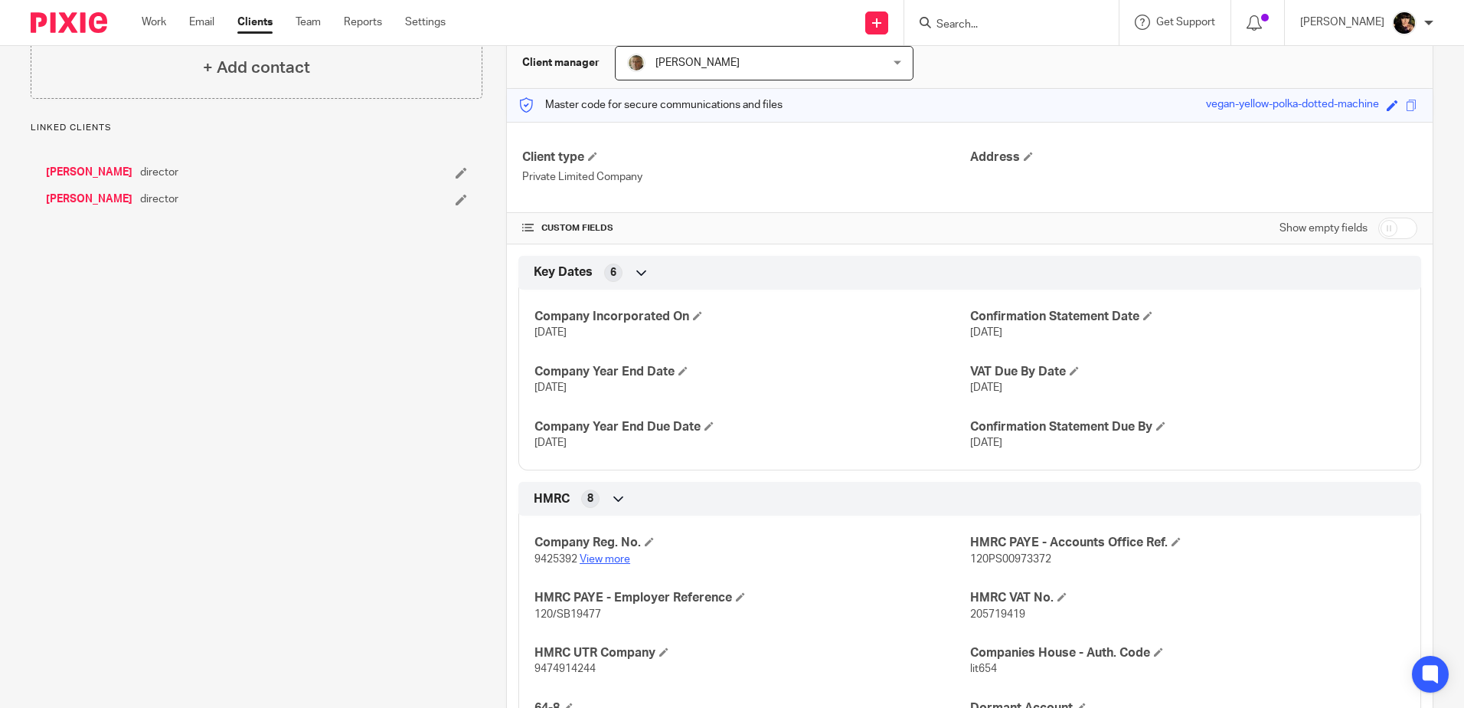
click at [587, 555] on link "View more" at bounding box center [605, 559] width 51 height 11
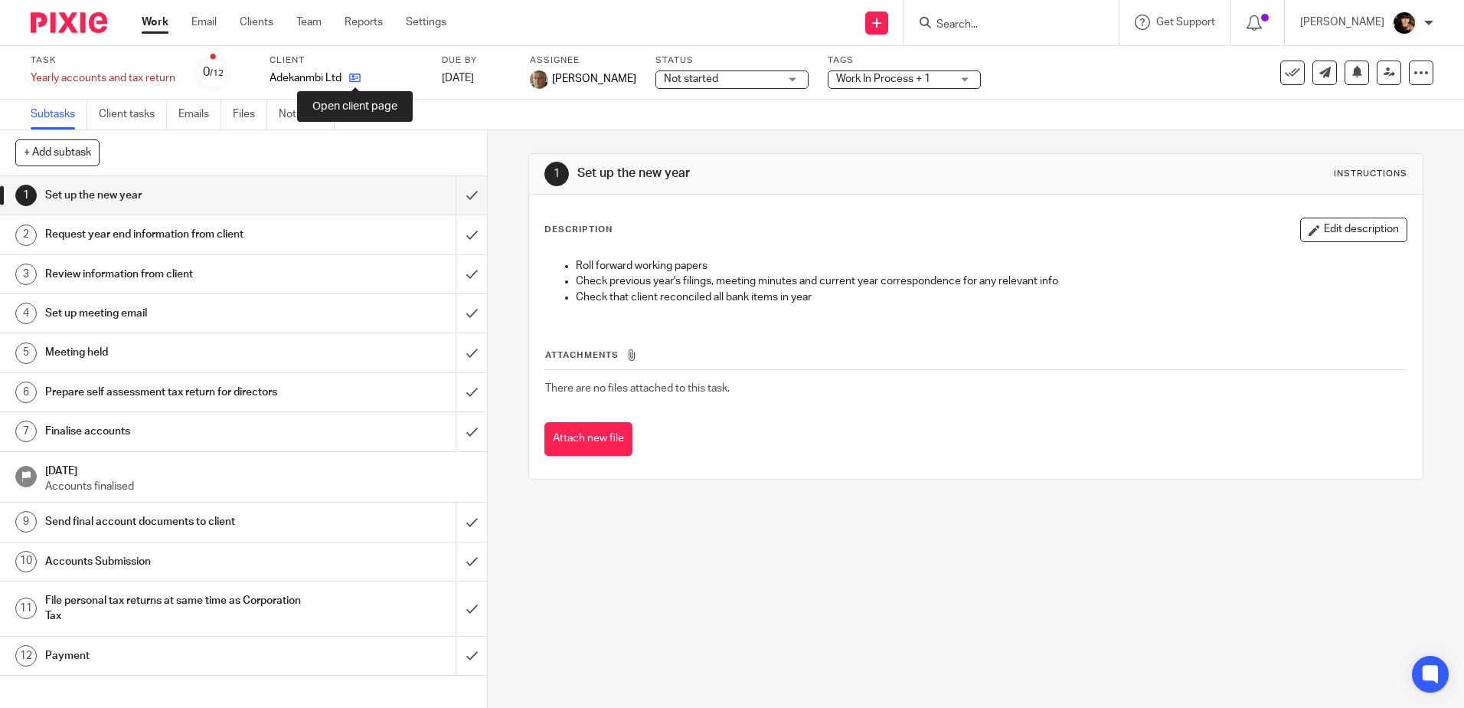
click at [352, 73] on icon at bounding box center [354, 77] width 11 height 11
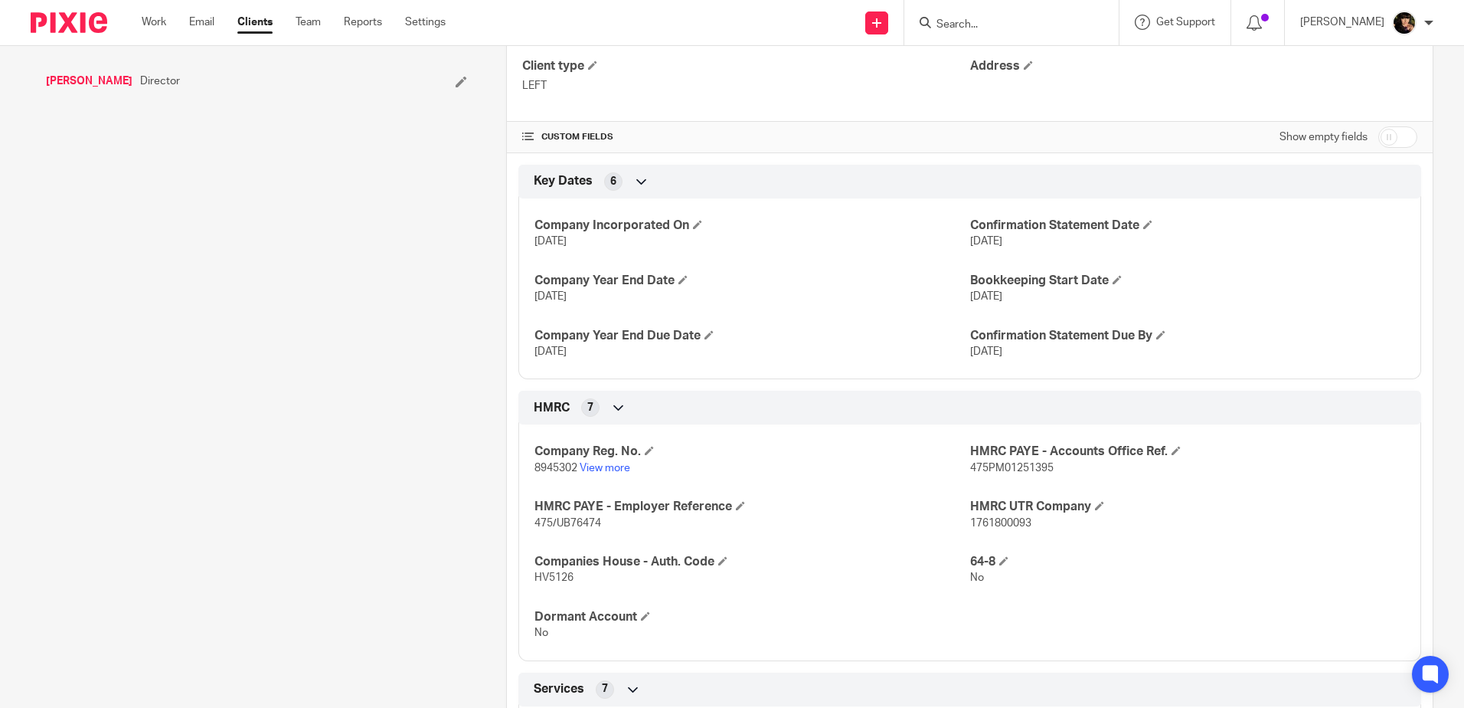
scroll to position [306, 0]
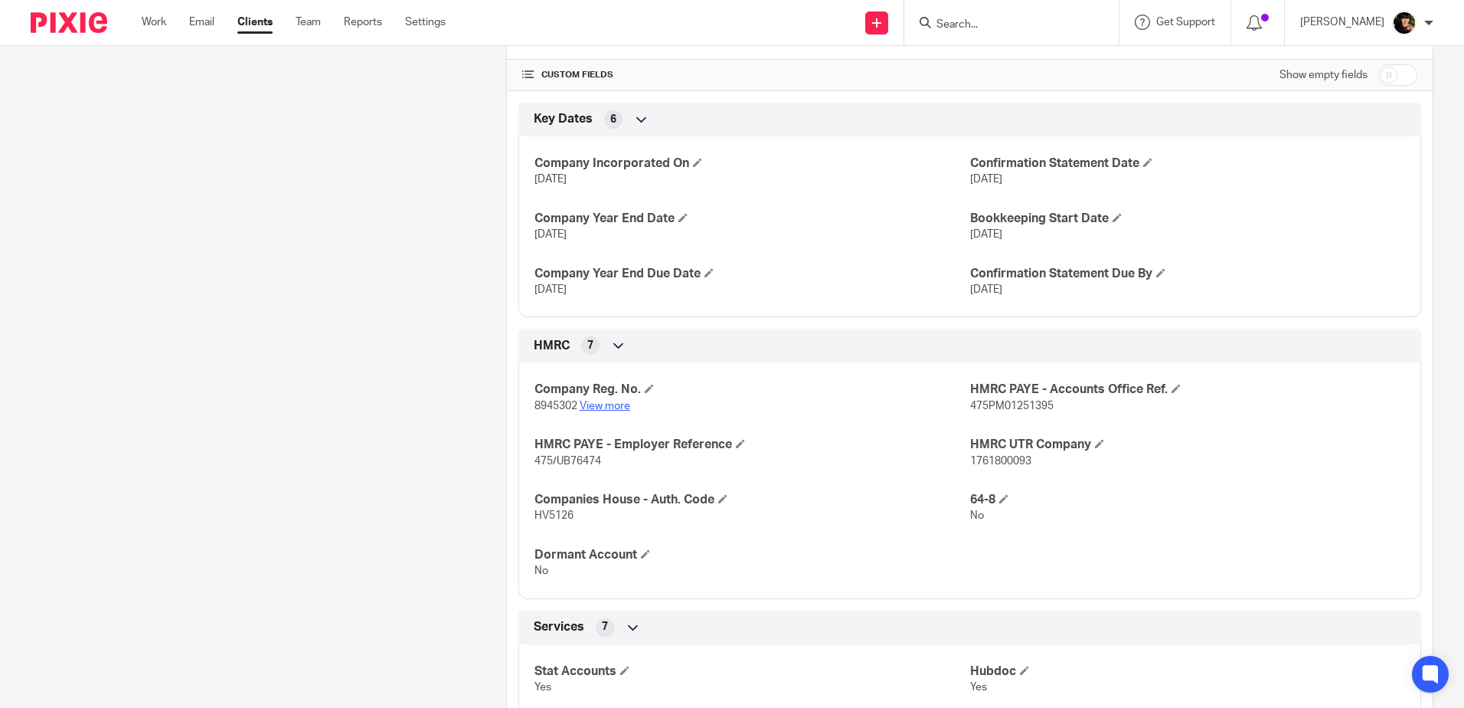
click at [602, 401] on link "View more" at bounding box center [605, 406] width 51 height 11
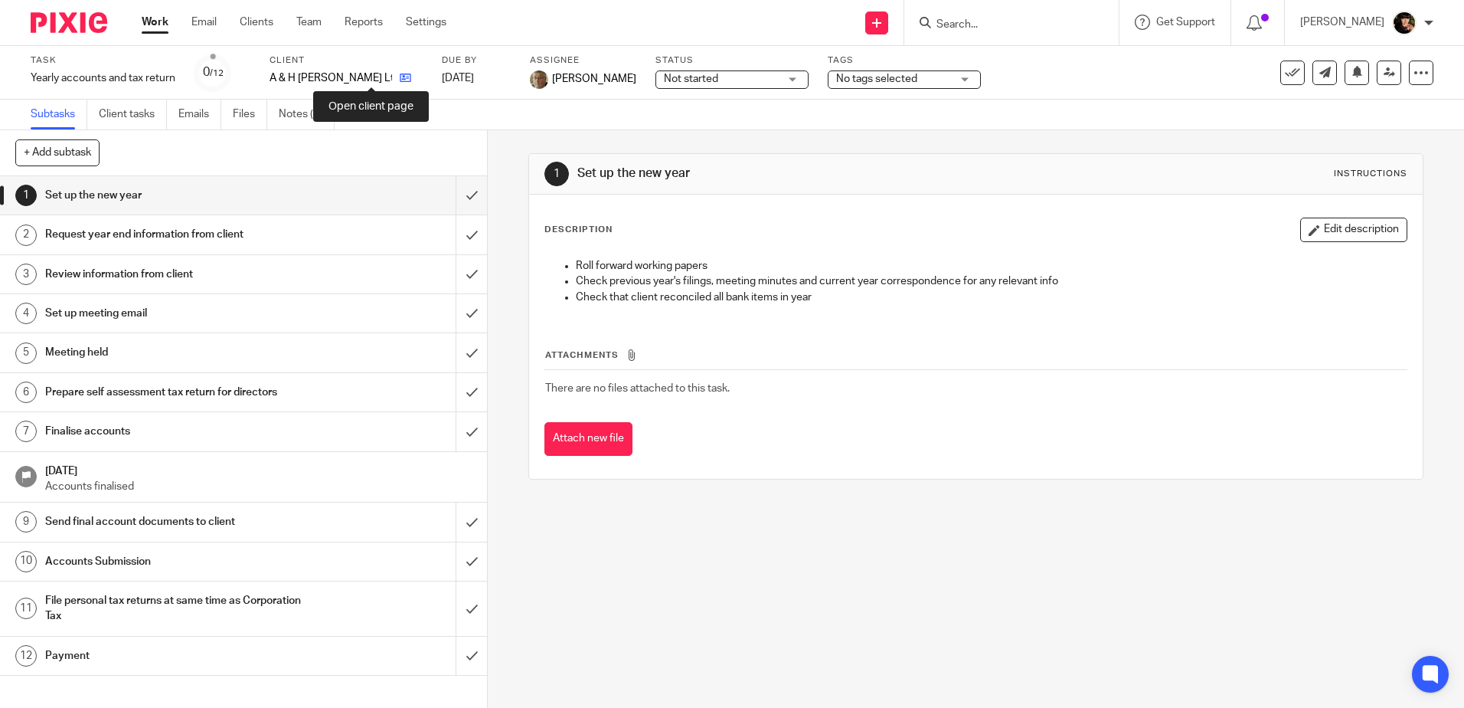
click at [400, 77] on icon at bounding box center [405, 77] width 11 height 11
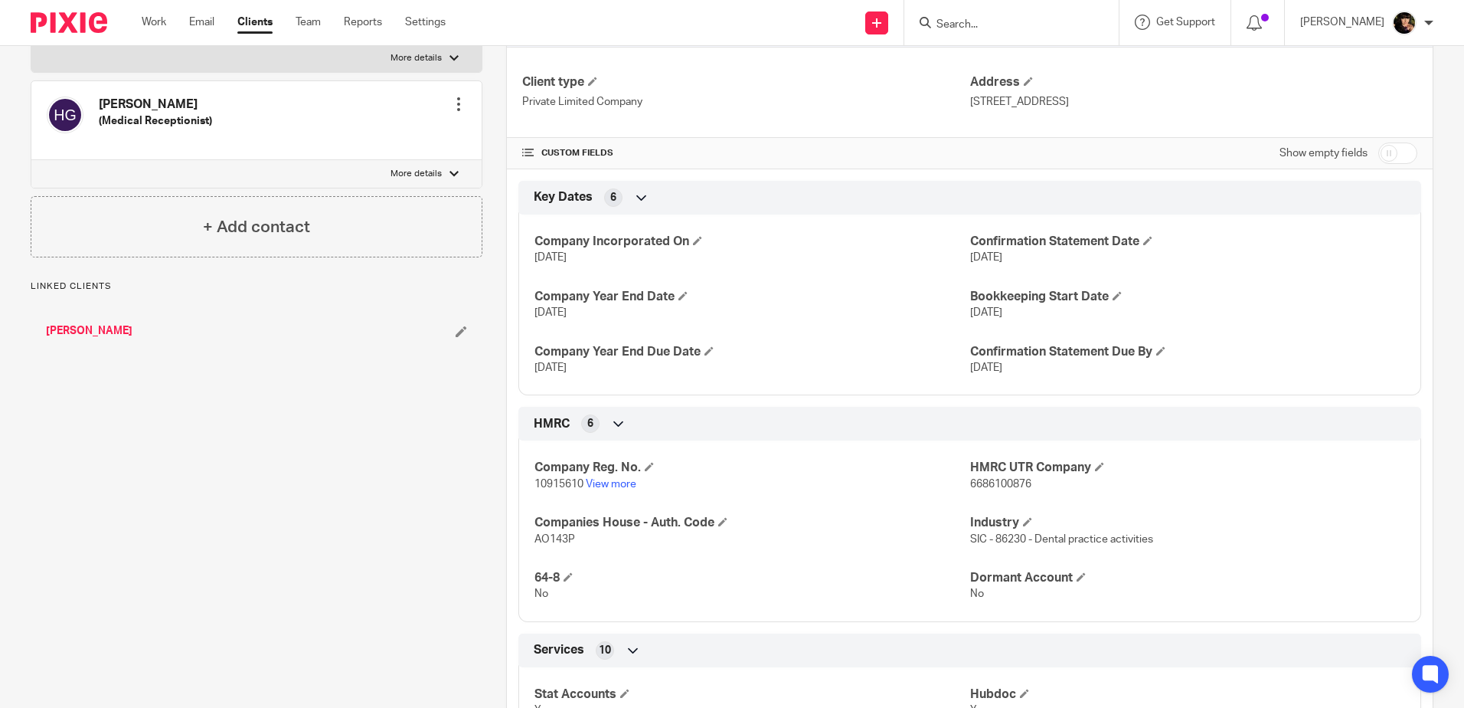
scroll to position [230, 0]
click at [610, 483] on link "View more" at bounding box center [611, 482] width 51 height 11
